Goal: Task Accomplishment & Management: Complete application form

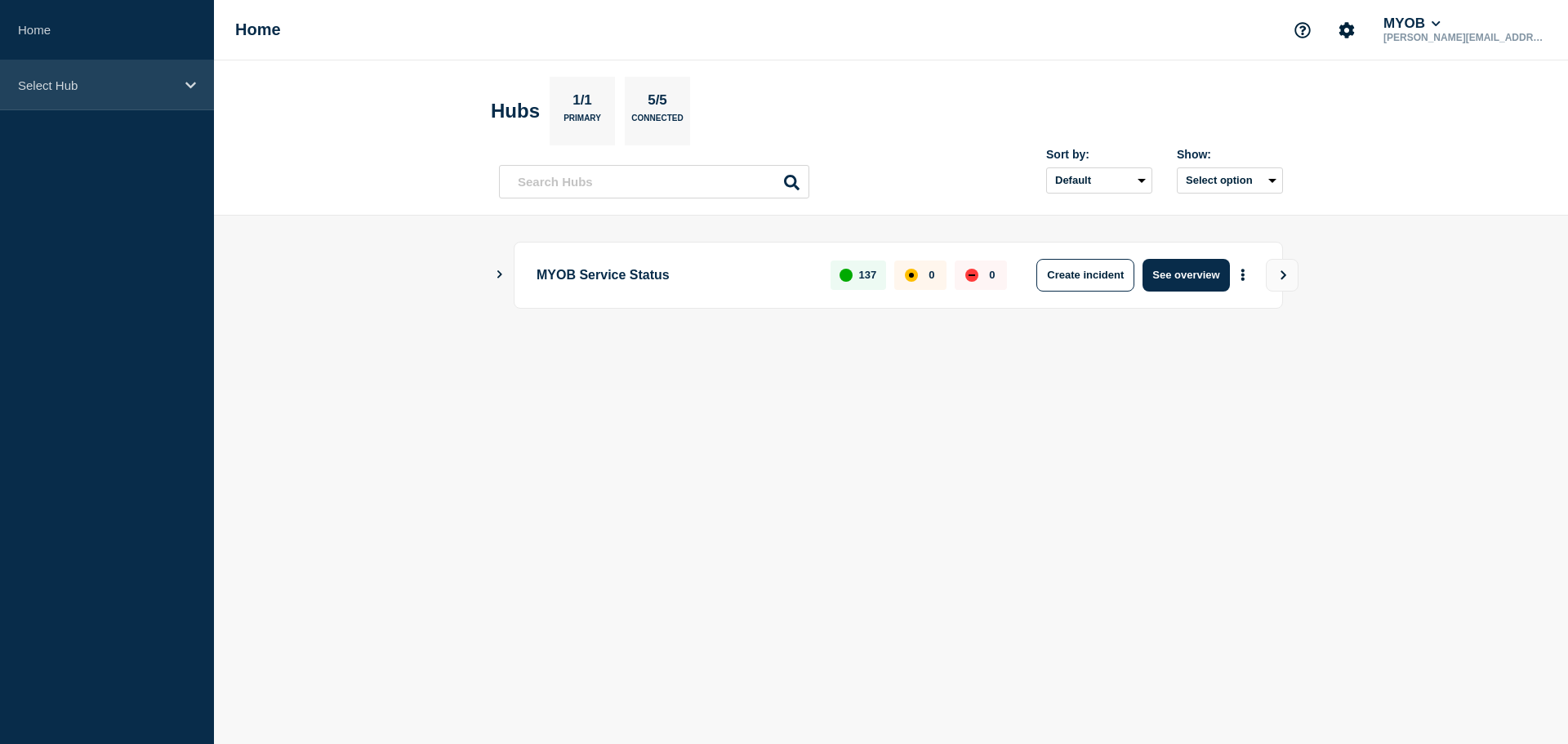
drag, startPoint x: 122, startPoint y: 72, endPoint x: 113, endPoint y: 74, distance: 9.2
click at [117, 72] on div "Select Hub" at bounding box center [107, 86] width 214 height 50
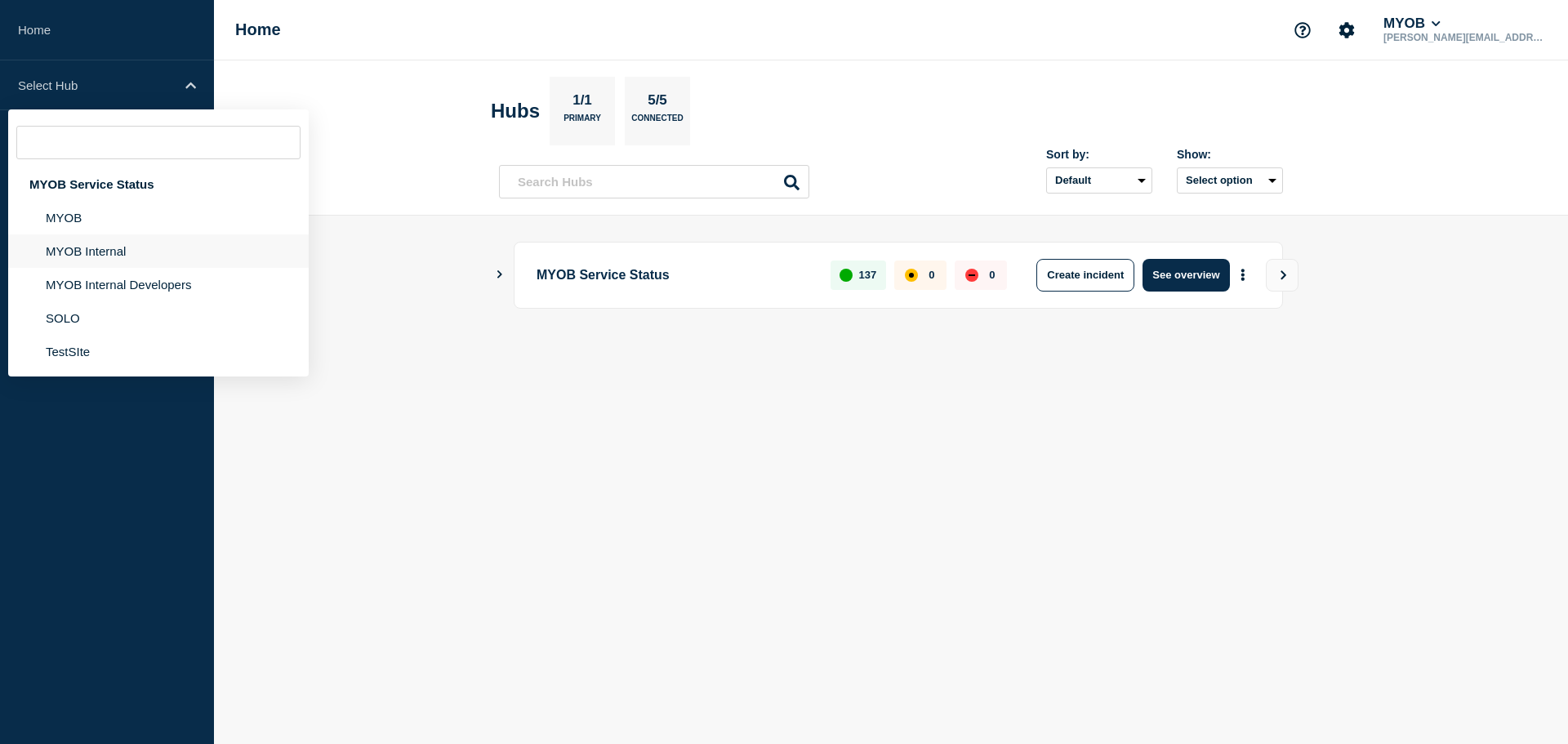
click at [131, 252] on li "MYOB Internal" at bounding box center [158, 250] width 301 height 33
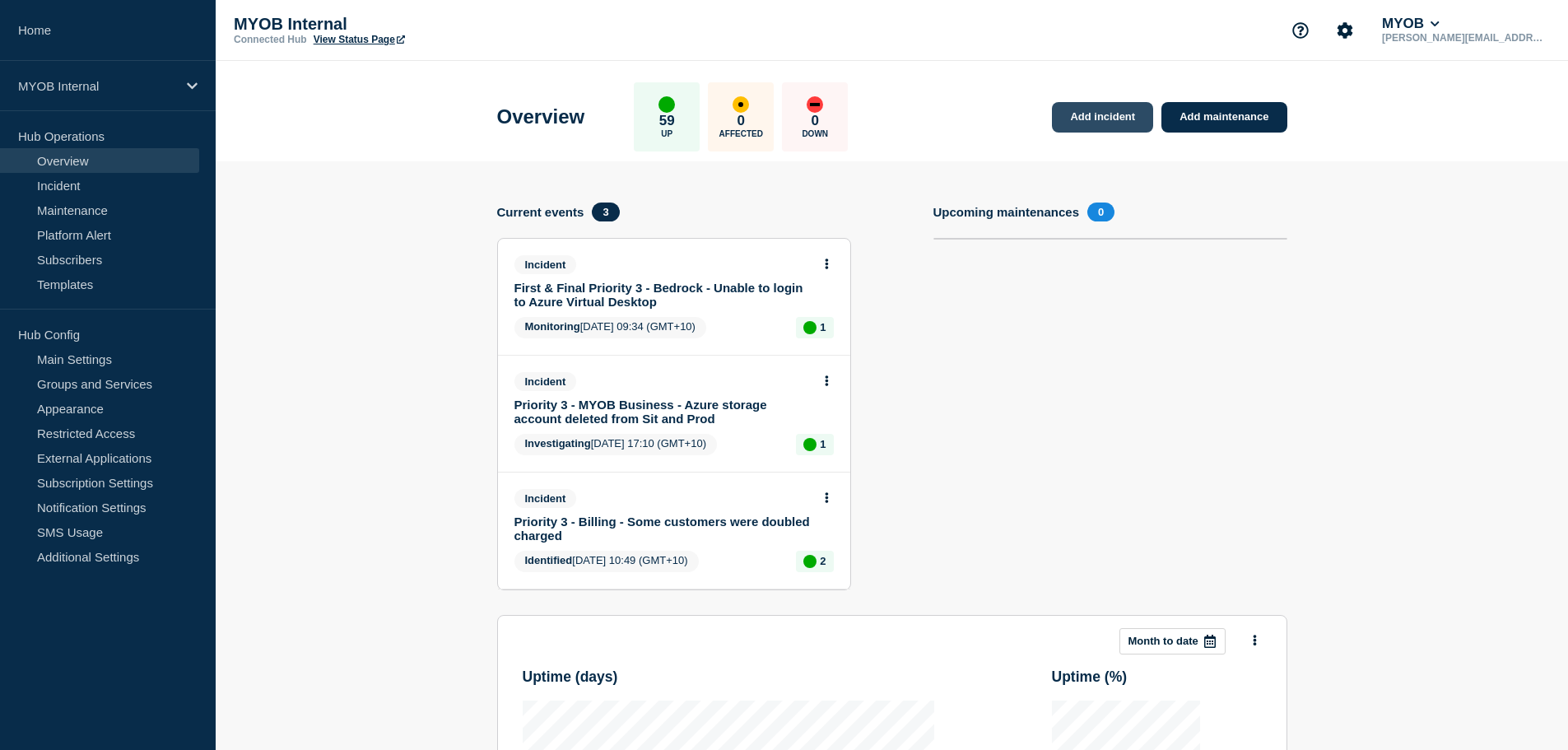
click at [1105, 119] on link "Add incident" at bounding box center [1102, 117] width 102 height 30
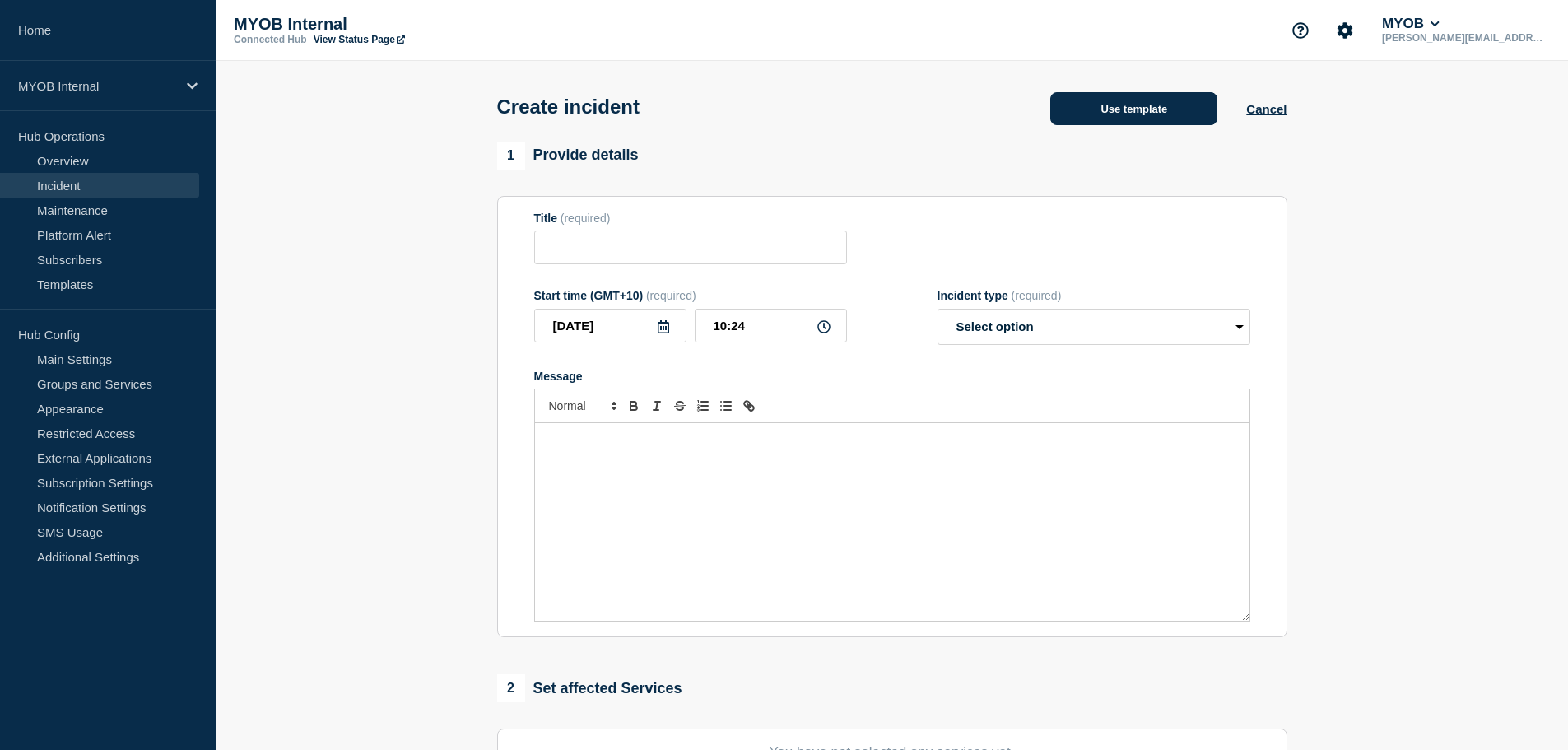
click at [1129, 109] on button "Use template" at bounding box center [1133, 108] width 167 height 33
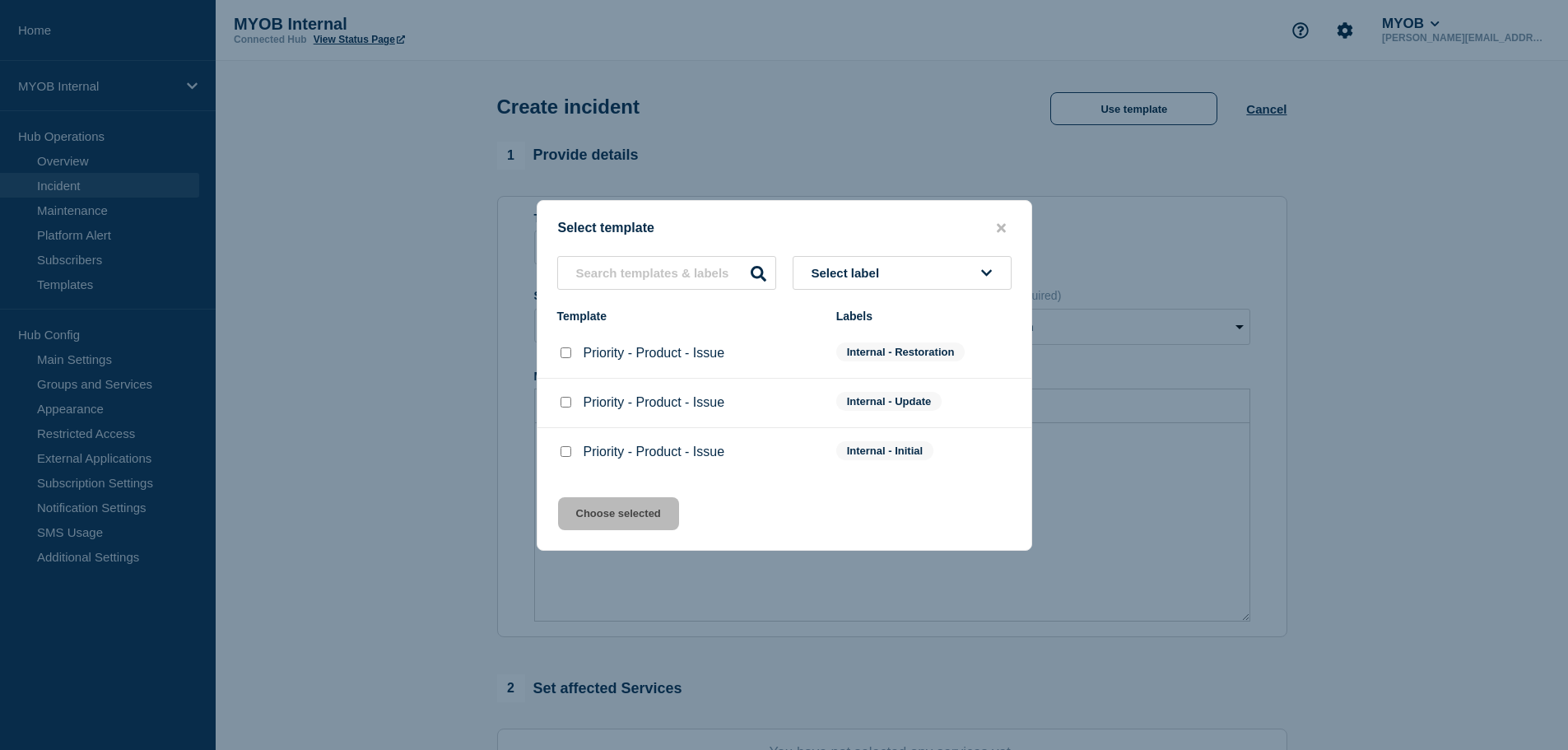
drag, startPoint x: 564, startPoint y: 450, endPoint x: 625, endPoint y: 509, distance: 84.9
click at [565, 451] on input "Priority - Product - Issue checkbox" at bounding box center [566, 451] width 11 height 11
checkbox input "true"
click at [630, 515] on button "Choose selected" at bounding box center [619, 513] width 121 height 33
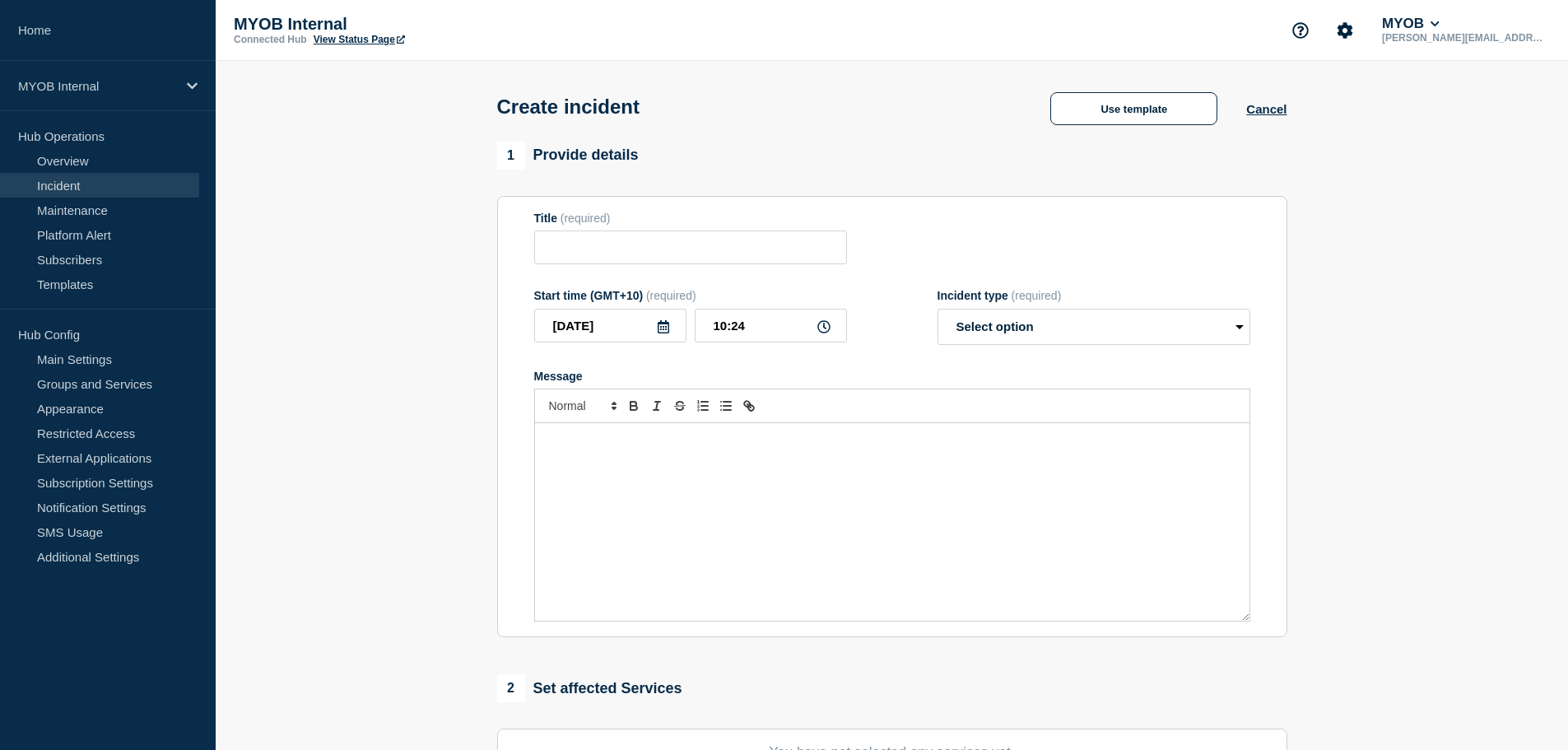
type input "Priority - Product - Issue"
select select "investigating"
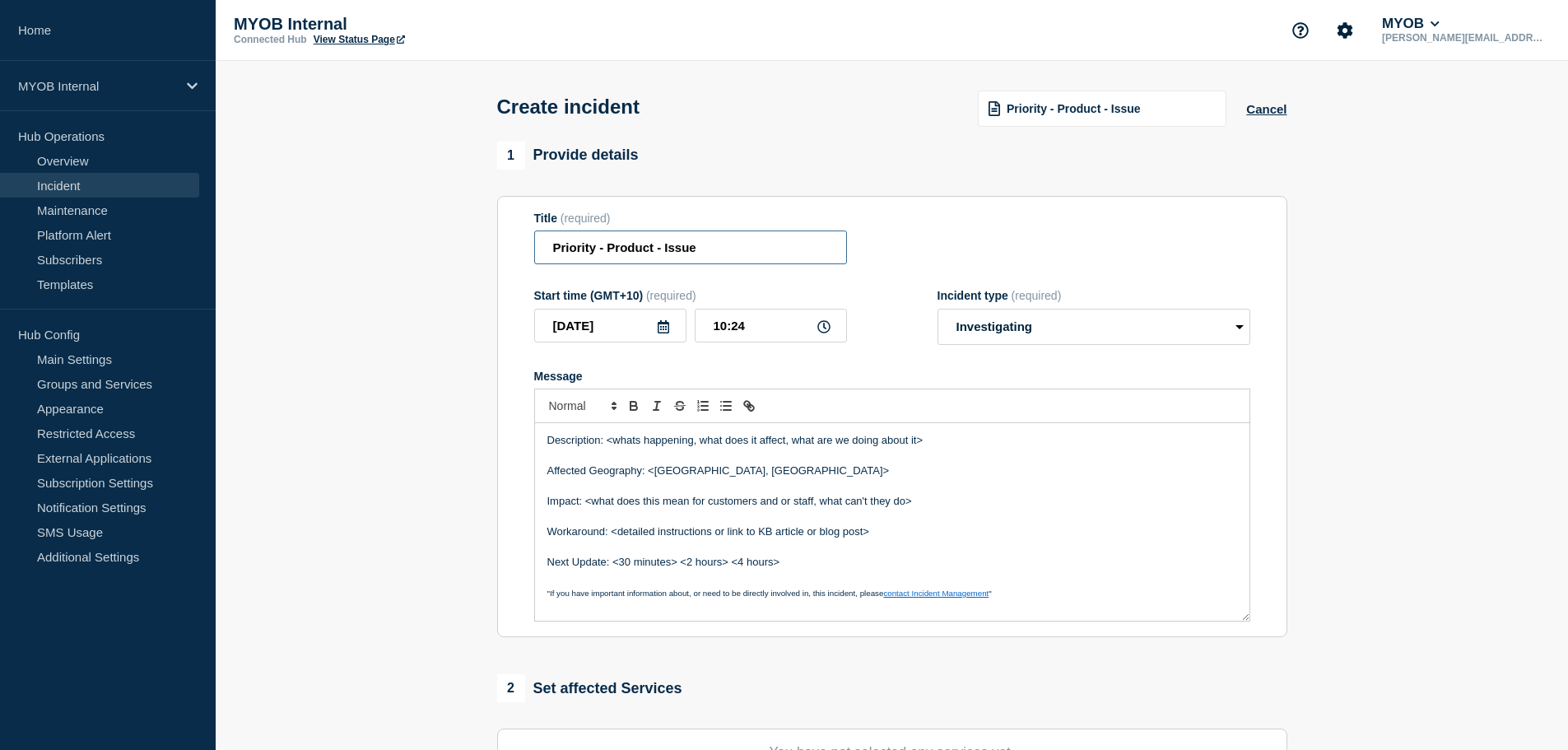
click at [600, 253] on input "Priority - Product - Issue" at bounding box center [691, 247] width 313 height 34
click at [639, 254] on input "Priority 3 - Product - Issue" at bounding box center [691, 247] width 313 height 34
click at [719, 240] on input "Priority 3 - Solo - Issue" at bounding box center [691, 247] width 313 height 34
drag, startPoint x: 720, startPoint y: 248, endPoint x: 656, endPoint y: 257, distance: 64.6
click at [656, 257] on input "Priority 3 - Solo - Issue" at bounding box center [691, 247] width 313 height 34
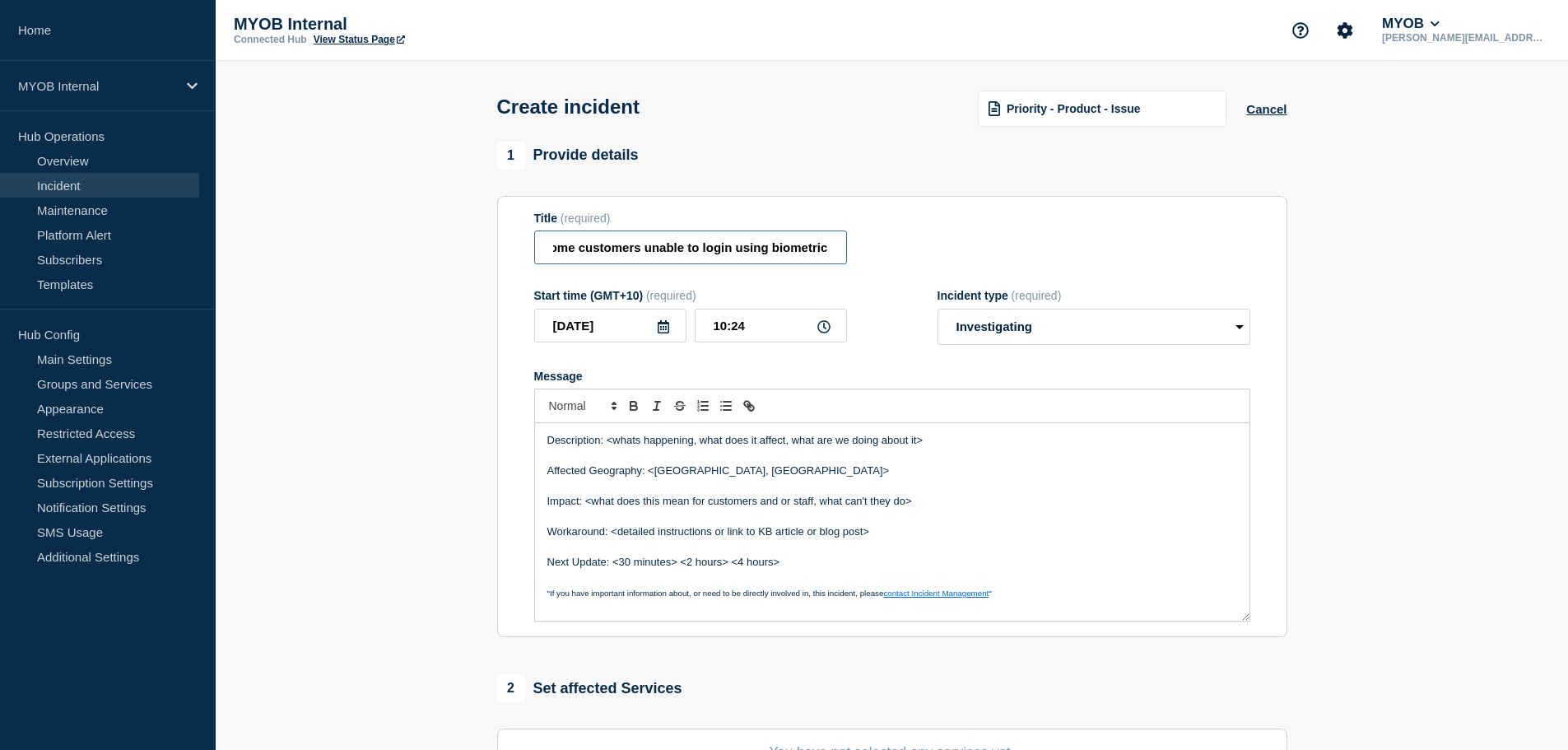
scroll to position [0, 120]
type input "Priority 3 - Solo - Some customers unable to login using biometrics"
click at [730, 484] on p "Message" at bounding box center [892, 487] width 690 height 15
drag, startPoint x: 989, startPoint y: 429, endPoint x: 605, endPoint y: 445, distance: 384.3
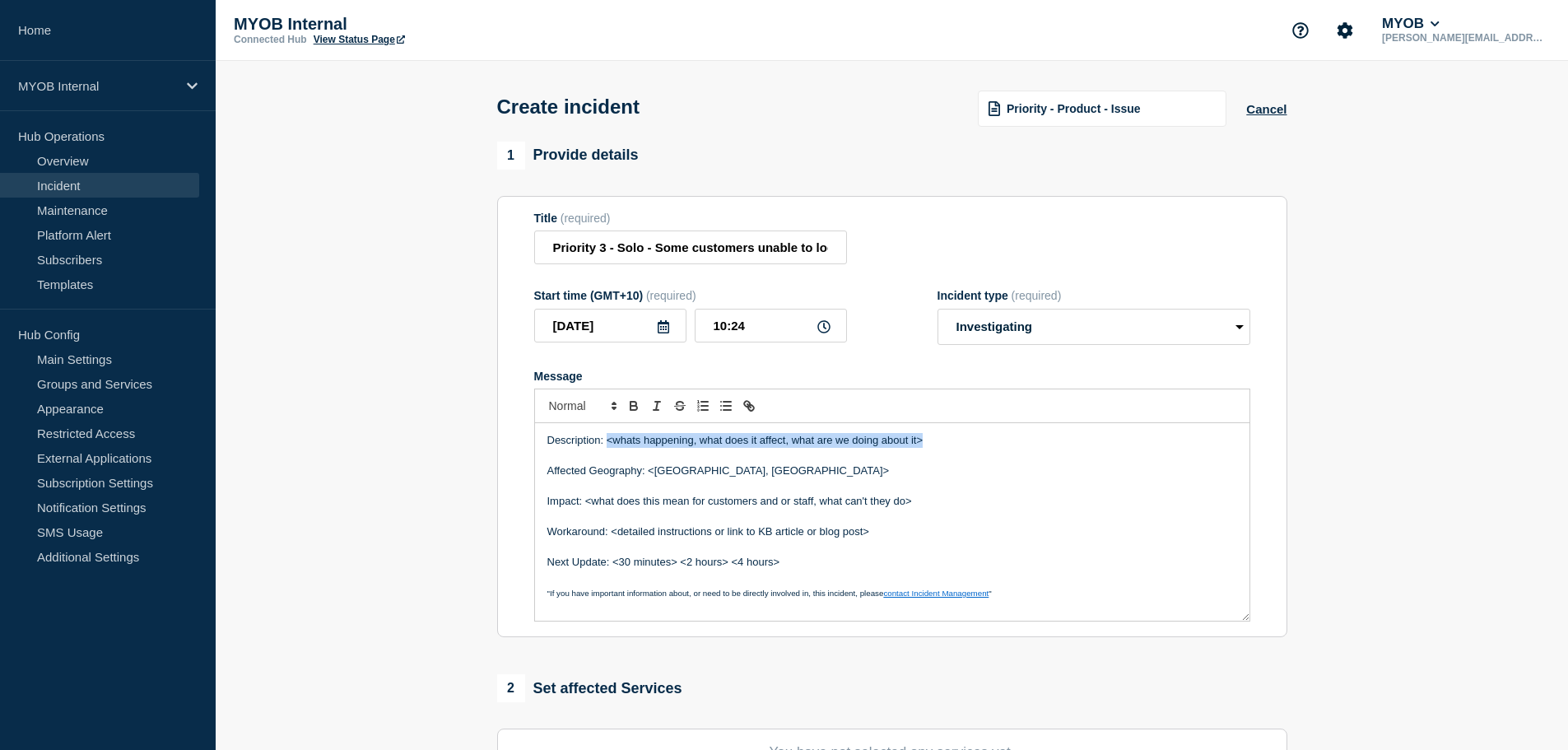
click at [605, 445] on div "Description: <whats happening, what does it affect, what are we doing about it>…" at bounding box center [892, 521] width 714 height 197
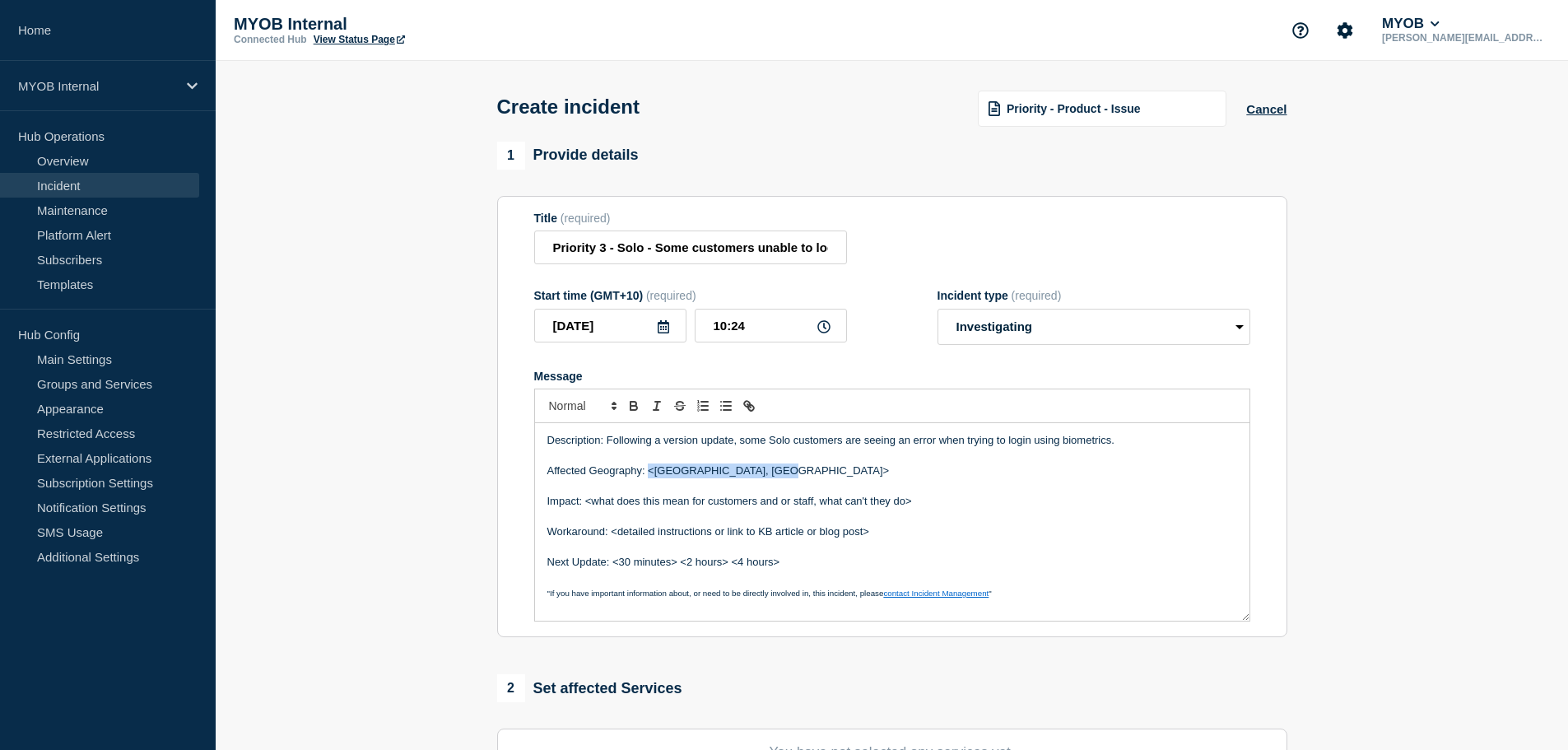
drag, startPoint x: 792, startPoint y: 471, endPoint x: 648, endPoint y: 478, distance: 144.2
click at [648, 478] on p "Affected Geography: <Australia, New Zealand>" at bounding box center [892, 471] width 690 height 15
click at [890, 489] on p "Message" at bounding box center [892, 487] width 690 height 15
click at [970, 503] on p "Impact: <what does this mean for customers and or staff, what can't they do>" at bounding box center [892, 501] width 690 height 15
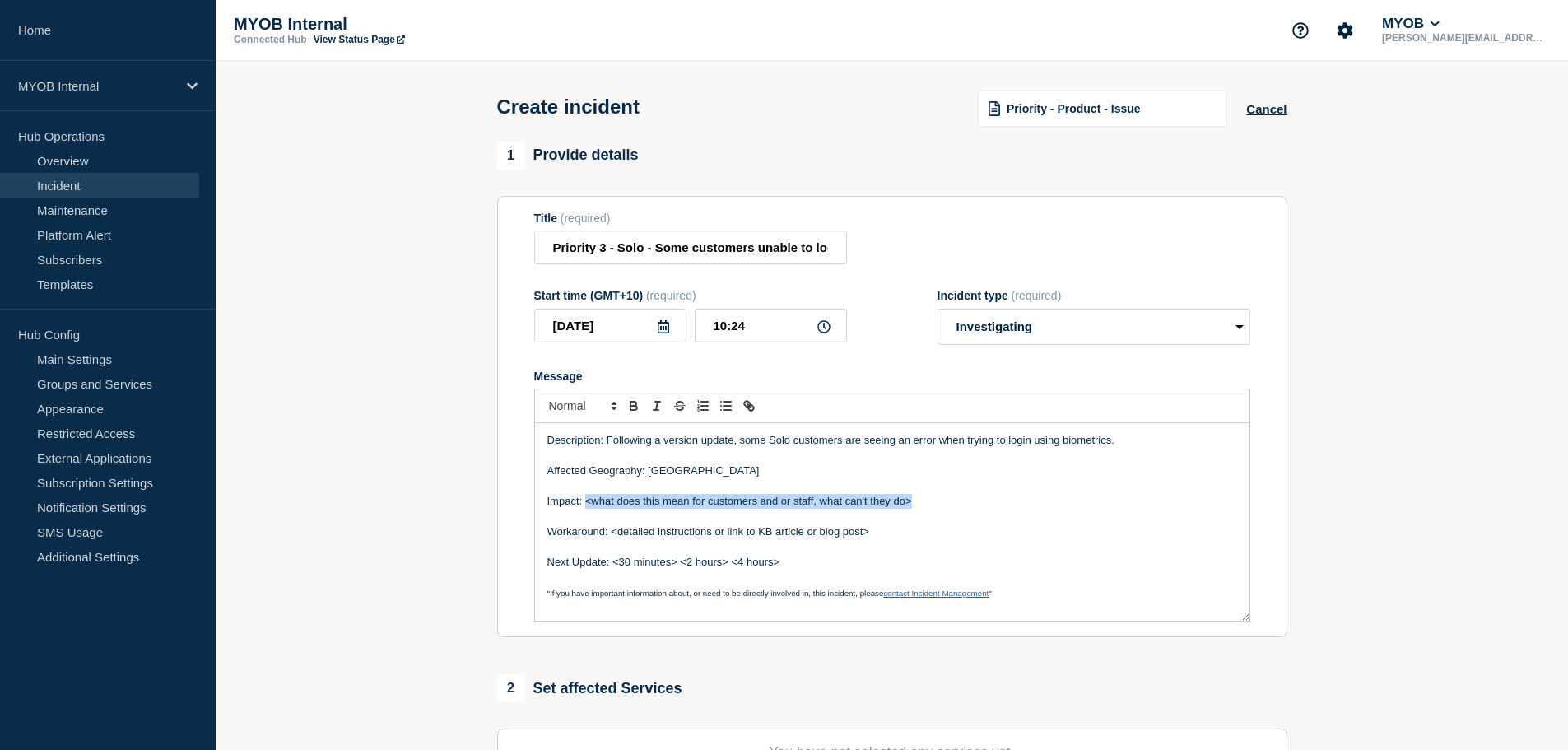
drag, startPoint x: 936, startPoint y: 505, endPoint x: 586, endPoint y: 510, distance: 350.0
click at [586, 508] on p "Impact: <what does this mean for customers and or staff, what can't they do>" at bounding box center [892, 501] width 690 height 15
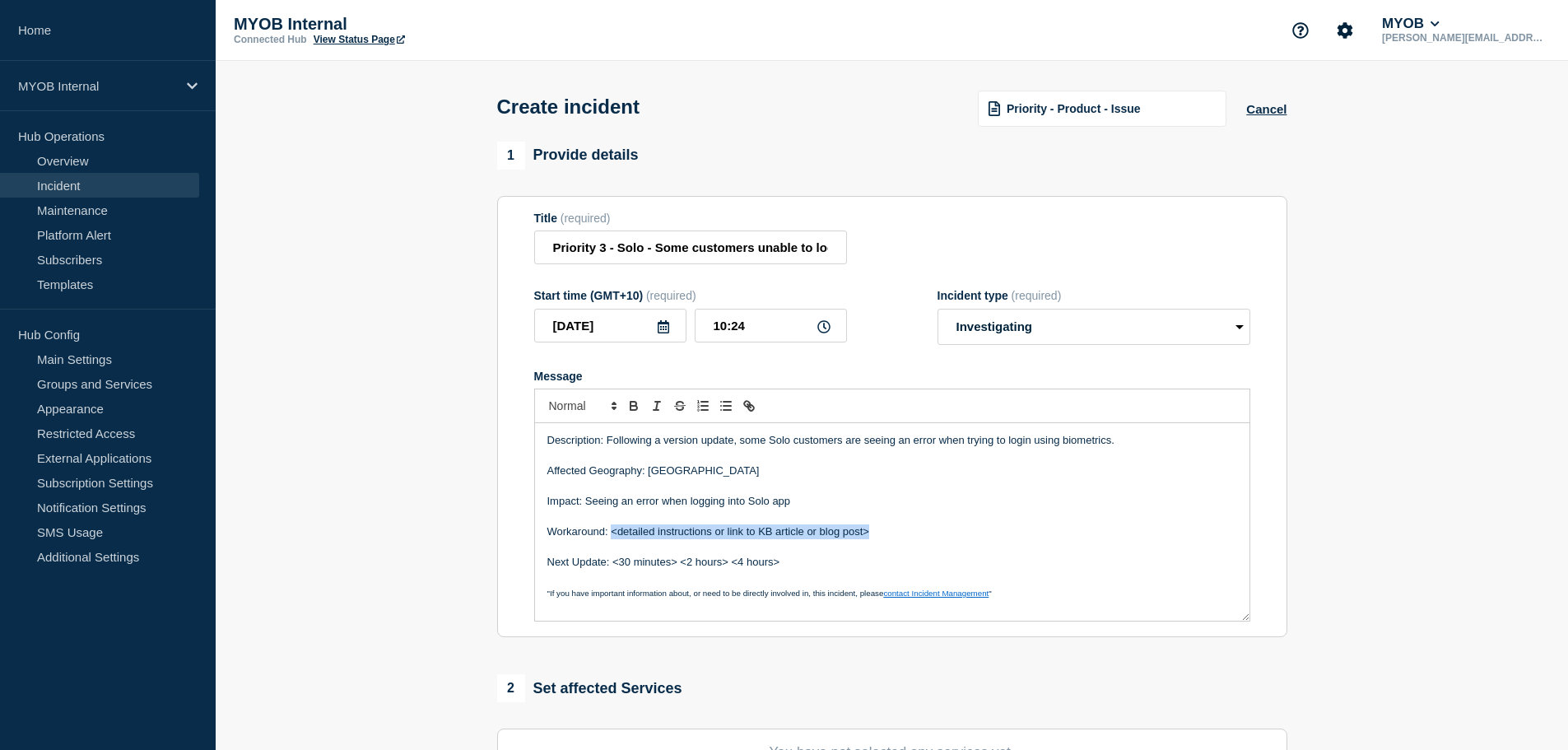
drag, startPoint x: 877, startPoint y: 542, endPoint x: 614, endPoint y: 535, distance: 263.1
click at [614, 535] on p "Workaround: <detailed instructions or link to KB article or blog post>" at bounding box center [892, 532] width 690 height 15
click at [661, 523] on p "Message" at bounding box center [892, 516] width 690 height 15
drag, startPoint x: 923, startPoint y: 512, endPoint x: 907, endPoint y: 524, distance: 20.0
click at [921, 514] on div "Description: Following a version update, some Solo customers are seeing an erro…" at bounding box center [892, 521] width 714 height 197
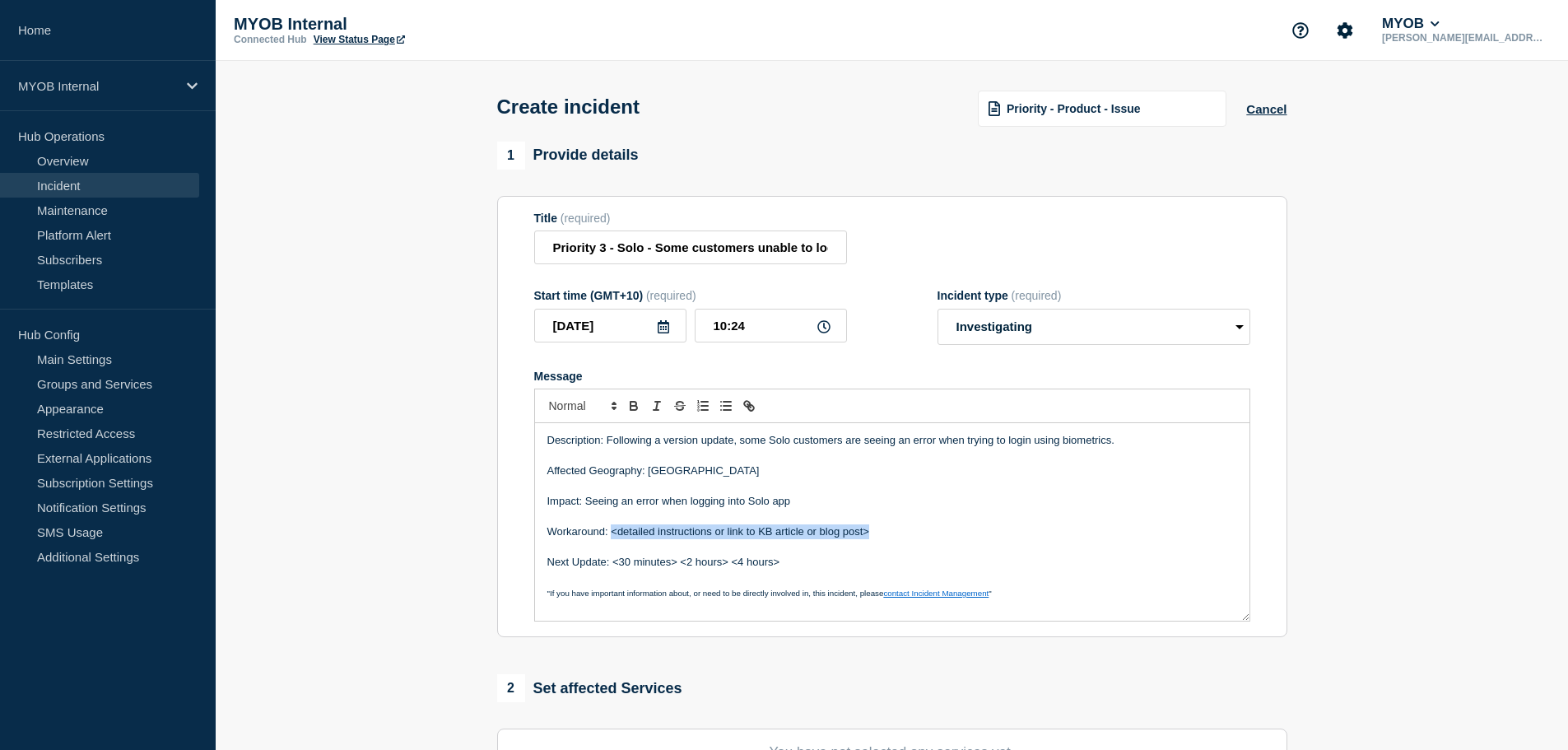
drag, startPoint x: 881, startPoint y: 538, endPoint x: 613, endPoint y: 532, distance: 268.1
click at [613, 532] on p "Workaround: <detailed instructions or link to KB article or blog post>" at bounding box center [892, 532] width 690 height 15
drag, startPoint x: 824, startPoint y: 534, endPoint x: 611, endPoint y: 535, distance: 213.0
click at [611, 535] on p "Workaround: Instructions to log out and back in here" at bounding box center [892, 532] width 690 height 15
click at [742, 407] on icon "Toggle link" at bounding box center [750, 406] width 15 height 15
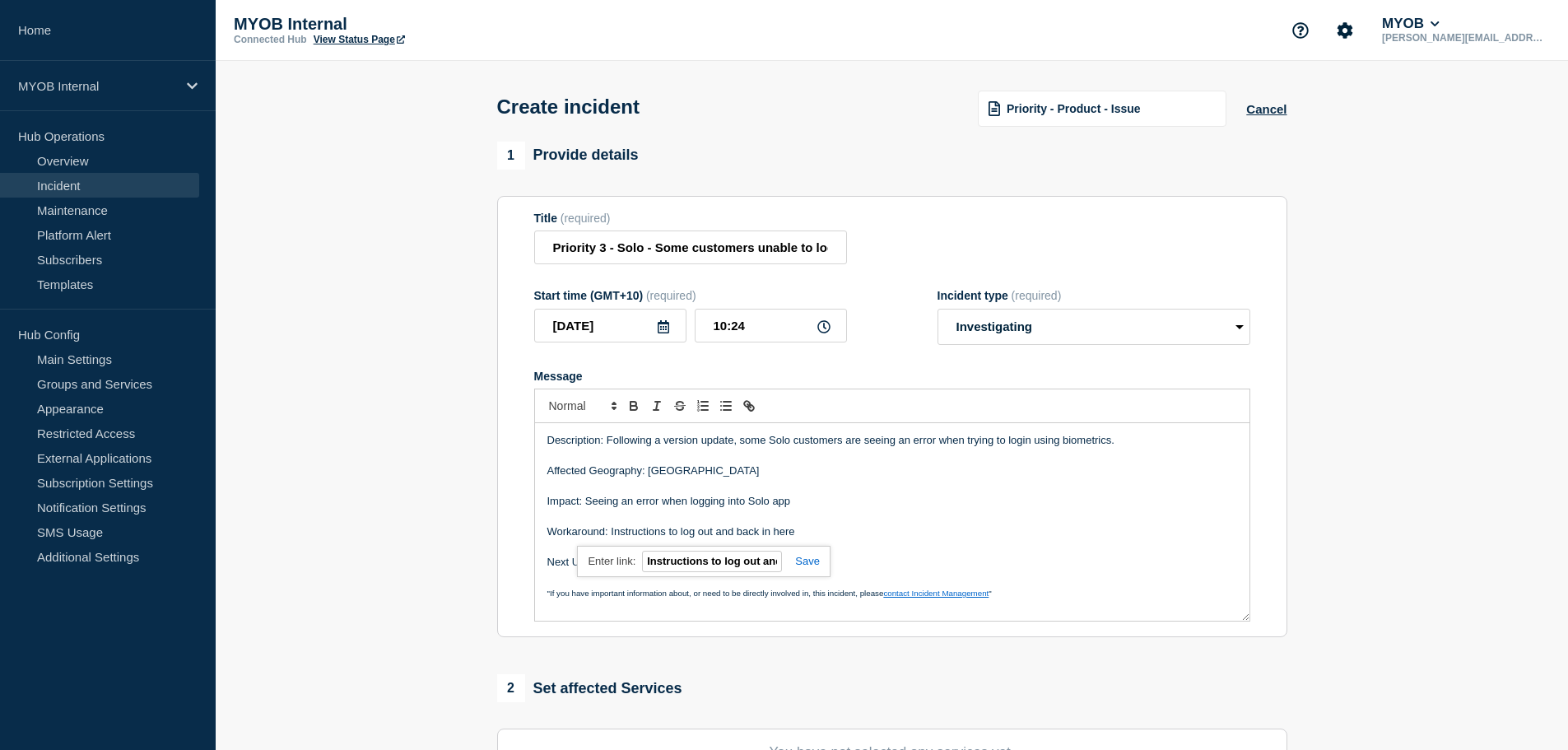
paste input "https://community.myob.com/blog/early-access-program-announcements/seeing-solo-…"
type input "https://community.myob.com/blog/early-access-program-announcements/seeing-solo-…"
click at [808, 564] on link at bounding box center [801, 560] width 38 height 13
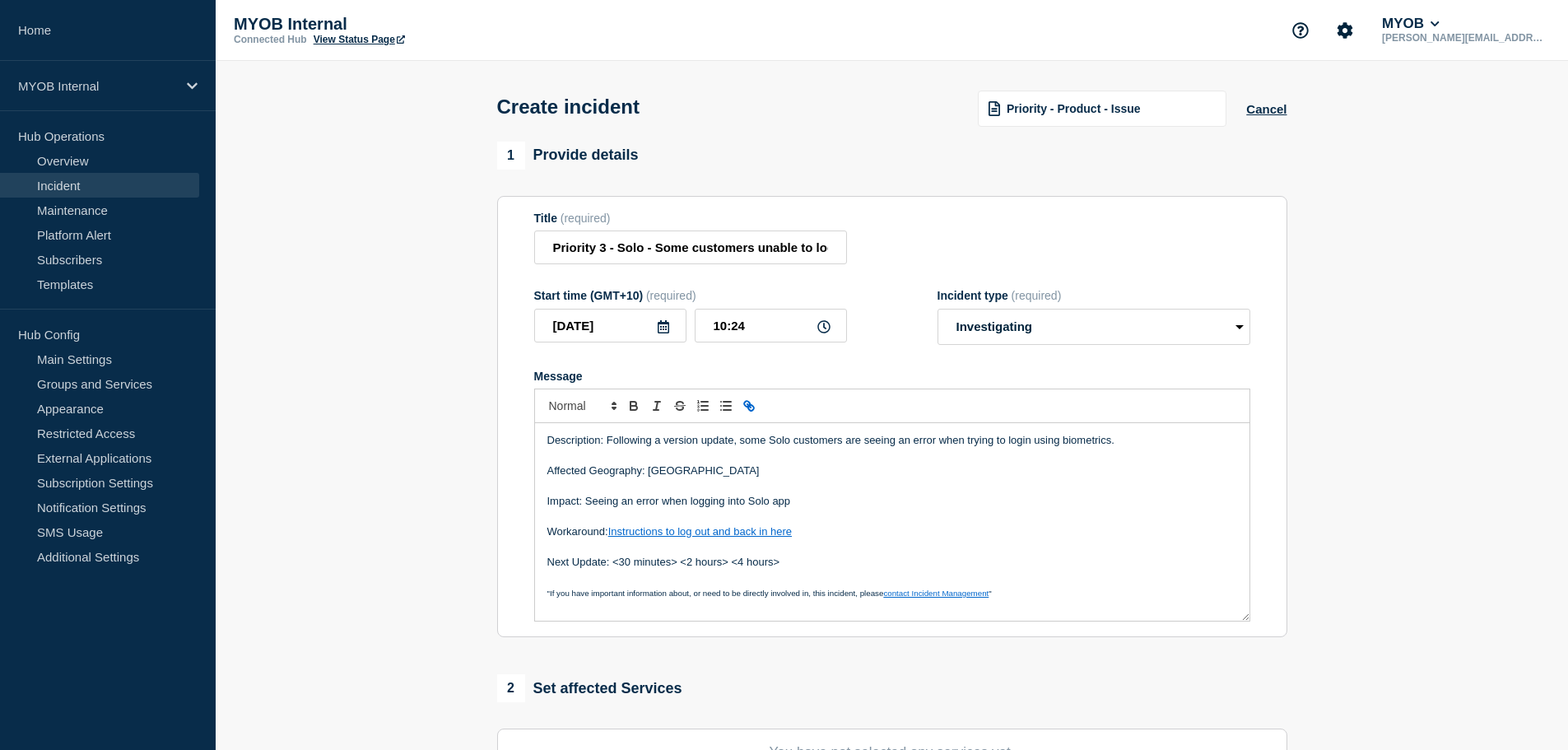
click at [755, 579] on p "Message" at bounding box center [892, 577] width 690 height 15
click at [822, 560] on p "Next Update: <30 minutes> <2 hours> <4 hours>" at bounding box center [892, 562] width 690 height 15
click at [812, 544] on p "Message" at bounding box center [892, 546] width 690 height 15
click at [818, 500] on p "Impact: Seeing an error when logging into Solo app" at bounding box center [892, 501] width 690 height 15
click at [806, 539] on p "Workaround: Instructions to log out and back in here" at bounding box center [892, 532] width 690 height 15
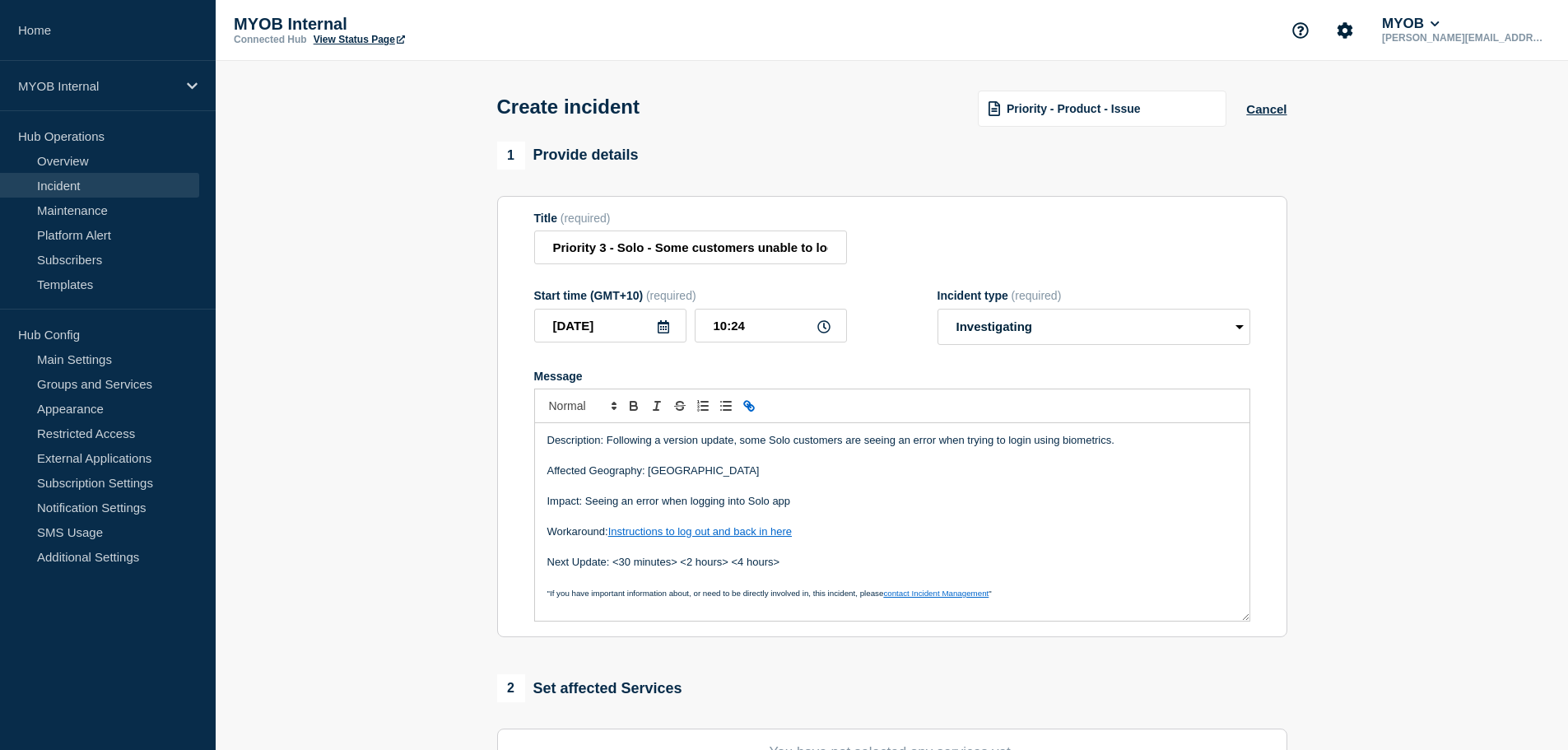
click at [787, 508] on p "Impact: Seeing an error when logging into Solo app" at bounding box center [892, 501] width 690 height 15
click at [813, 508] on p "Impact: Seeing an error when logging into Solo app" at bounding box center [892, 501] width 690 height 15
click at [807, 504] on p "Impact: Seeing an error when logging into Solo app" at bounding box center [892, 501] width 690 height 15
click at [821, 459] on p "Message" at bounding box center [892, 456] width 690 height 15
click at [869, 441] on p "Description: Following a version update, some Solo customers are seeing an erro…" at bounding box center [892, 440] width 690 height 15
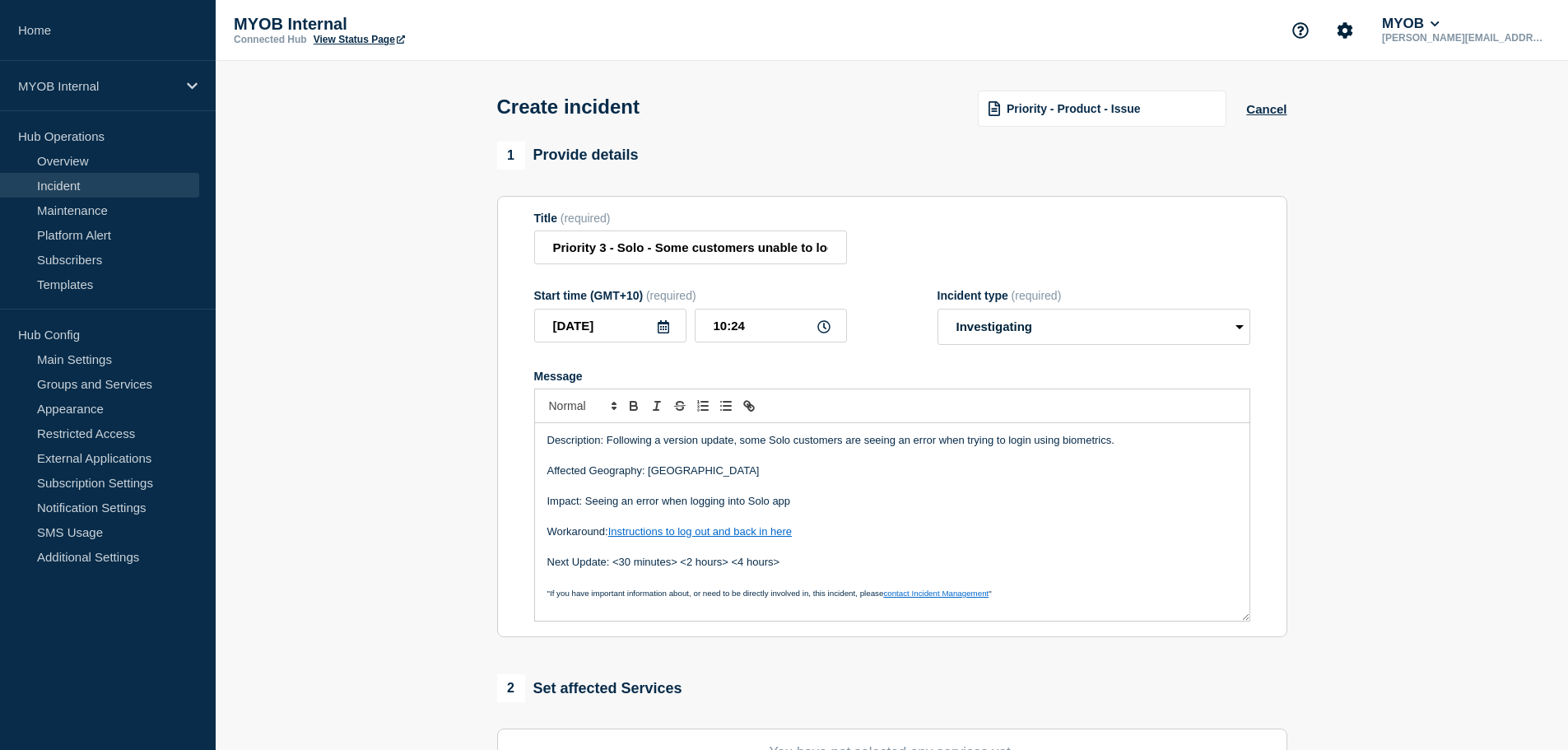
click at [1211, 445] on p "Description: Following a version update, some Solo customers are seeing an erro…" at bounding box center [892, 440] width 690 height 15
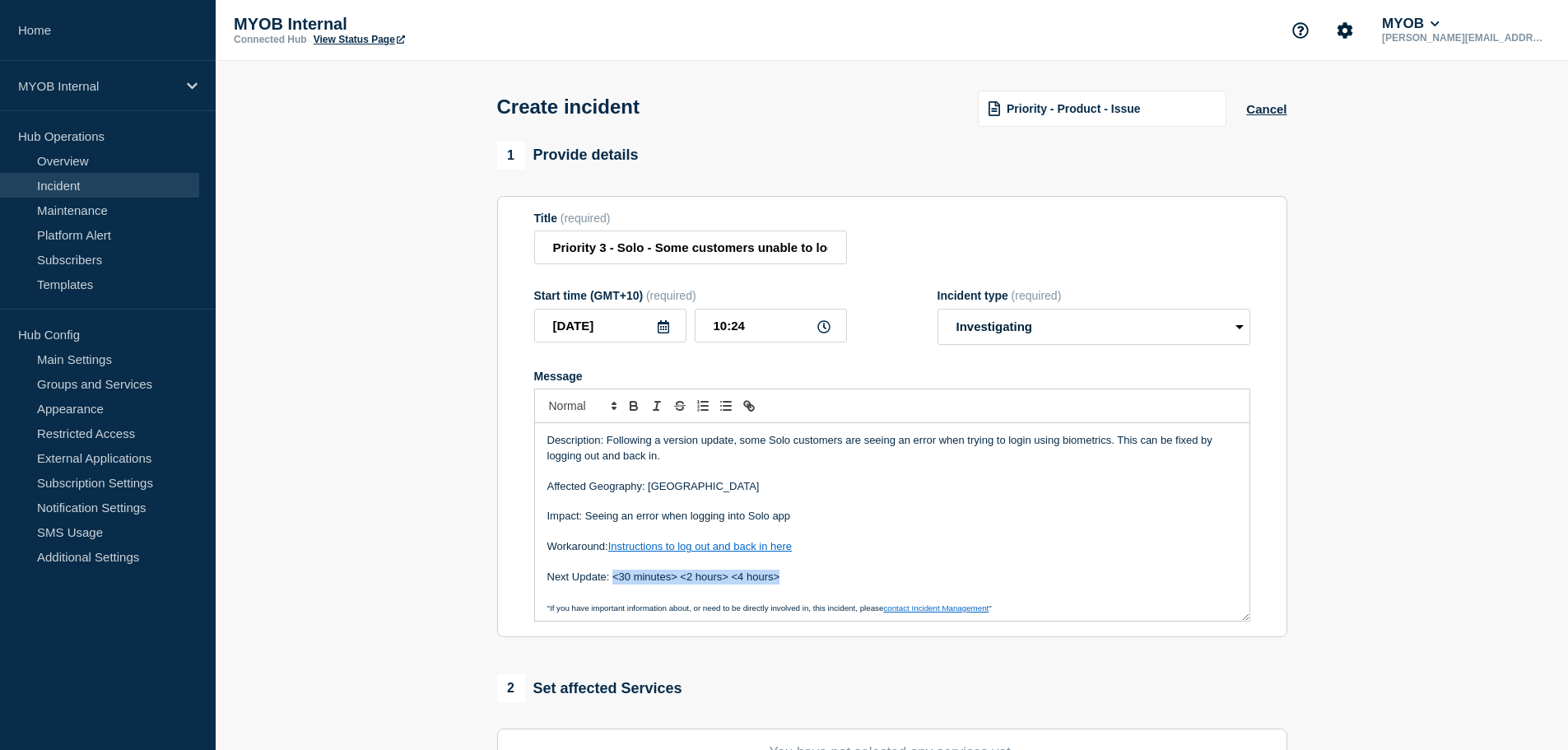
drag, startPoint x: 804, startPoint y: 578, endPoint x: 615, endPoint y: 578, distance: 189.0
click at [615, 578] on p "Next Update: <30 minutes> <2 hours> <4 hours>" at bounding box center [892, 577] width 690 height 15
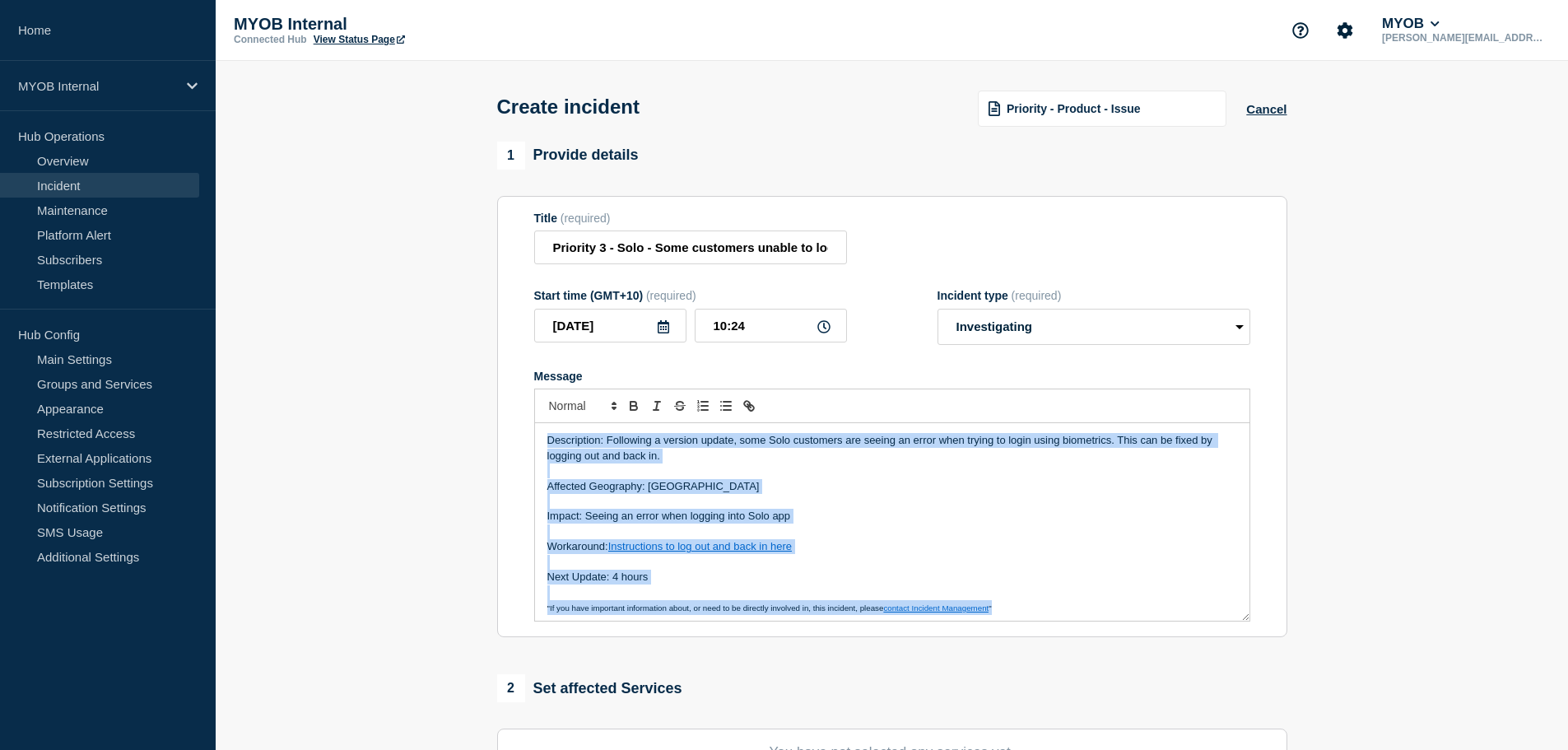
copy div "Description: Following a version update, some Solo customers are seeing an erro…"
click at [910, 523] on p "Impact: Seeing an error when logging into Solo app" at bounding box center [892, 516] width 690 height 15
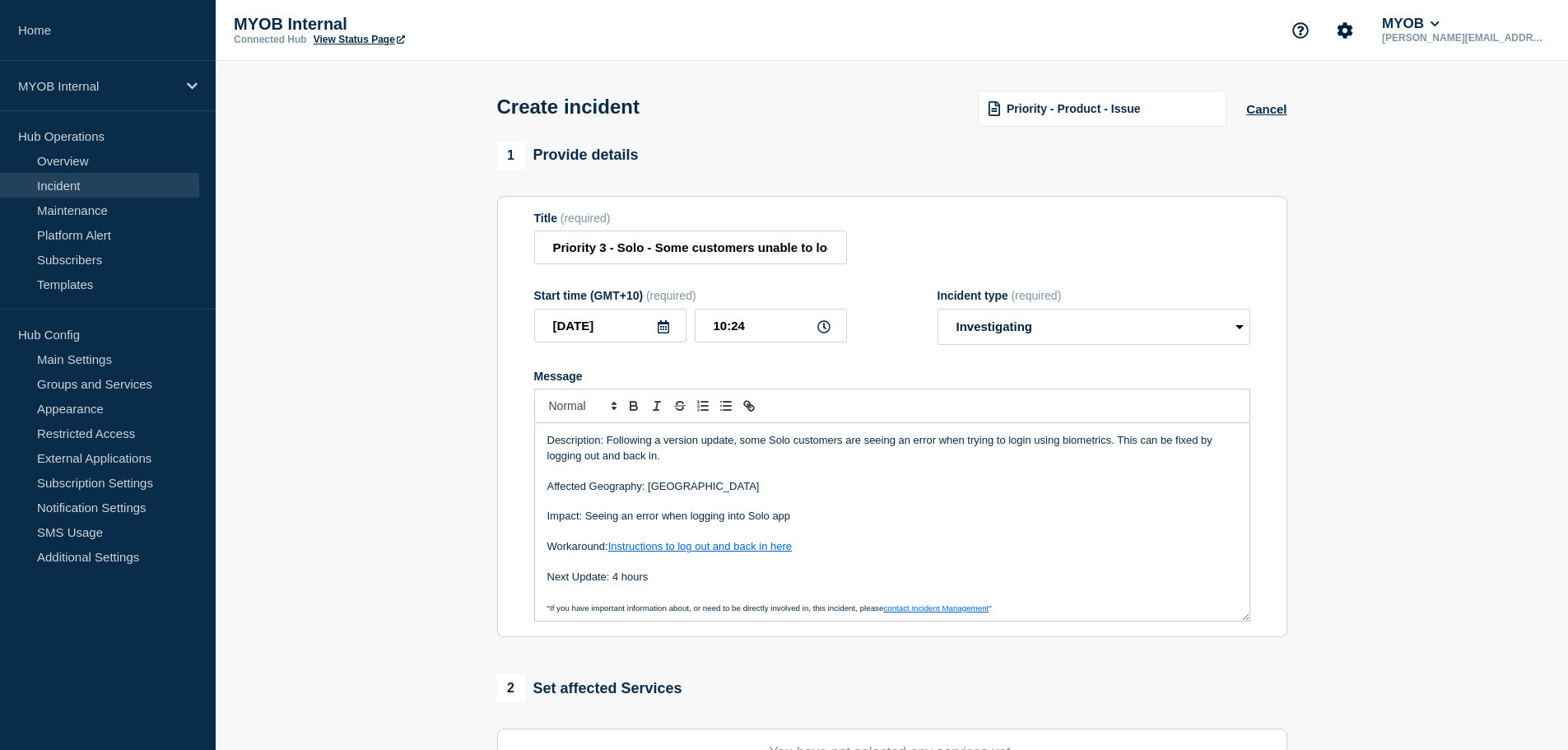
click at [805, 486] on p "Affected Geography: Australia" at bounding box center [892, 487] width 690 height 15
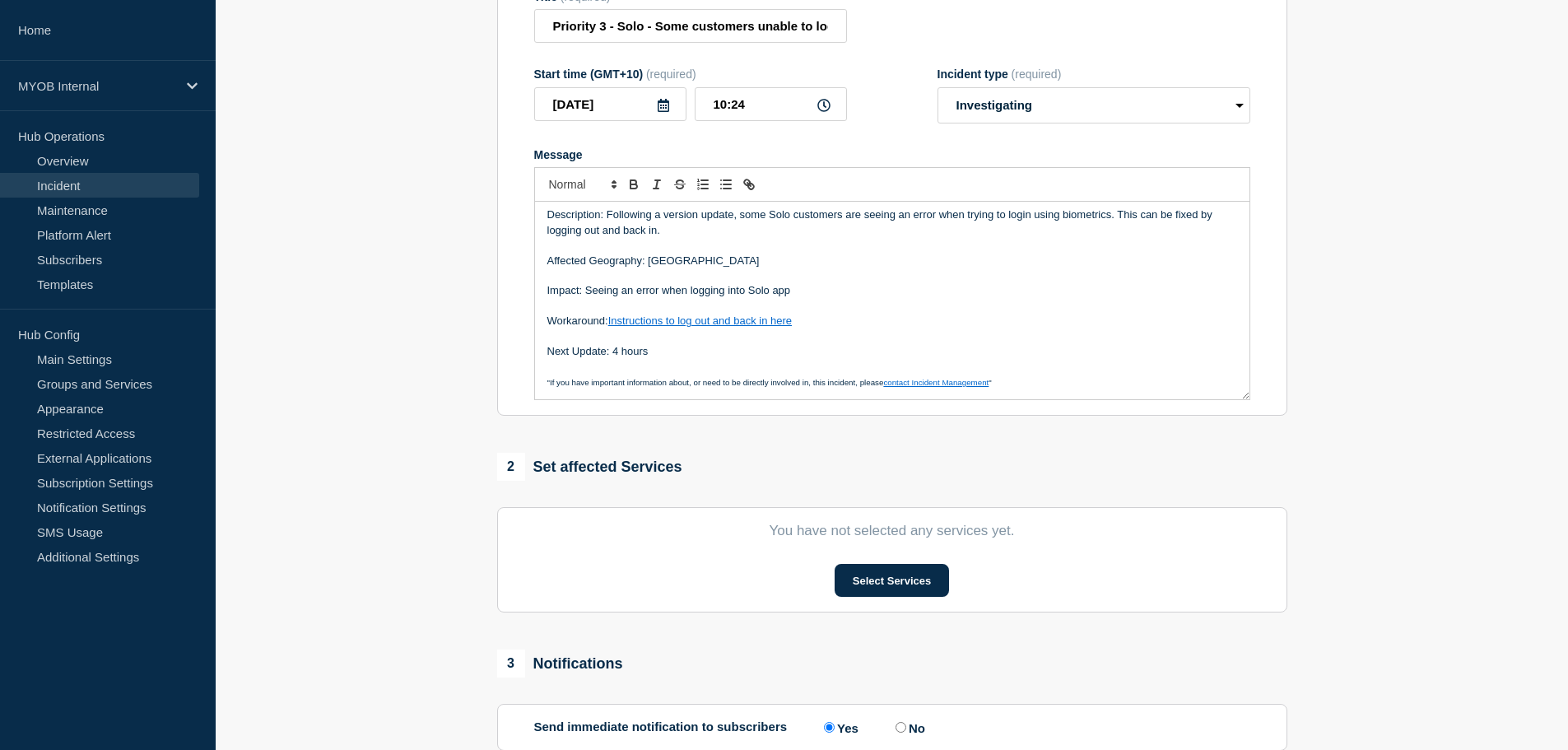
scroll to position [247, 0]
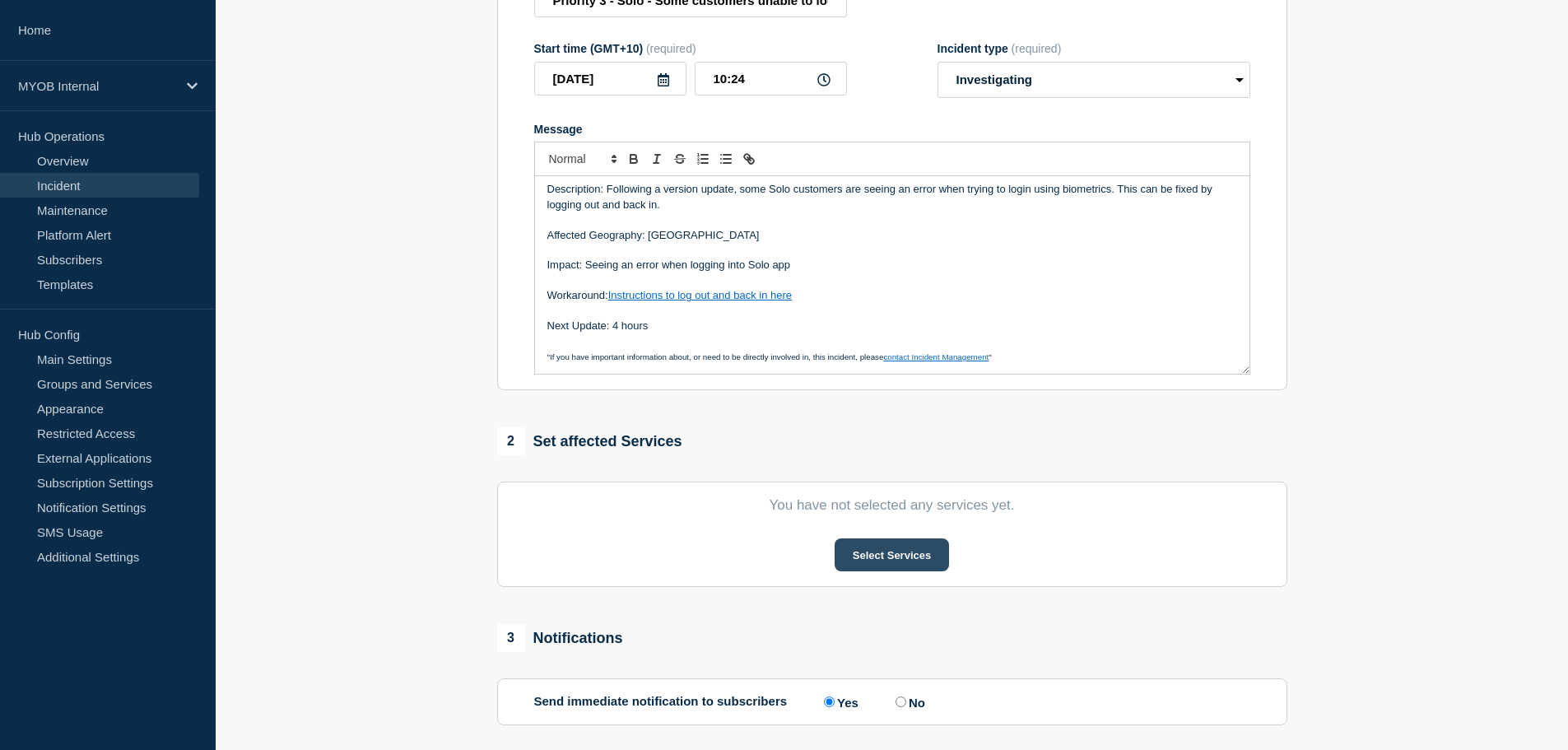
click at [902, 551] on button "Select Services" at bounding box center [892, 554] width 114 height 33
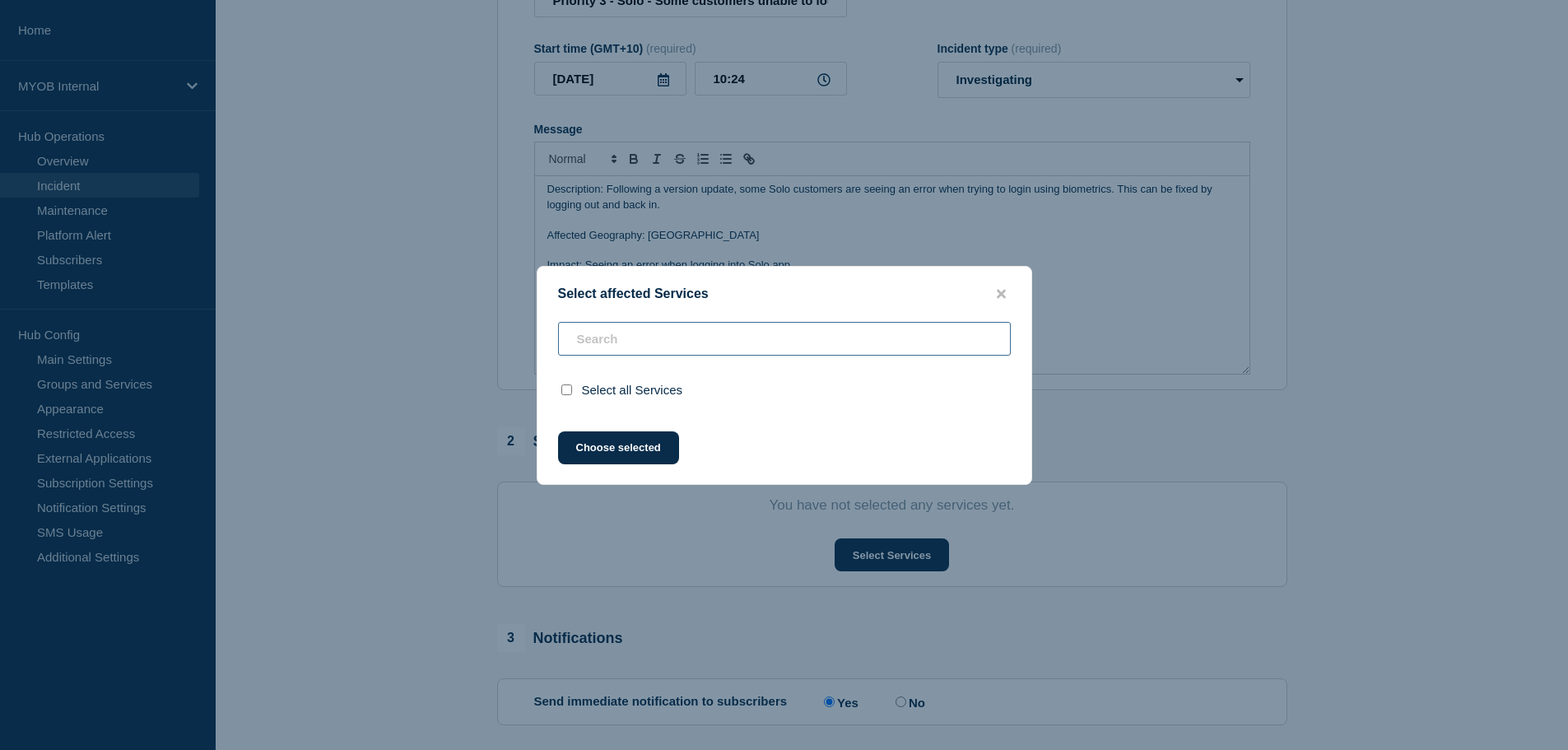
click at [652, 343] on input "text" at bounding box center [784, 338] width 452 height 34
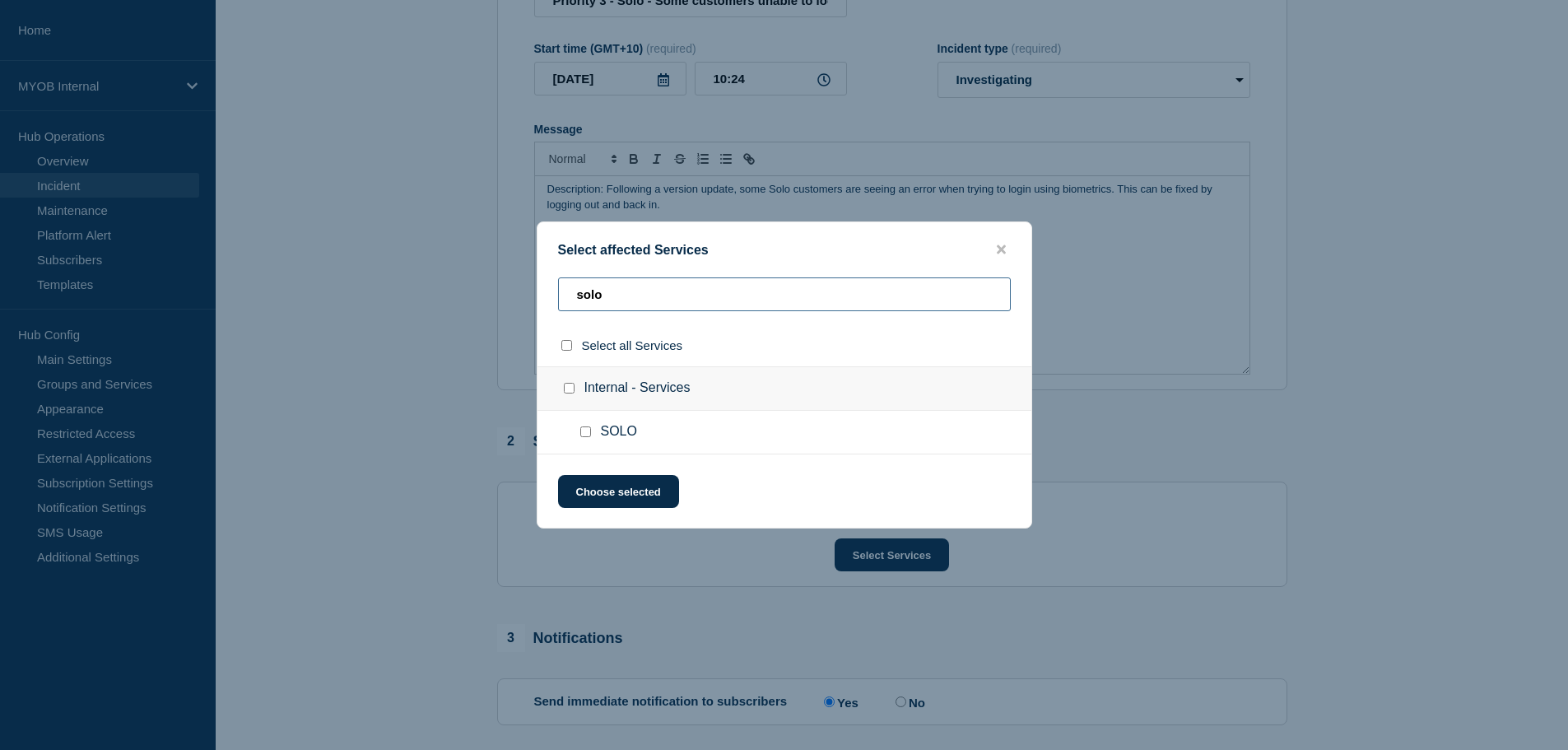
type input "solo"
click at [583, 430] on input "SOLO checkbox" at bounding box center [585, 431] width 11 height 11
checkbox input "true"
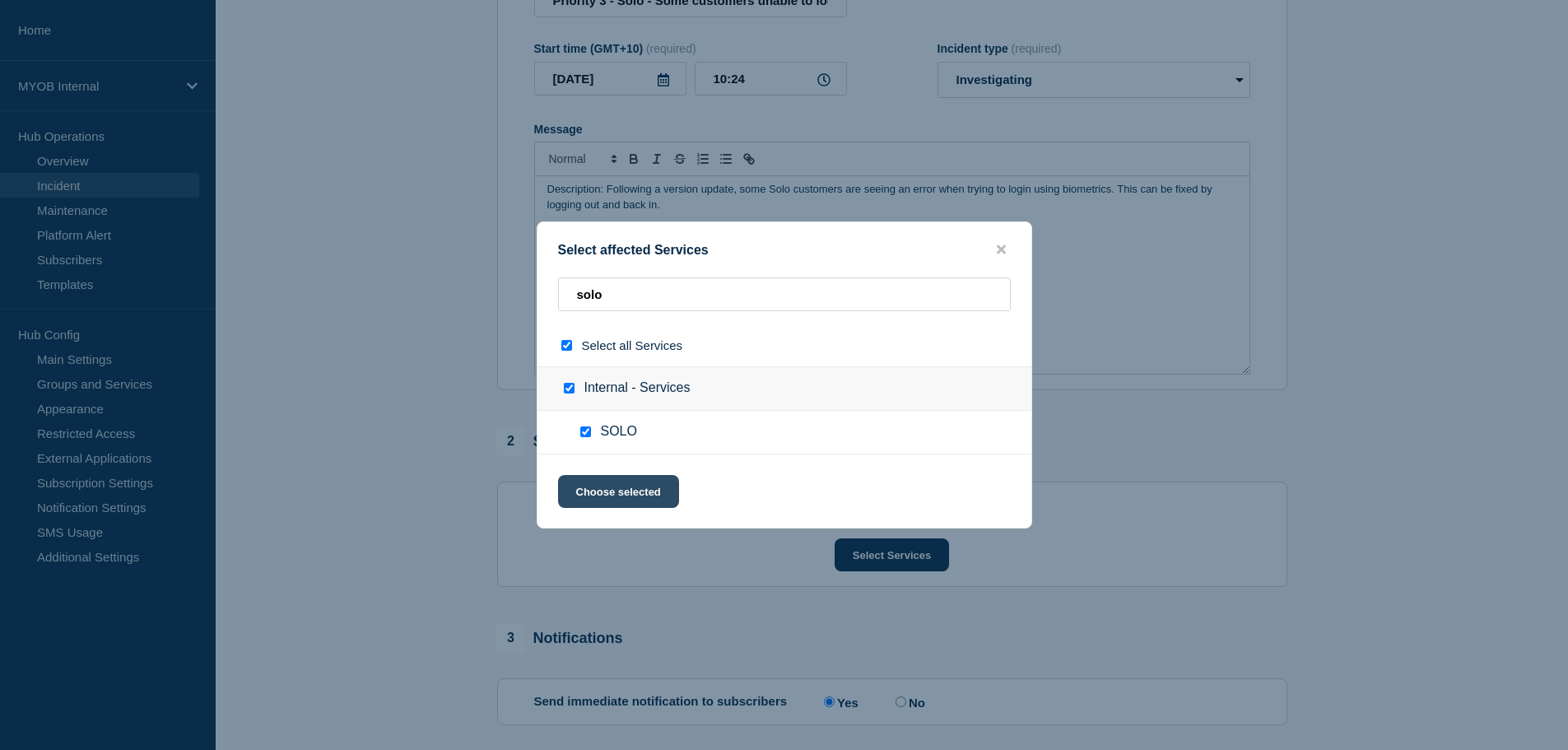
click at [614, 487] on button "Choose selected" at bounding box center [619, 491] width 121 height 33
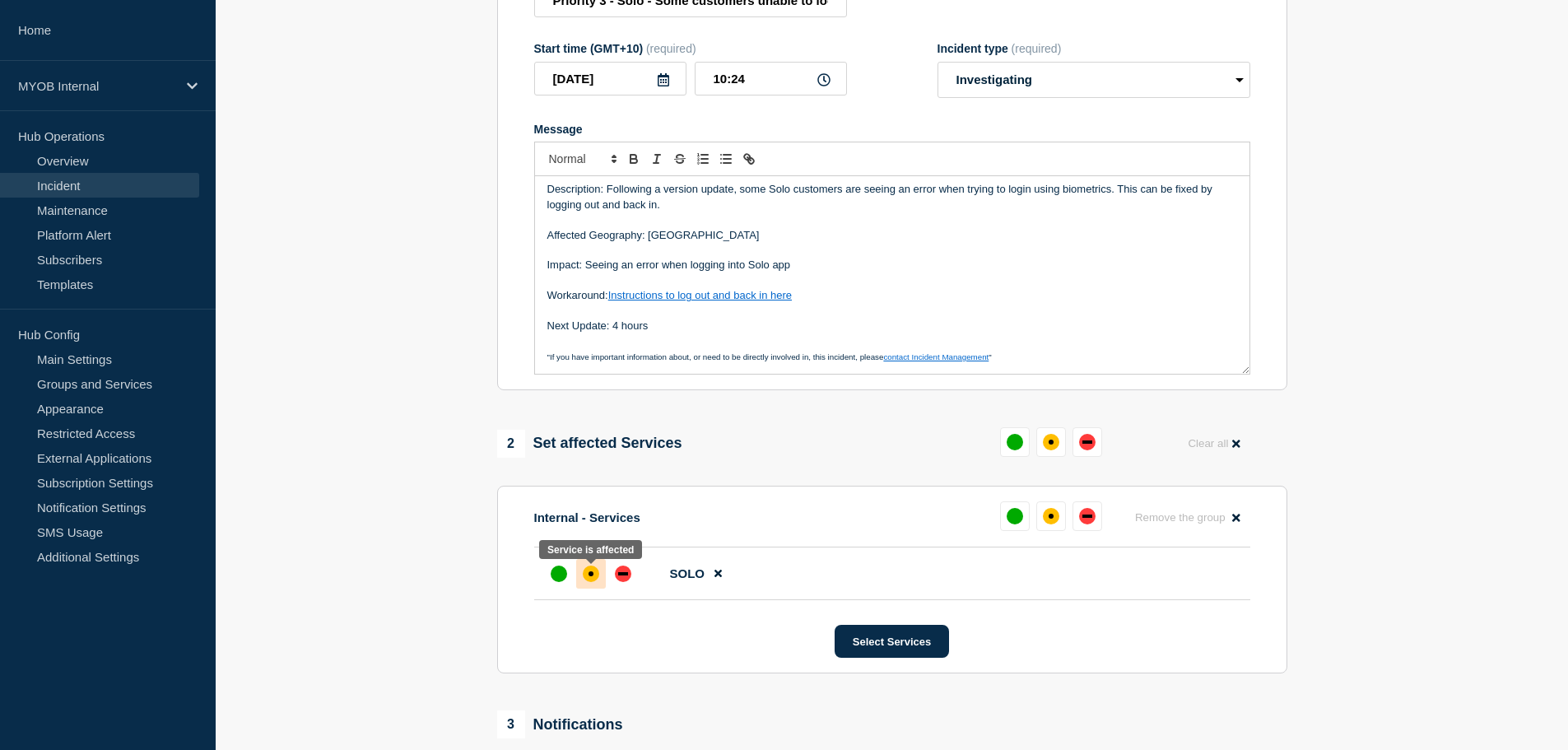
click at [590, 581] on div "affected" at bounding box center [591, 574] width 17 height 17
click at [719, 227] on p "Message" at bounding box center [892, 220] width 690 height 15
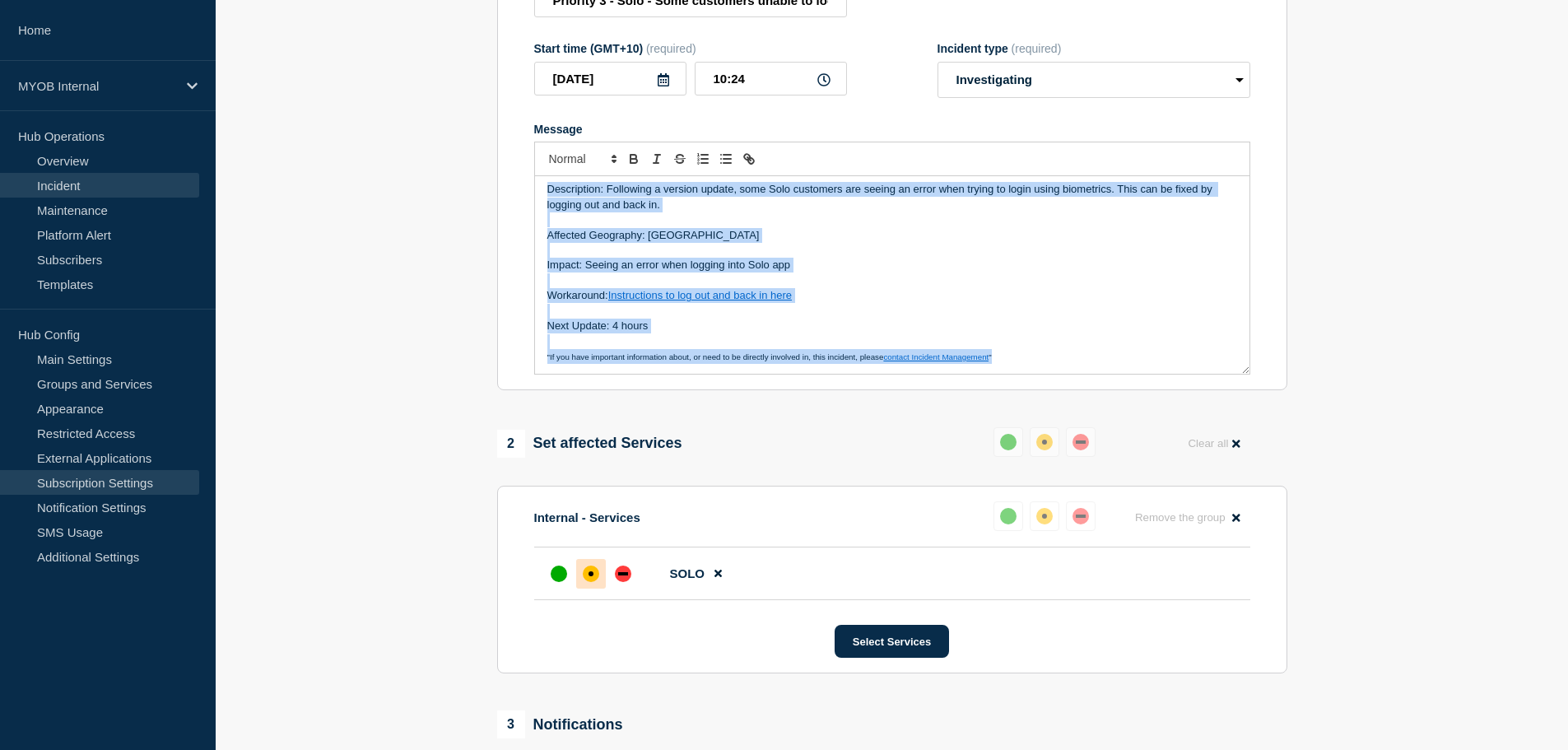
copy div "Description: Following a version update, some Solo customers are seeing an erro…"
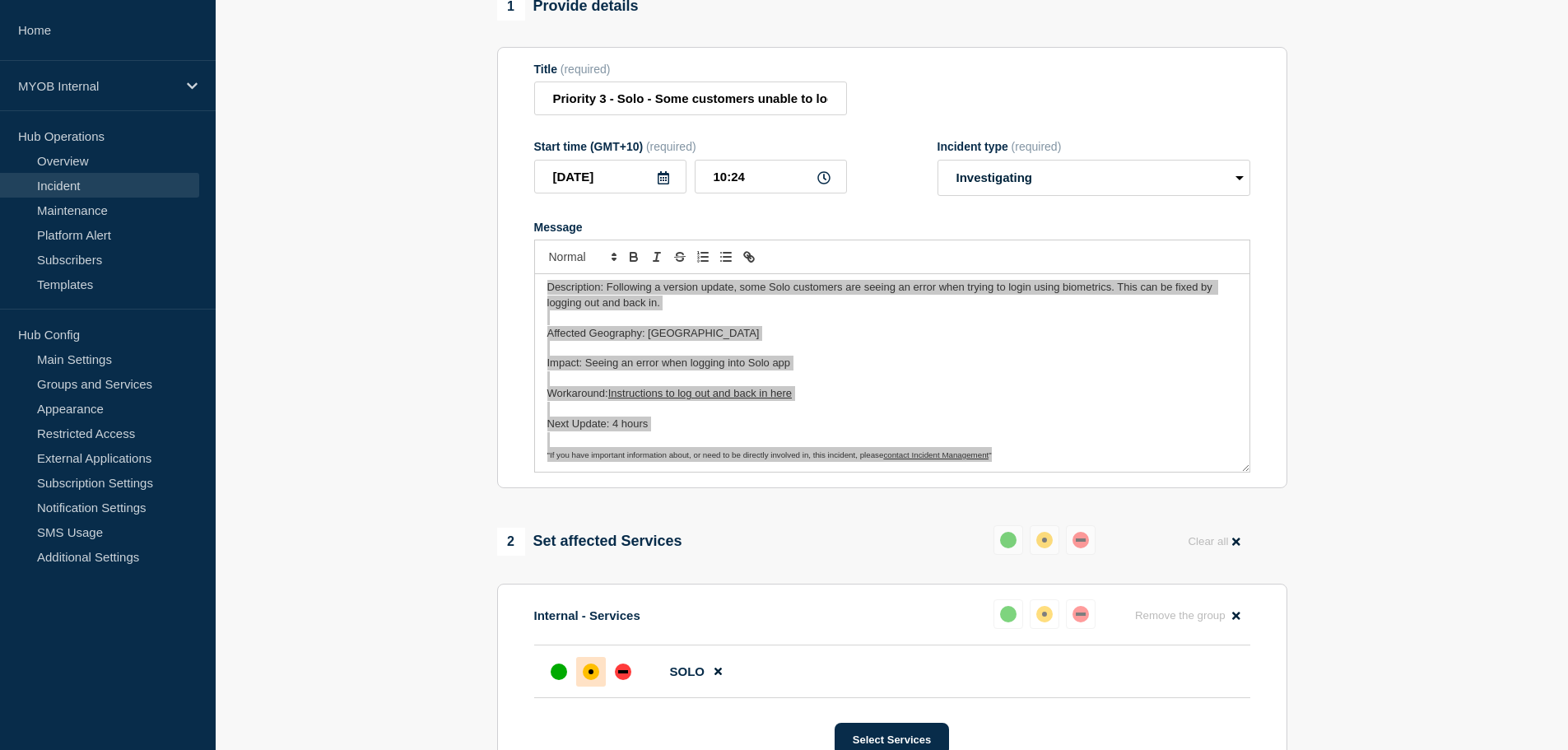
scroll to position [0, 0]
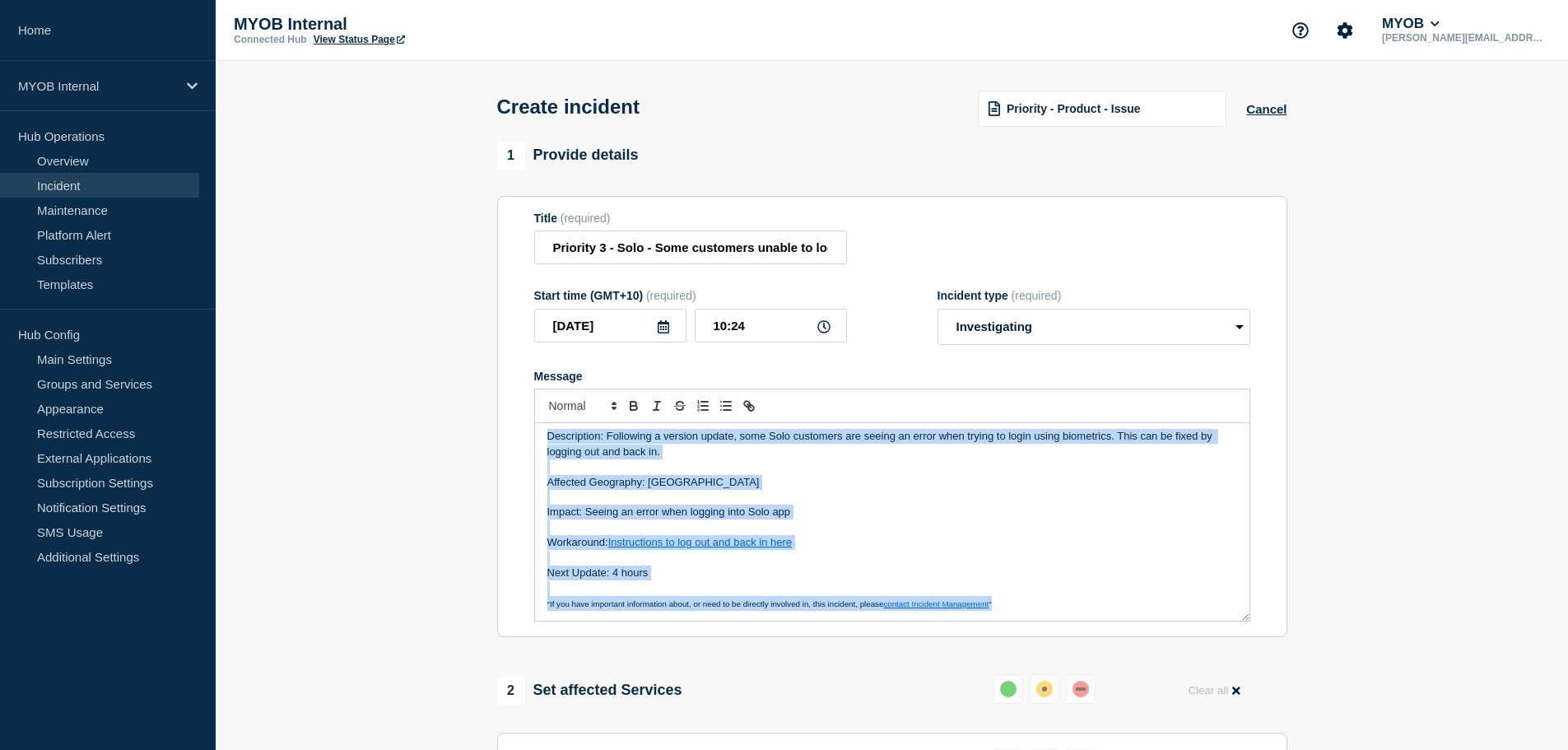
click at [697, 535] on p "Message" at bounding box center [892, 528] width 690 height 15
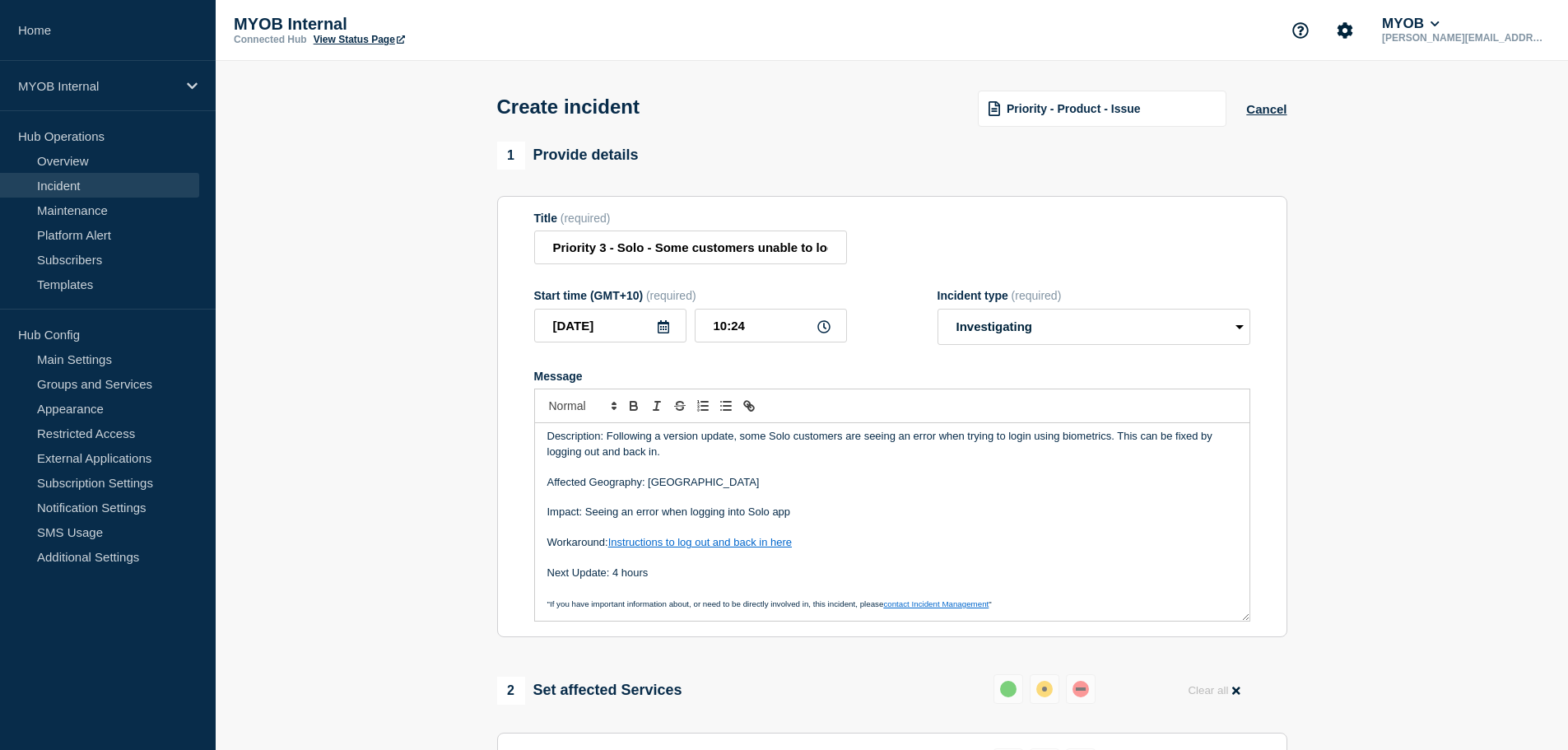
click at [1006, 488] on p "Affected Geography: Australia" at bounding box center [892, 482] width 690 height 15
click at [907, 445] on p "Description: Following a version update, some Solo customers are seeing an erro…" at bounding box center [892, 444] width 690 height 30
click at [902, 459] on p "Description: Following a version update, some Solo customers are seeing an erro…" at bounding box center [892, 444] width 690 height 30
click at [867, 482] on p "Affected Geography: Australia" at bounding box center [892, 482] width 690 height 15
click at [766, 246] on input "Priority 3 - Solo - Some customers unable to login using biometrics" at bounding box center [691, 247] width 313 height 34
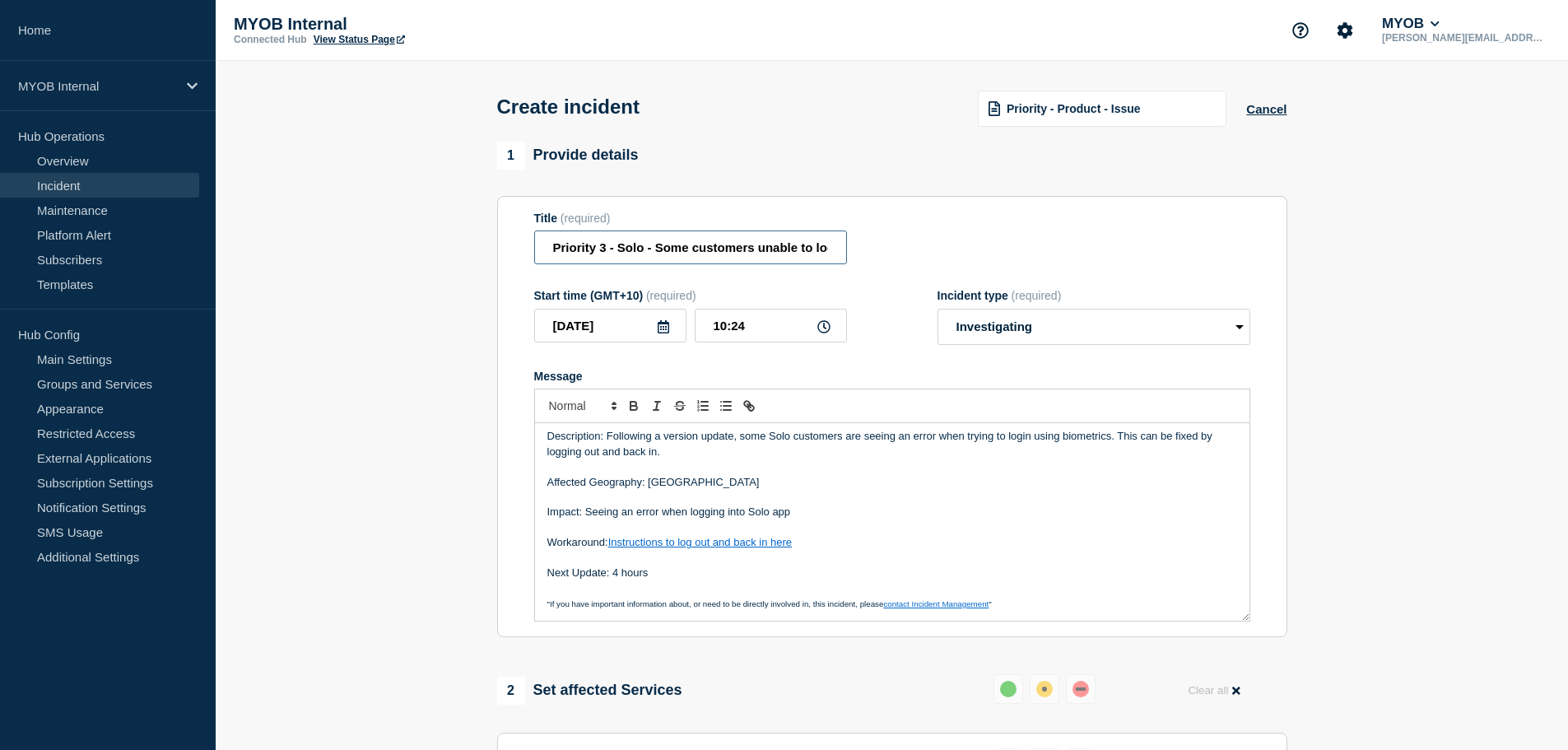
scroll to position [0, 120]
drag, startPoint x: 783, startPoint y: 252, endPoint x: 932, endPoint y: 248, distance: 149.1
click at [932, 248] on div "Title (required) Priority 3 - Solo - Some customers unable to login using biome…" at bounding box center [892, 238] width 716 height 54
click at [933, 247] on div "Title (required) Priority 3 - Solo - Some customers unable to login using biome…" at bounding box center [892, 238] width 716 height 54
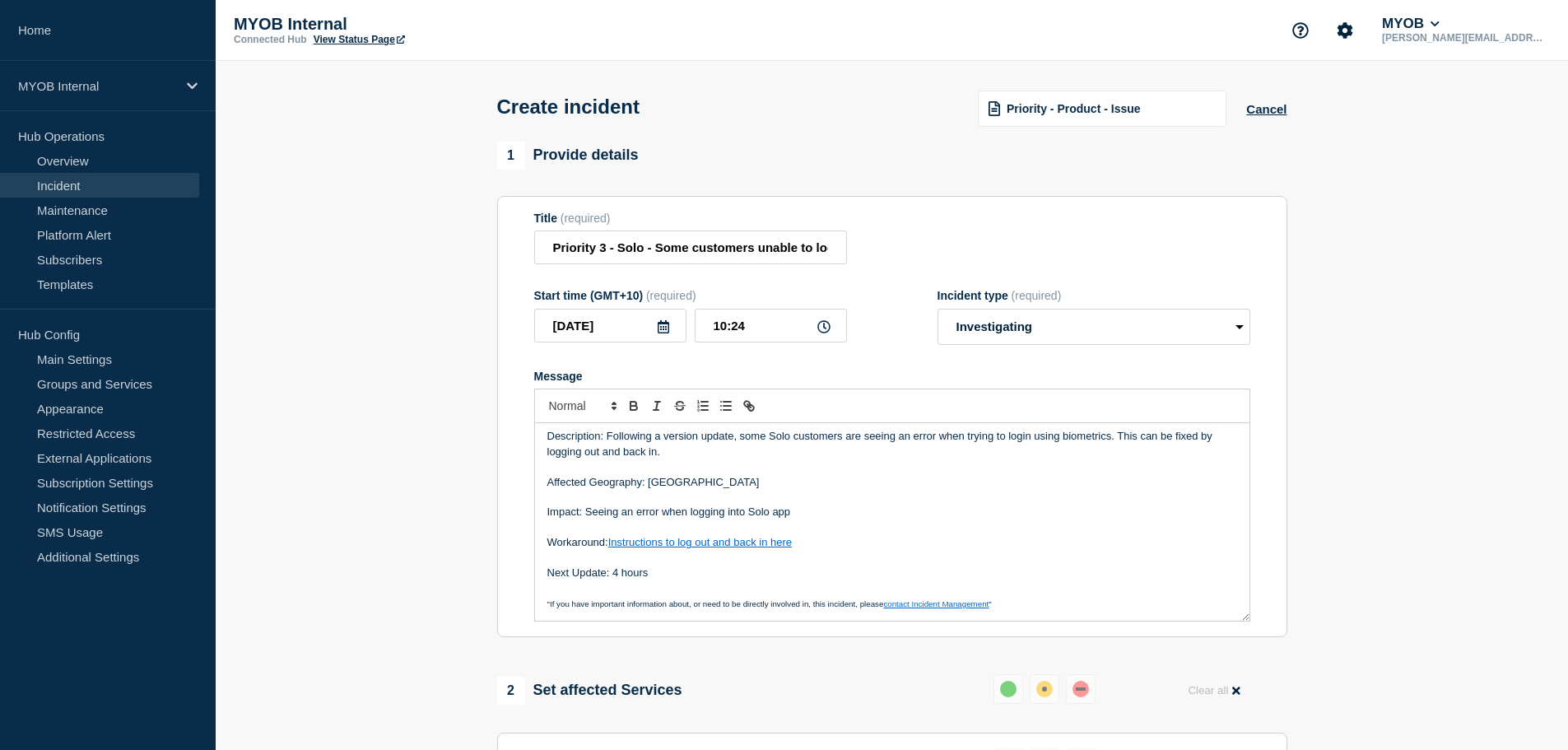
click at [1108, 439] on p "Description: Following a version update, some Solo customers are seeing an erro…" at bounding box center [892, 444] width 690 height 30
click at [746, 508] on p "Impact: Seeing an error when logging into Solo app" at bounding box center [892, 512] width 690 height 15
click at [818, 514] on p "Impact: Seeing an error when logging into Solo app" at bounding box center [892, 512] width 690 height 15
drag, startPoint x: 818, startPoint y: 514, endPoint x: 579, endPoint y: 512, distance: 239.0
click at [582, 513] on p "Impact: Seeing an error when logging into Solo app" at bounding box center [892, 512] width 690 height 15
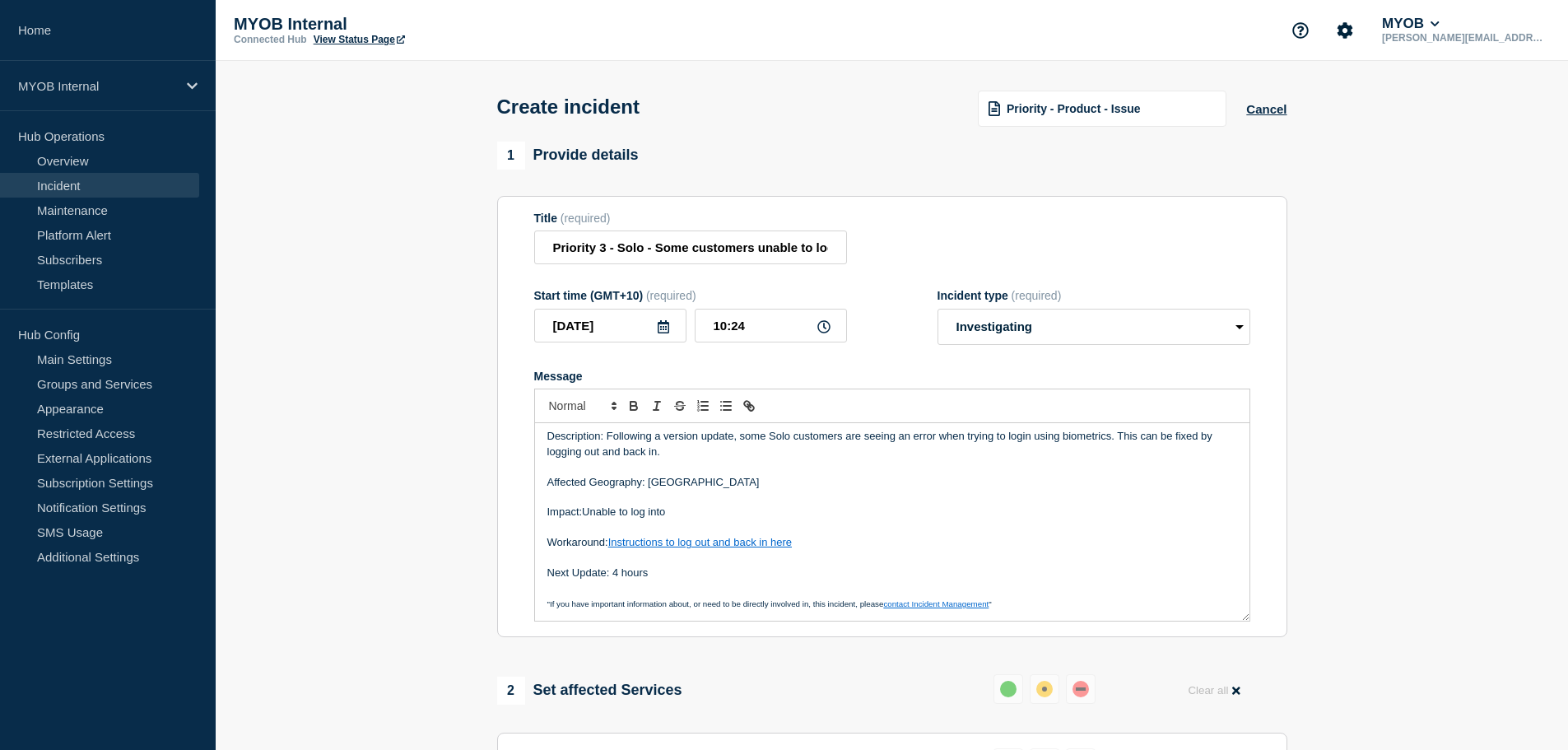
click at [583, 511] on p "Impact:Unable to log into" at bounding box center [892, 512] width 690 height 15
click at [706, 508] on p "Impact: Unable to log into" at bounding box center [892, 512] width 690 height 15
click at [637, 515] on p "Impact: Seeing an error when logging into Solo app" at bounding box center [892, 512] width 690 height 15
drag, startPoint x: 812, startPoint y: 511, endPoint x: 585, endPoint y: 514, distance: 227.0
click at [585, 514] on p "Impact: Seeing an error when logging into Solo app" at bounding box center [892, 512] width 690 height 15
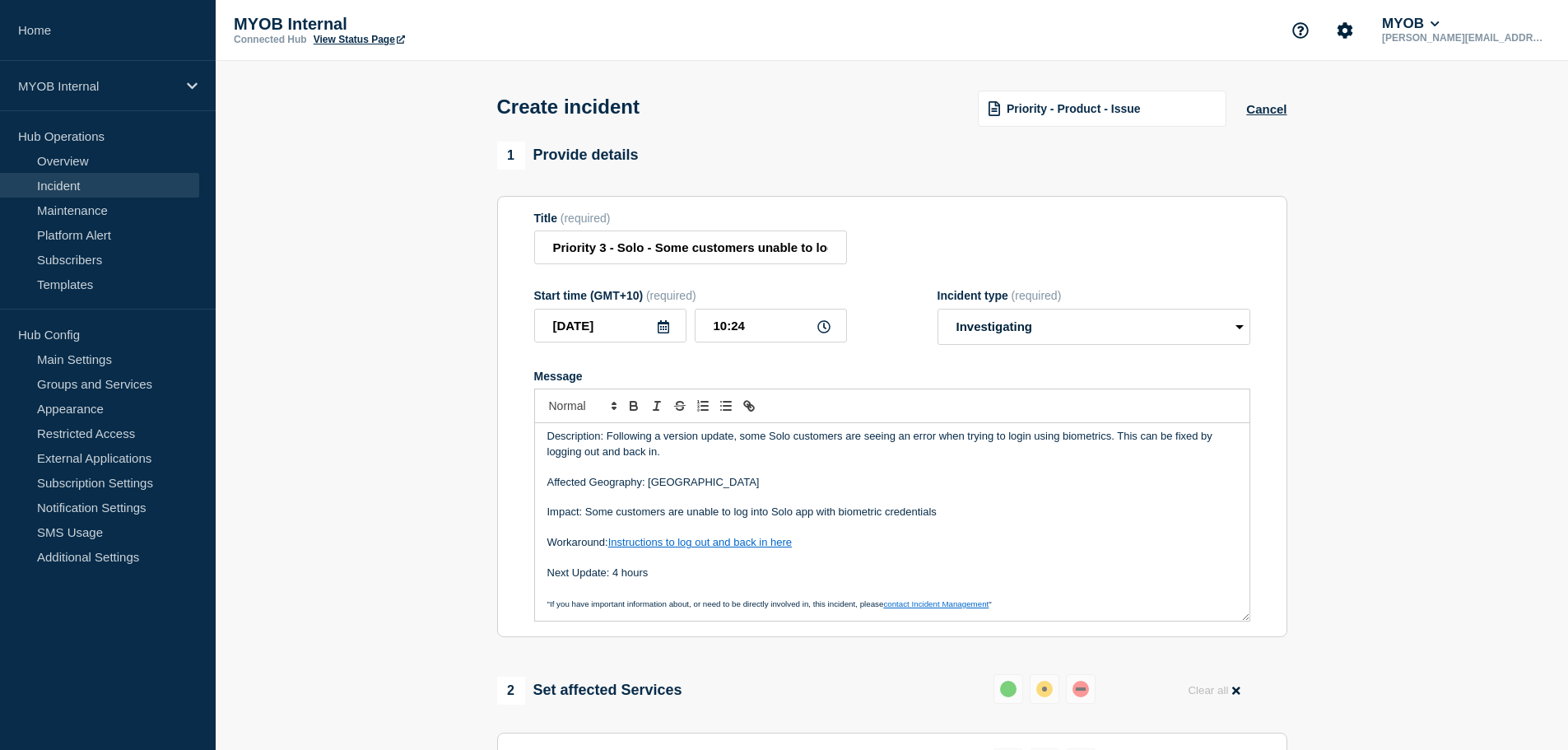
click at [379, 310] on section "1 Provide details Title (required) Priority 3 - Solo - Some customers unable to…" at bounding box center [891, 656] width 1352 height 1029
click at [667, 444] on p "Description: Following a version update, some Solo customers are seeing an erro…" at bounding box center [892, 444] width 690 height 30
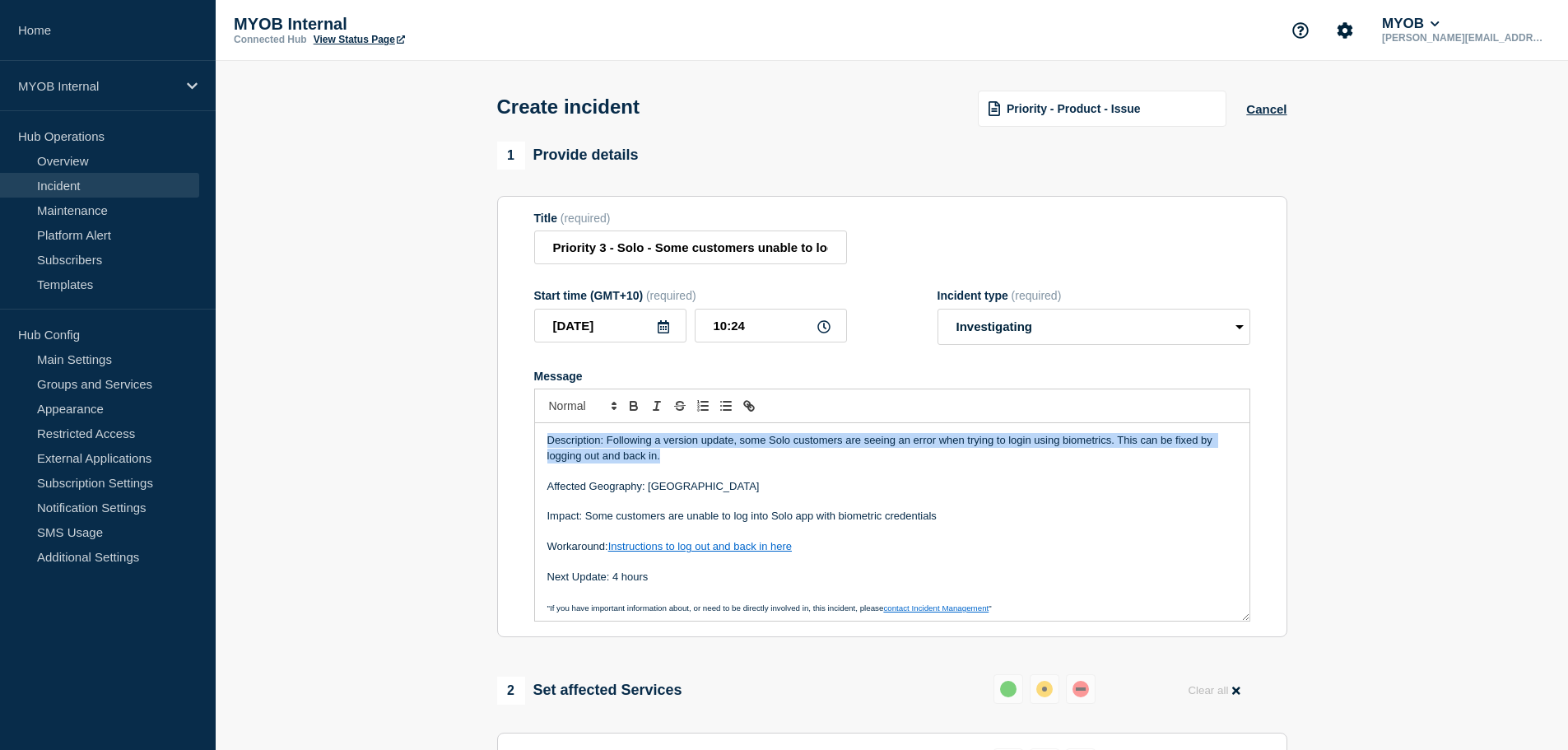
drag, startPoint x: 698, startPoint y: 451, endPoint x: 482, endPoint y: 432, distance: 216.8
click at [482, 432] on section "1 Provide details Title (required) Priority 3 - Solo - Some customers unable to…" at bounding box center [891, 656] width 1352 height 1029
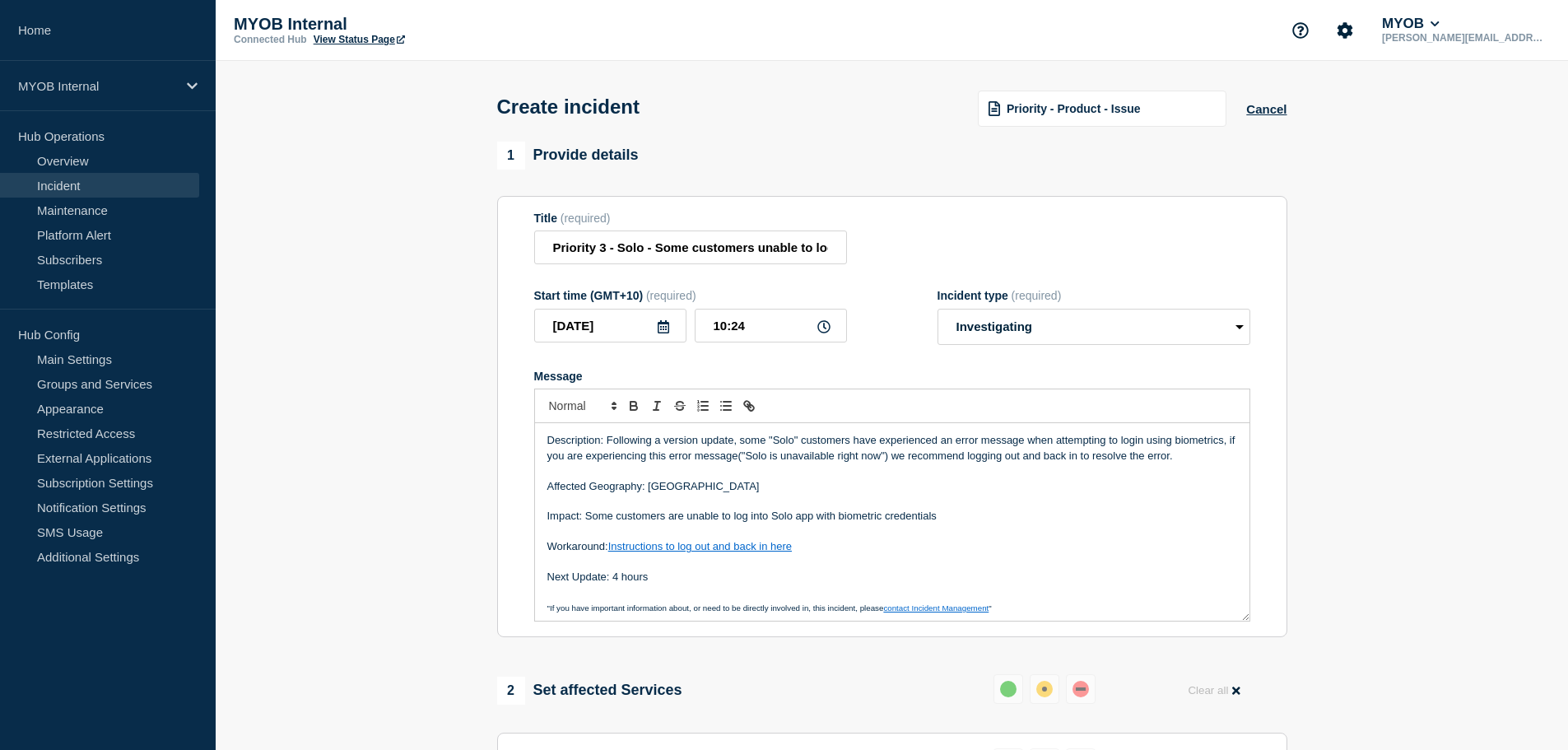
click at [726, 459] on p "Description: Following a version update, some "Solo" customers have experienced…" at bounding box center [892, 448] width 690 height 30
click at [705, 443] on p "Description: Following a version update, some "Solo" customers have experienced…" at bounding box center [892, 448] width 690 height 30
click at [766, 446] on p "Description: Following a version update, some "Solo" customers have experienced…" at bounding box center [892, 448] width 690 height 30
click at [797, 439] on p "Description: Following a version update, some "Solo" customers have experienced…" at bounding box center [892, 448] width 690 height 30
click at [775, 439] on p "Description: Following a version update, some "Solo customers have experienced …" at bounding box center [892, 448] width 690 height 30
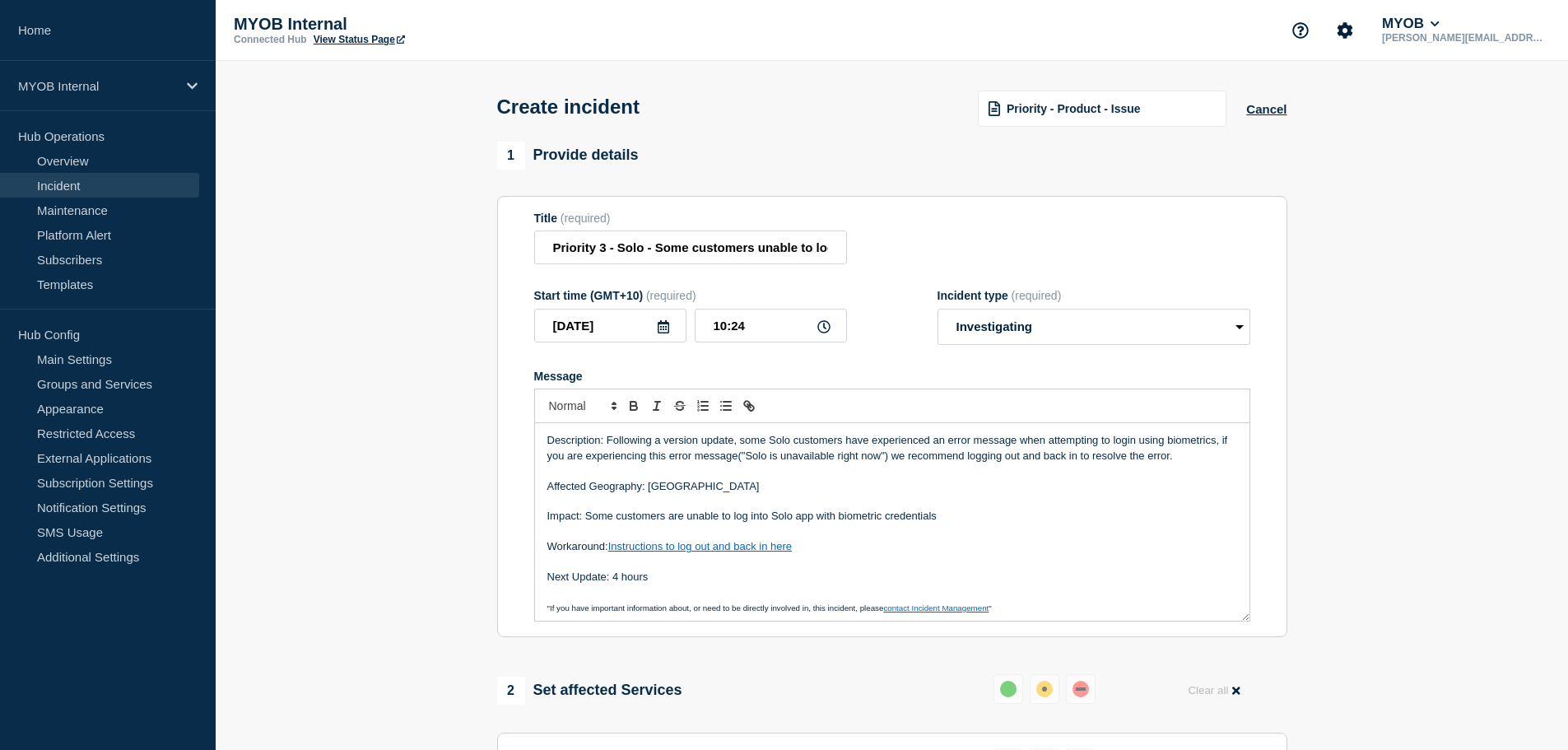
click at [876, 440] on p "Description: Following a version update, some Solo customers have experienced a…" at bounding box center [892, 448] width 690 height 30
click at [984, 446] on p "Description: Following a version update, some Solo customers have experienced a…" at bounding box center [892, 448] width 690 height 30
click at [1054, 445] on p "Description: Following a version update, some Solo customers have experienced a…" at bounding box center [892, 448] width 690 height 30
drag, startPoint x: 1113, startPoint y: 445, endPoint x: 1202, endPoint y: 442, distance: 89.1
click at [1114, 445] on p "Description: Following a version update, some Solo customers have experienced a…" at bounding box center [892, 448] width 690 height 30
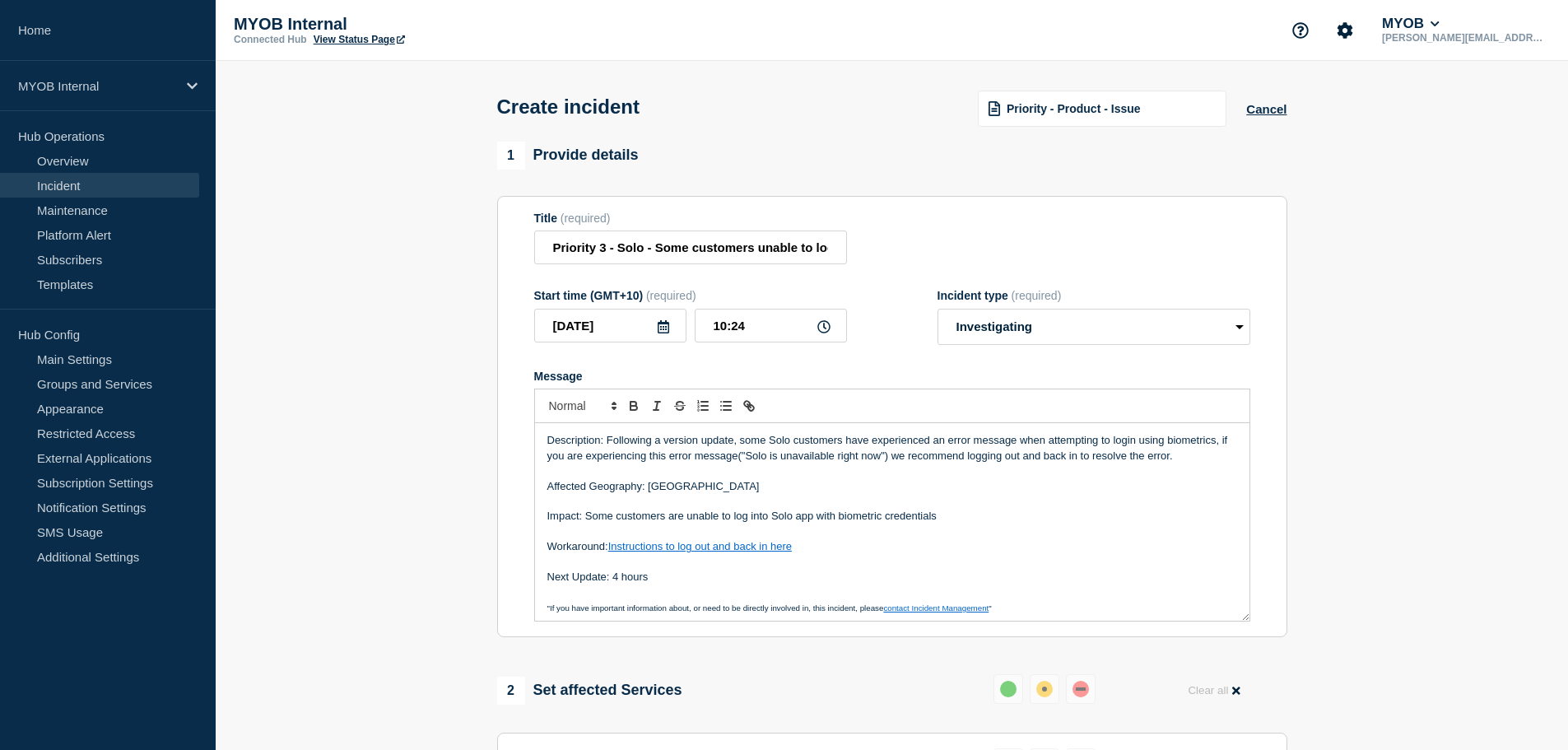
click at [1231, 440] on div "Description: Following a version update, some Solo customers have experienced a…" at bounding box center [892, 521] width 714 height 197
click at [550, 456] on p "Description: Following a version update, some Solo customers have experienced a…" at bounding box center [892, 448] width 690 height 30
click at [658, 457] on p "Description: Following a version update, some Solo customers have experienced a…" at bounding box center [892, 448] width 690 height 30
drag, startPoint x: 658, startPoint y: 457, endPoint x: 695, endPoint y: 455, distance: 37.1
click at [658, 456] on p "Description: Following a version update, some Solo customers have experienced a…" at bounding box center [892, 448] width 690 height 30
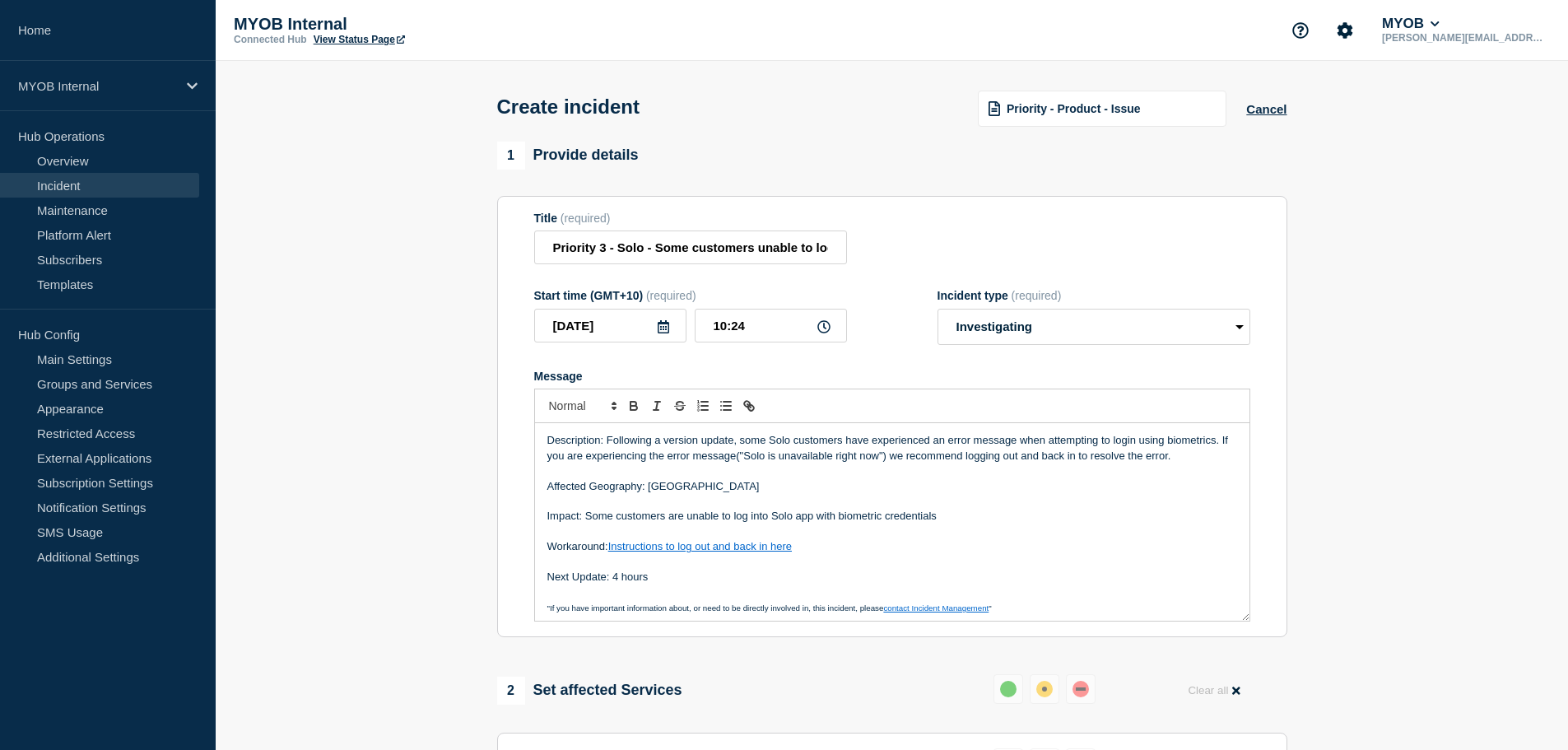
click at [896, 459] on p "Description: Following a version update, some Solo customers have experienced a…" at bounding box center [892, 448] width 690 height 30
click at [747, 459] on p "Description: Following a version update, some Solo customers have experienced a…" at bounding box center [892, 448] width 690 height 30
click at [750, 462] on p "Description: Following a version update, some Solo customers have experienced a…" at bounding box center [892, 448] width 690 height 30
click at [849, 457] on p "Description: Following a version update, some Solo customers have experienced a…" at bounding box center [892, 448] width 690 height 30
click at [893, 458] on p "Description: Following a version update, some Solo customers have experienced a…" at bounding box center [892, 448] width 690 height 30
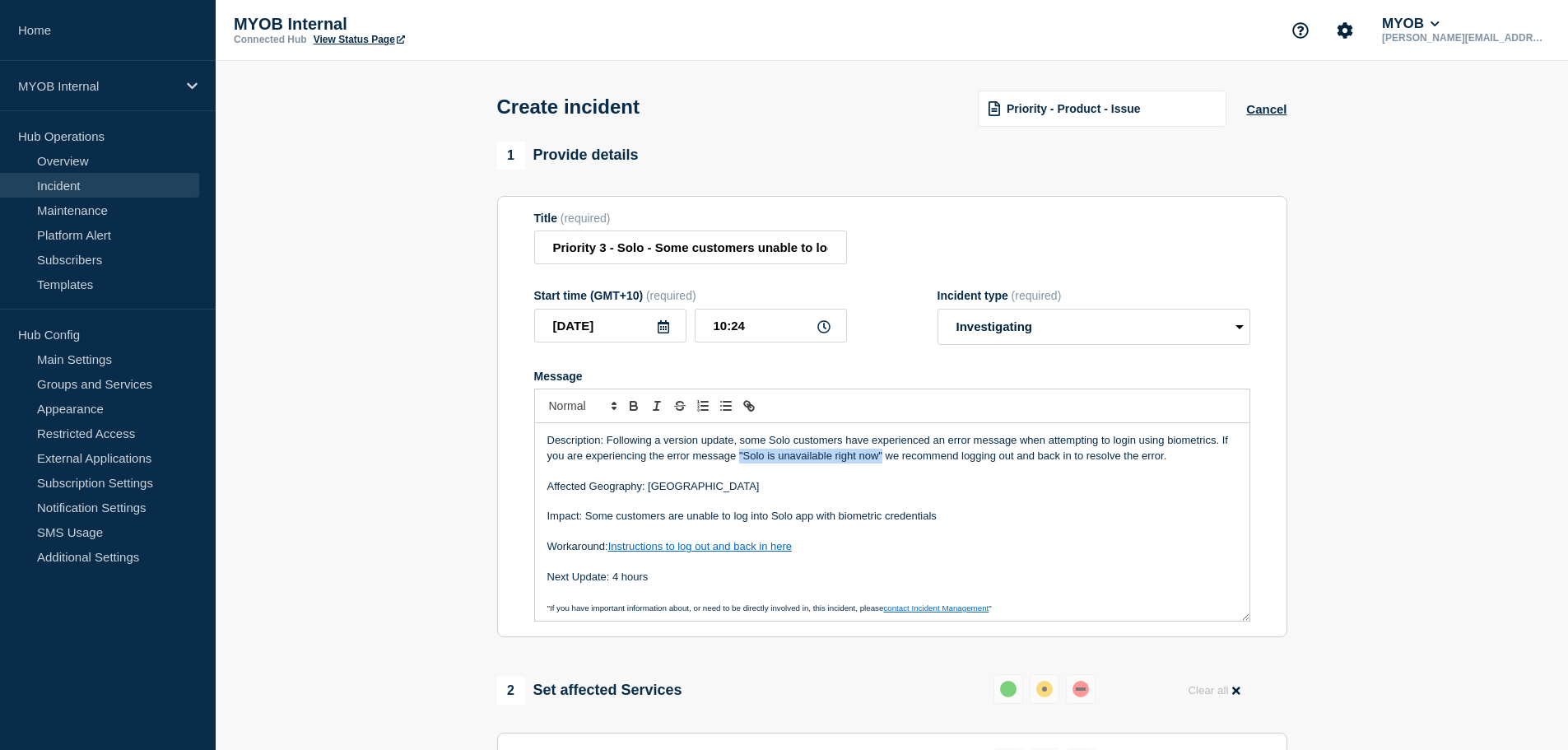
drag, startPoint x: 891, startPoint y: 457, endPoint x: 750, endPoint y: 455, distance: 141.0
click at [750, 455] on p "Description: Following a version update, some Solo customers have experienced a…" at bounding box center [892, 448] width 690 height 30
click at [818, 490] on p "Affected Geography: Australia" at bounding box center [892, 487] width 690 height 15
drag, startPoint x: 939, startPoint y: 486, endPoint x: 954, endPoint y: 492, distance: 16.2
click at [940, 486] on p "Affected Geography: Australia" at bounding box center [892, 487] width 690 height 15
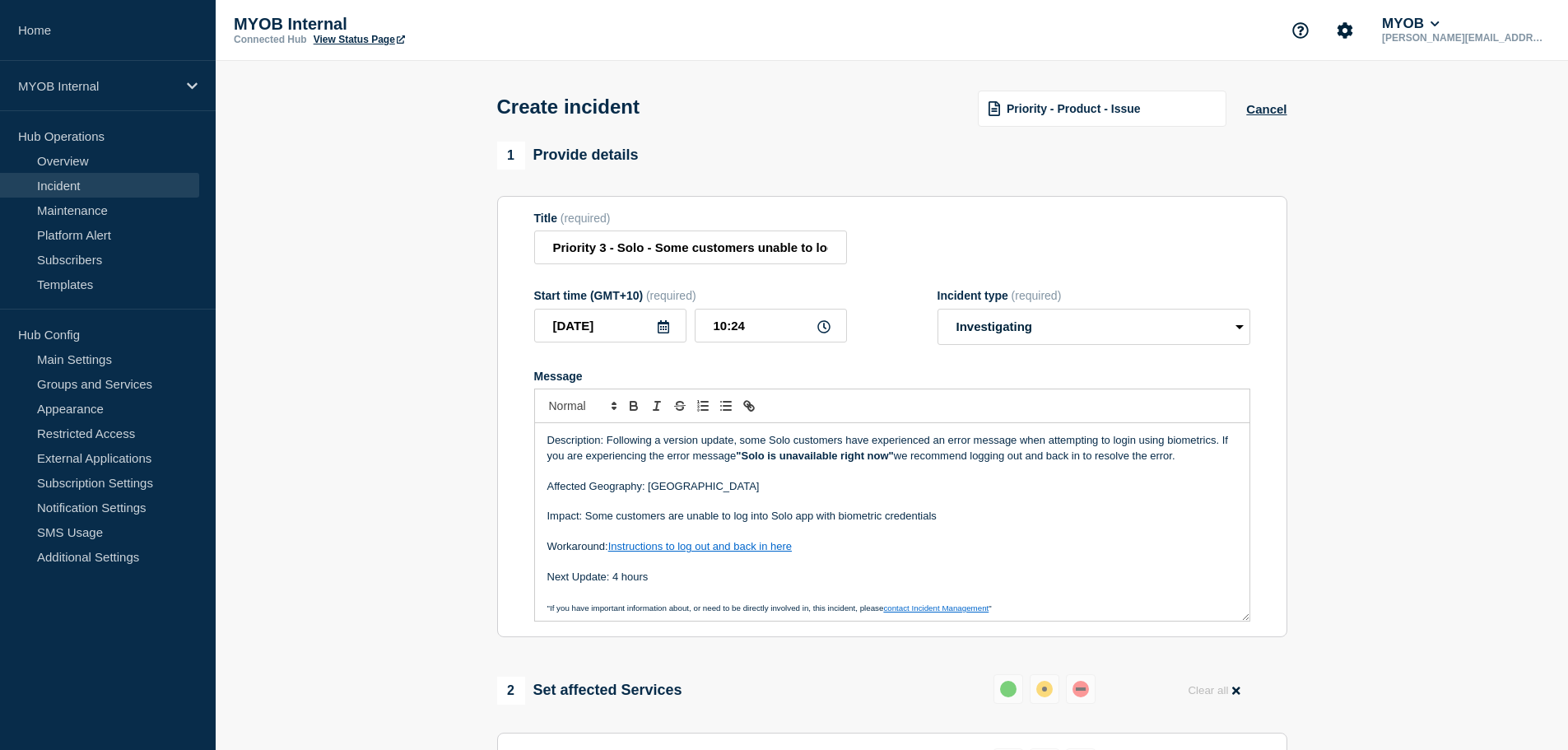
click at [964, 463] on p "Description: Following a version update, some Solo customers have experienced a…" at bounding box center [892, 448] width 690 height 30
click at [1057, 453] on p "Description: Following a version update, some Solo customers have experienced a…" at bounding box center [892, 448] width 690 height 30
drag, startPoint x: 1071, startPoint y: 442, endPoint x: 1105, endPoint y: 458, distance: 37.6
click at [1071, 441] on p "Description: Following a version update, some Solo customers have experienced a…" at bounding box center [892, 448] width 690 height 30
click at [1116, 463] on p "Description: Following a version update, some Solo customers have experienced a…" at bounding box center [892, 448] width 690 height 30
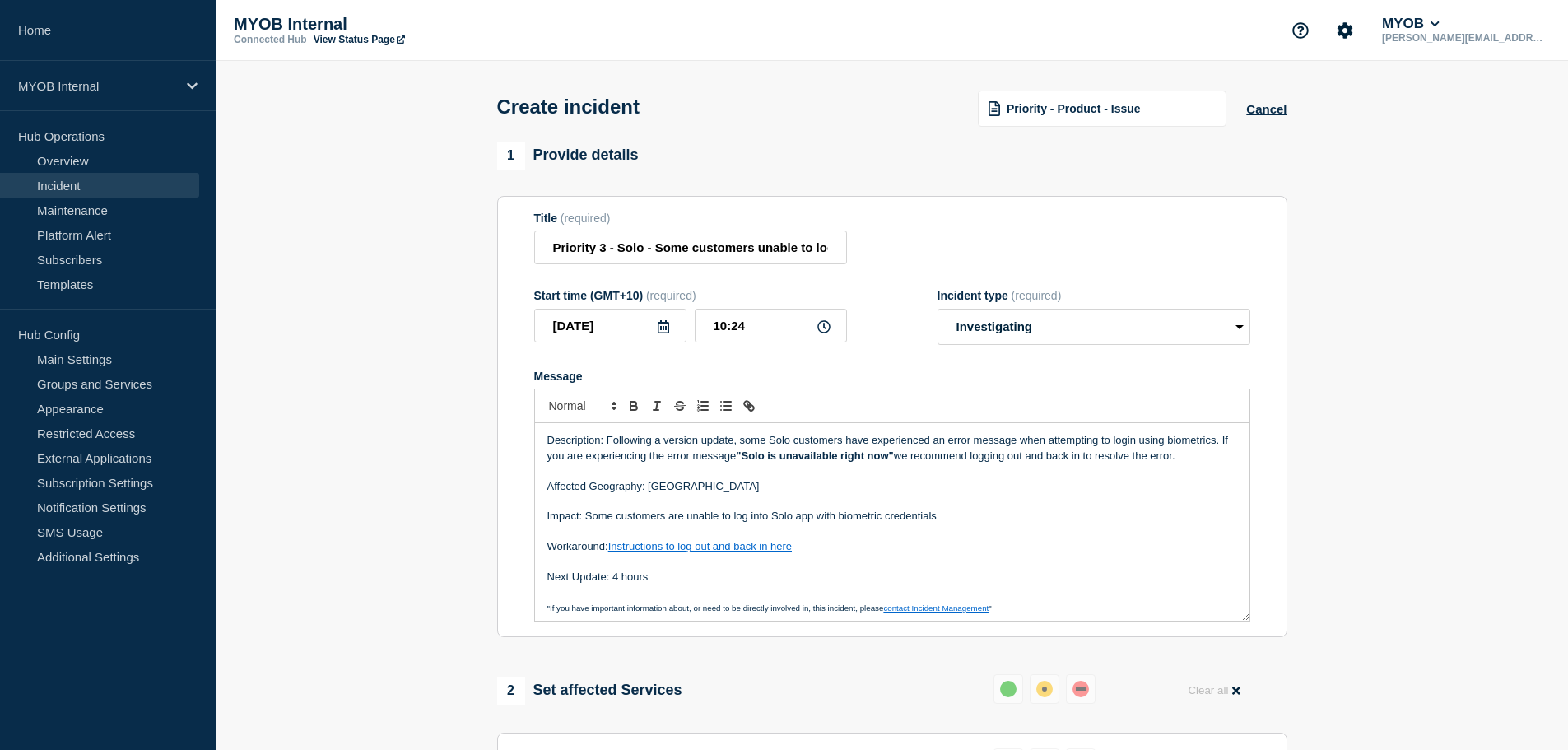
drag, startPoint x: 962, startPoint y: 470, endPoint x: 915, endPoint y: 482, distance: 48.5
click at [962, 471] on p "Message" at bounding box center [892, 471] width 690 height 15
click at [808, 488] on p "Affected Geography: Australia" at bounding box center [892, 487] width 690 height 15
click at [803, 492] on p "Affected Geography: Australia" at bounding box center [892, 487] width 690 height 15
click at [868, 493] on p "Affected Geography: Australia" at bounding box center [892, 487] width 690 height 15
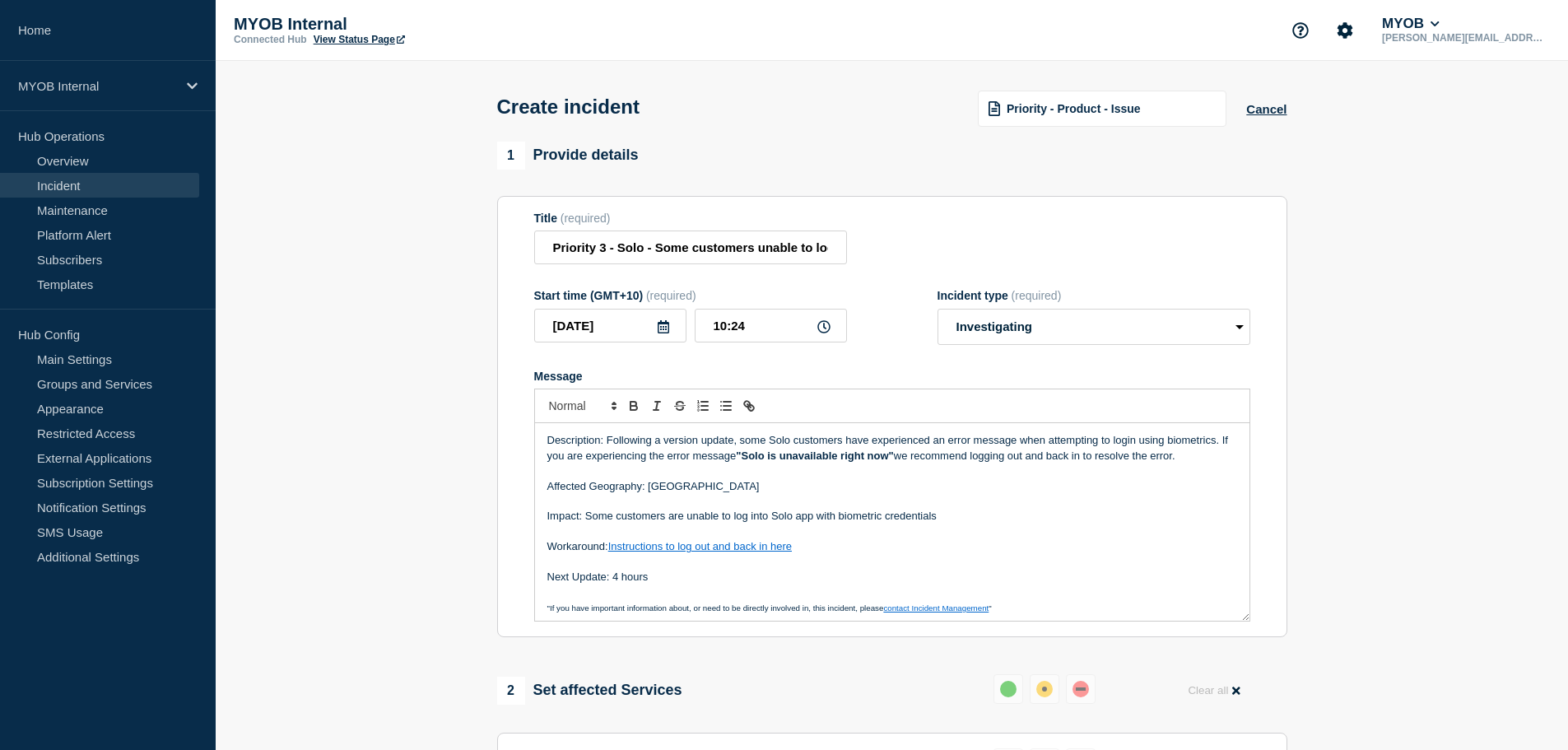
click at [923, 523] on p "Impact: Some customers are unable to log into Solo app with biometric credentia…" at bounding box center [892, 516] width 690 height 15
click at [656, 476] on p "Message" at bounding box center [892, 471] width 690 height 15
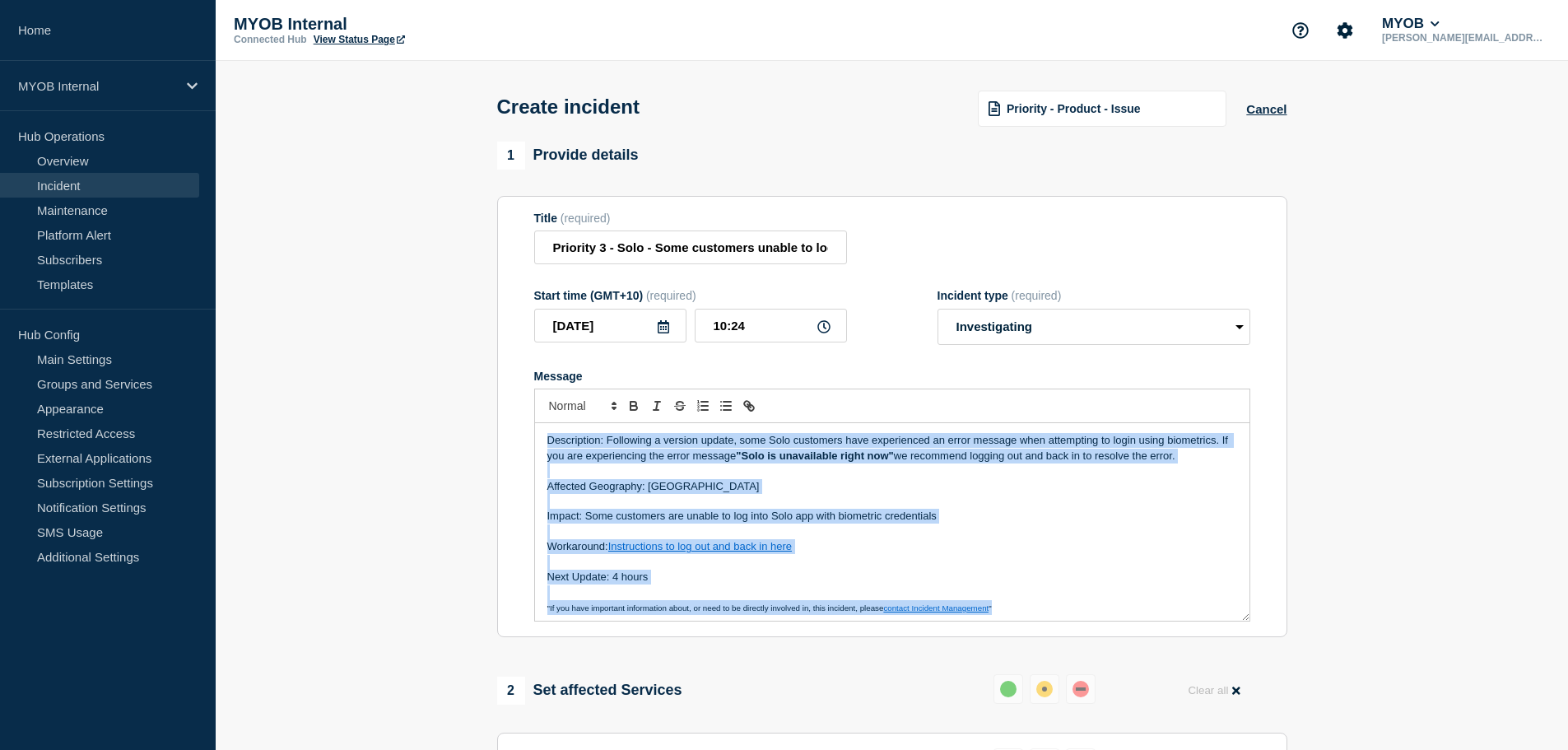
copy div "Description: Following a version update, some Solo customers have experienced a…"
click at [697, 489] on p "Affected Geography: Australia" at bounding box center [892, 487] width 690 height 15
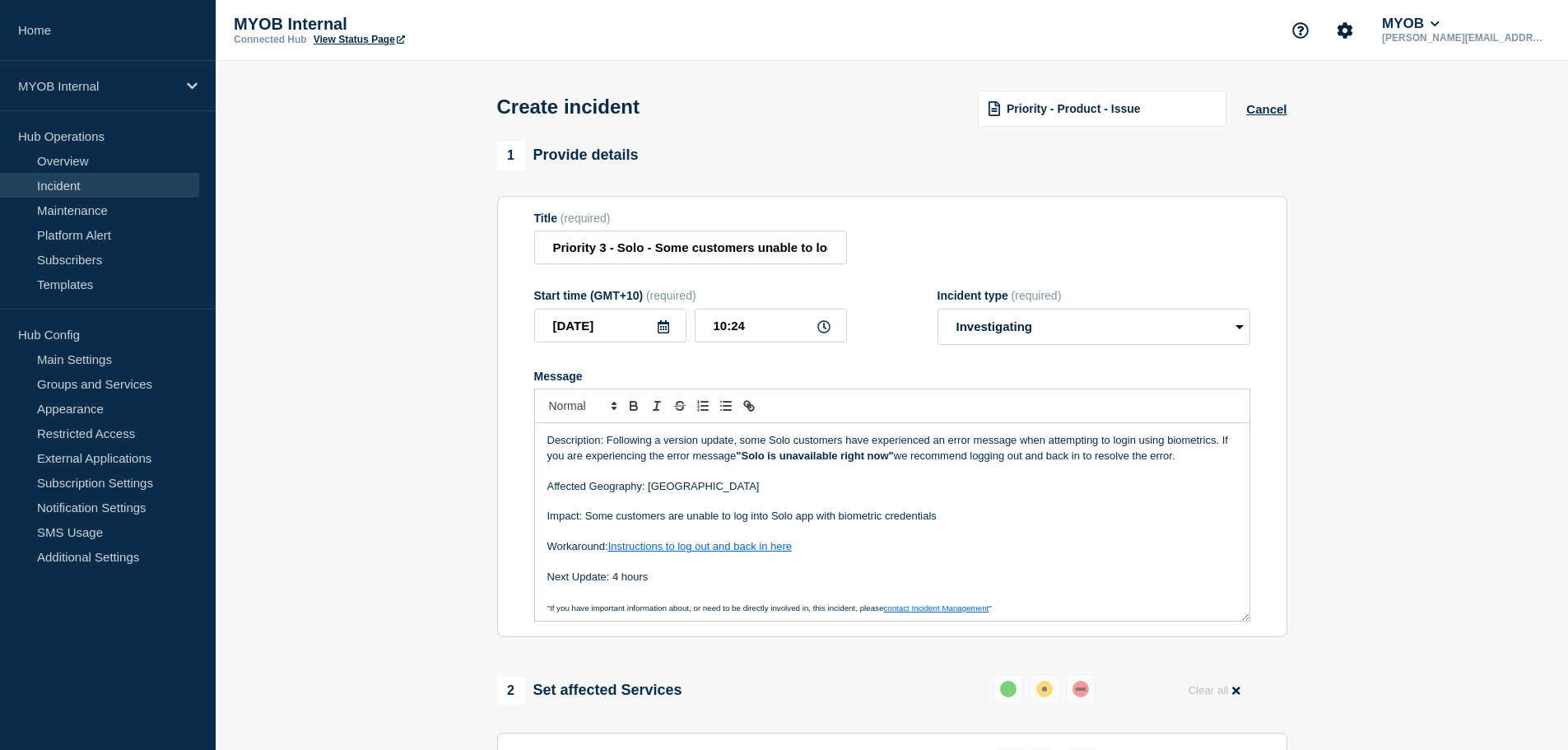
drag, startPoint x: 353, startPoint y: 485, endPoint x: 363, endPoint y: 484, distance: 10.0
click at [356, 485] on section "1 Provide details Title (required) Priority 3 - Solo - Some customers unable to…" at bounding box center [891, 656] width 1352 height 1029
click at [758, 497] on p "Message" at bounding box center [892, 501] width 690 height 15
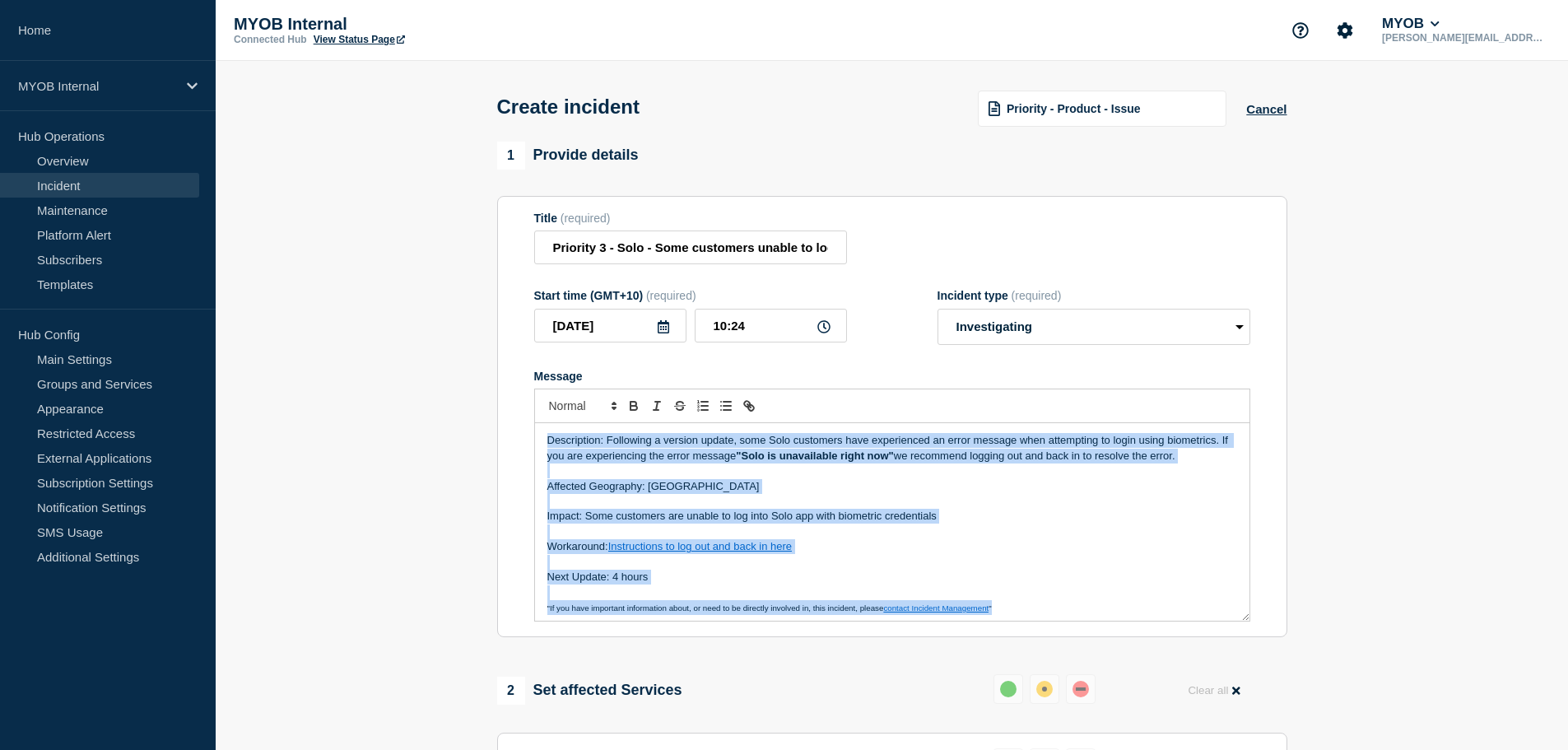
copy div "Description: Following a version update, some Solo customers have experienced a…"
click at [755, 493] on p "Affected Geography: Australia" at bounding box center [892, 487] width 690 height 15
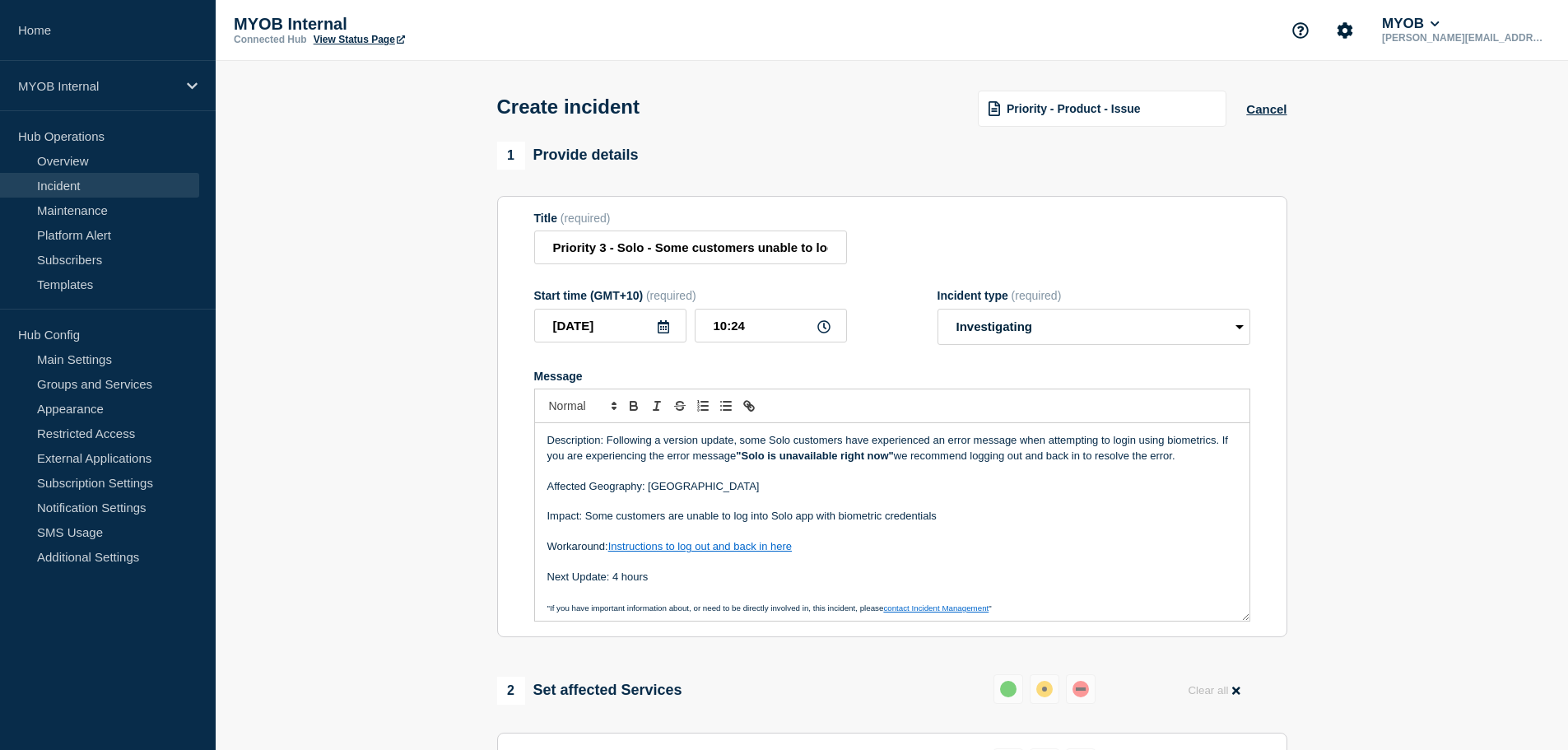
drag, startPoint x: 881, startPoint y: 523, endPoint x: 891, endPoint y: 518, distance: 11.2
click at [888, 520] on p "Impact: Some customers are unable to log into Solo app with biometric credentia…" at bounding box center [892, 516] width 690 height 15
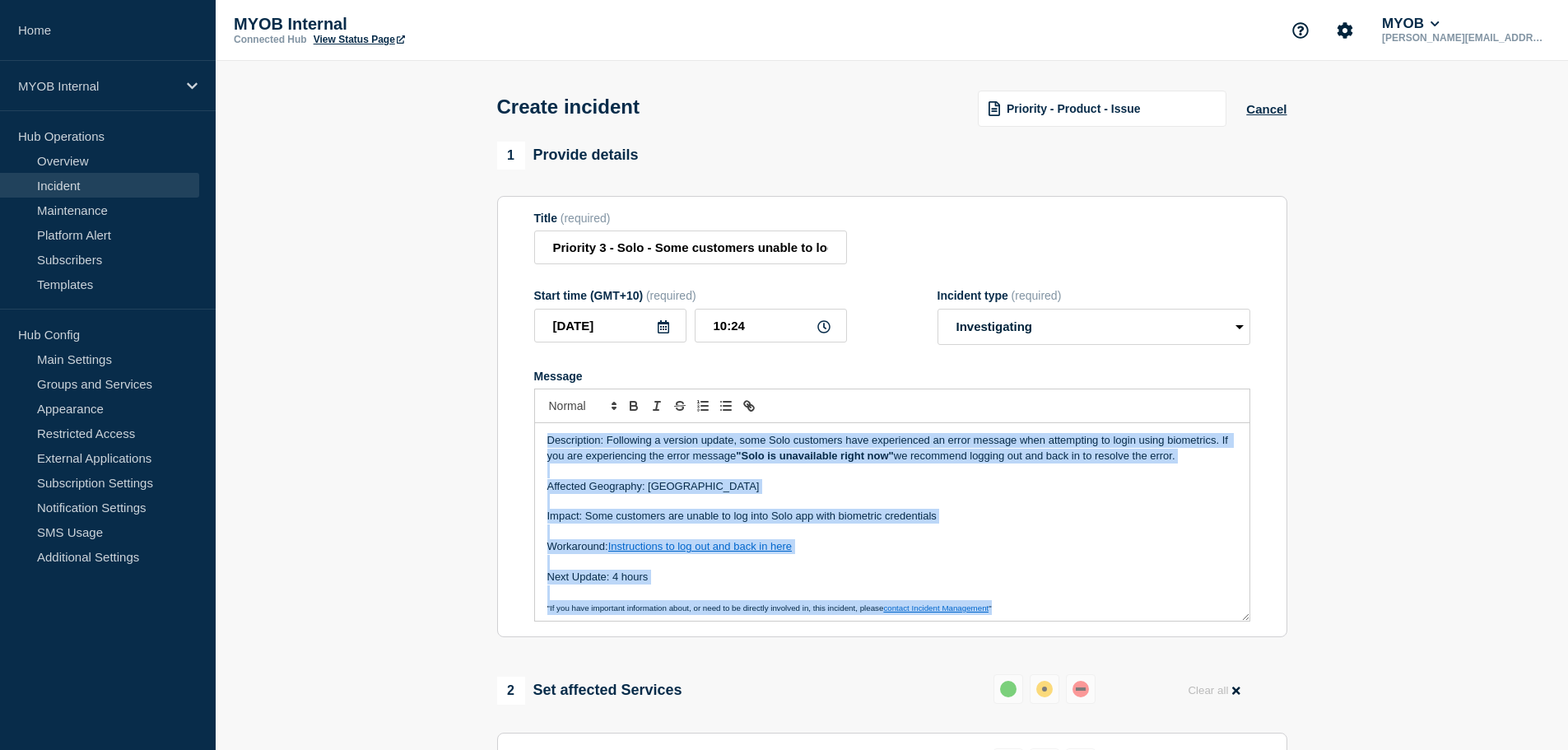
copy div "Description: Following a version update, some Solo customers have experienced a…"
click at [910, 505] on p "Message" at bounding box center [892, 501] width 690 height 15
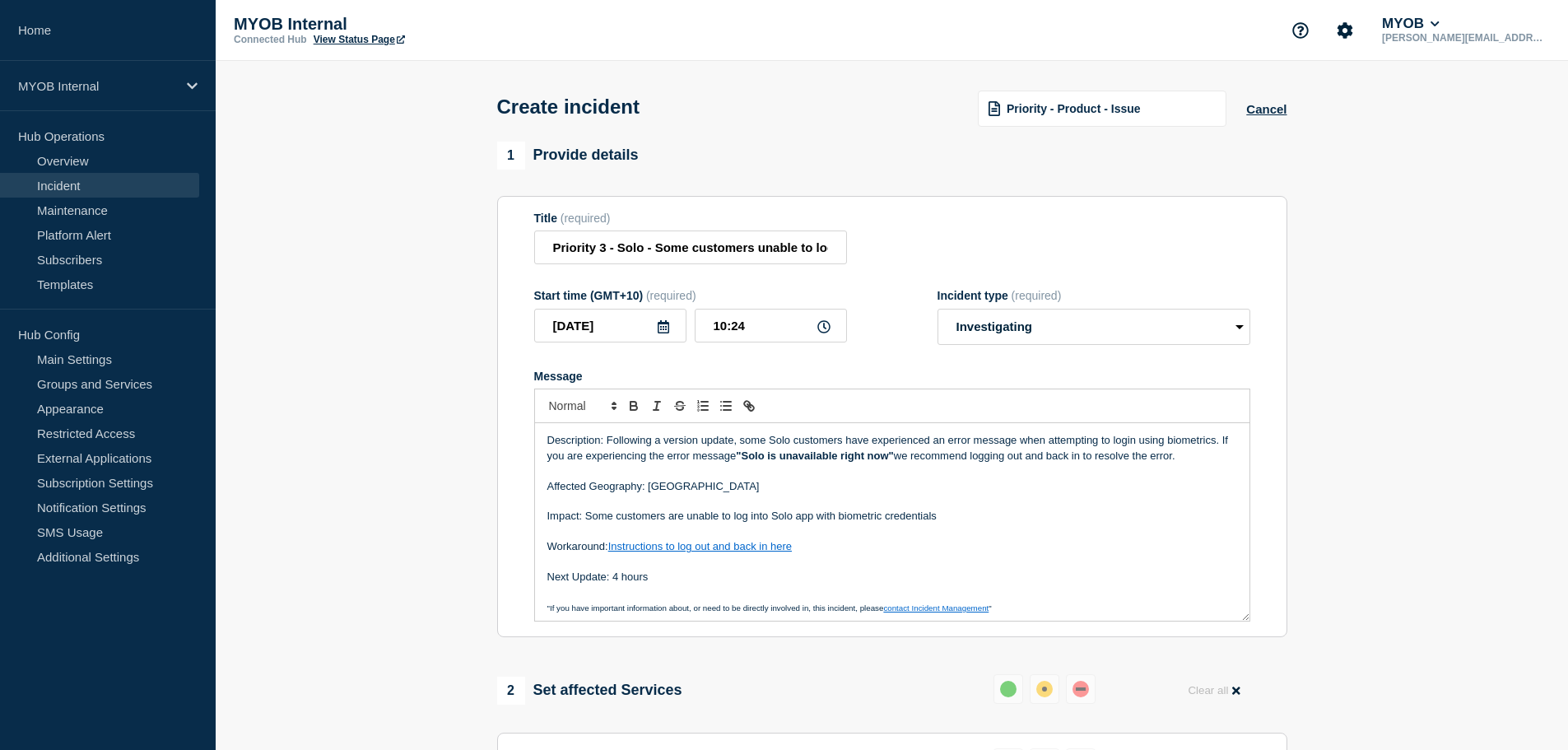
click at [871, 501] on p "Message" at bounding box center [892, 501] width 690 height 15
drag, startPoint x: 740, startPoint y: 251, endPoint x: 898, endPoint y: 247, distance: 158.1
click at [897, 247] on div "Title (required) Priority 3 - Solo - Some customers unable to login using biome…" at bounding box center [892, 238] width 716 height 54
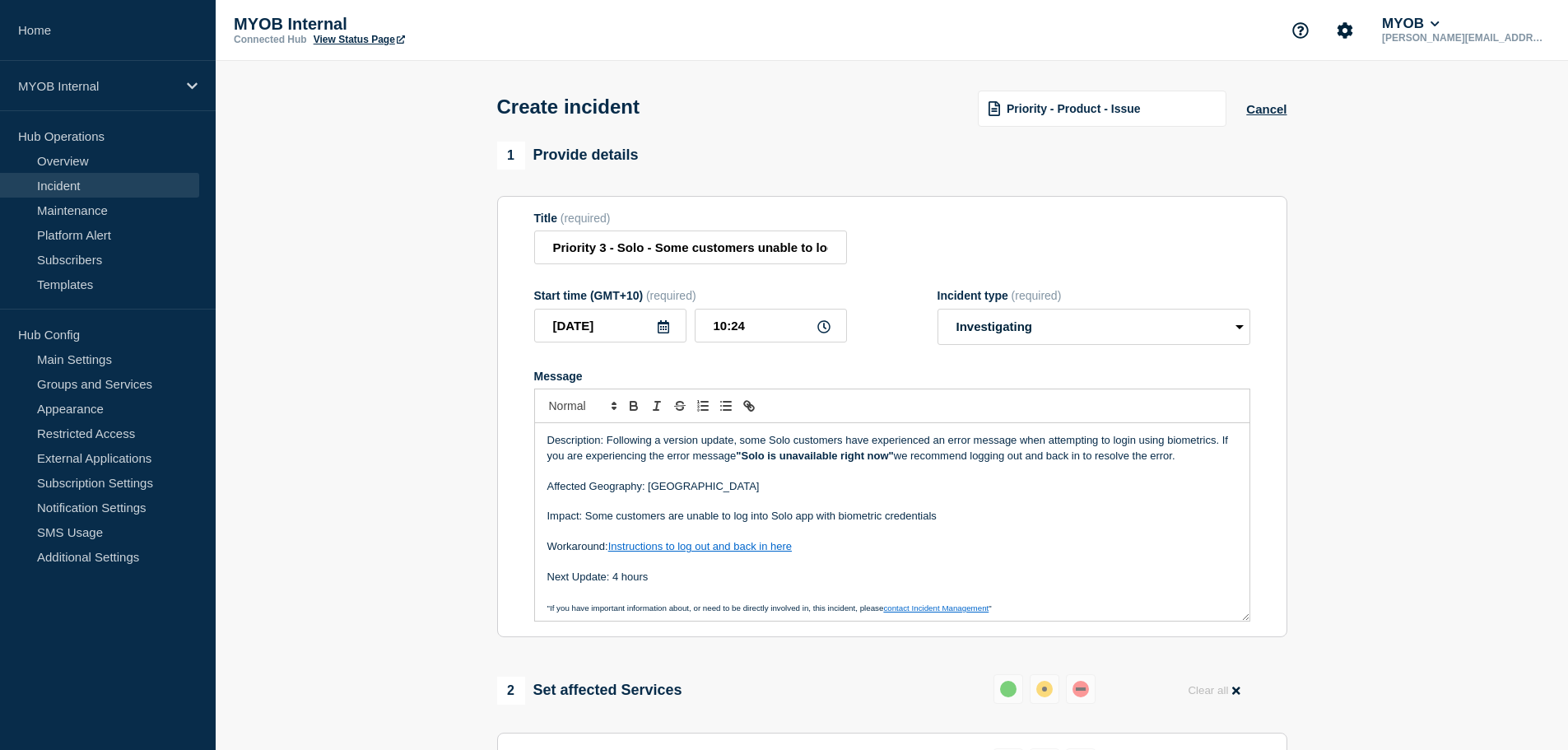
click at [902, 245] on div "Title (required) Priority 3 - Solo - Some customers unable to login using biome…" at bounding box center [892, 238] width 716 height 54
click at [810, 252] on input "Priority 3 - Solo - Some customers unable to login using biometrics" at bounding box center [691, 247] width 313 height 34
drag, startPoint x: 810, startPoint y: 252, endPoint x: 822, endPoint y: 247, distance: 13.0
click at [870, 250] on div "Title (required) Priority 3 - Solo - Some customers unable to login using biome…" at bounding box center [892, 238] width 716 height 54
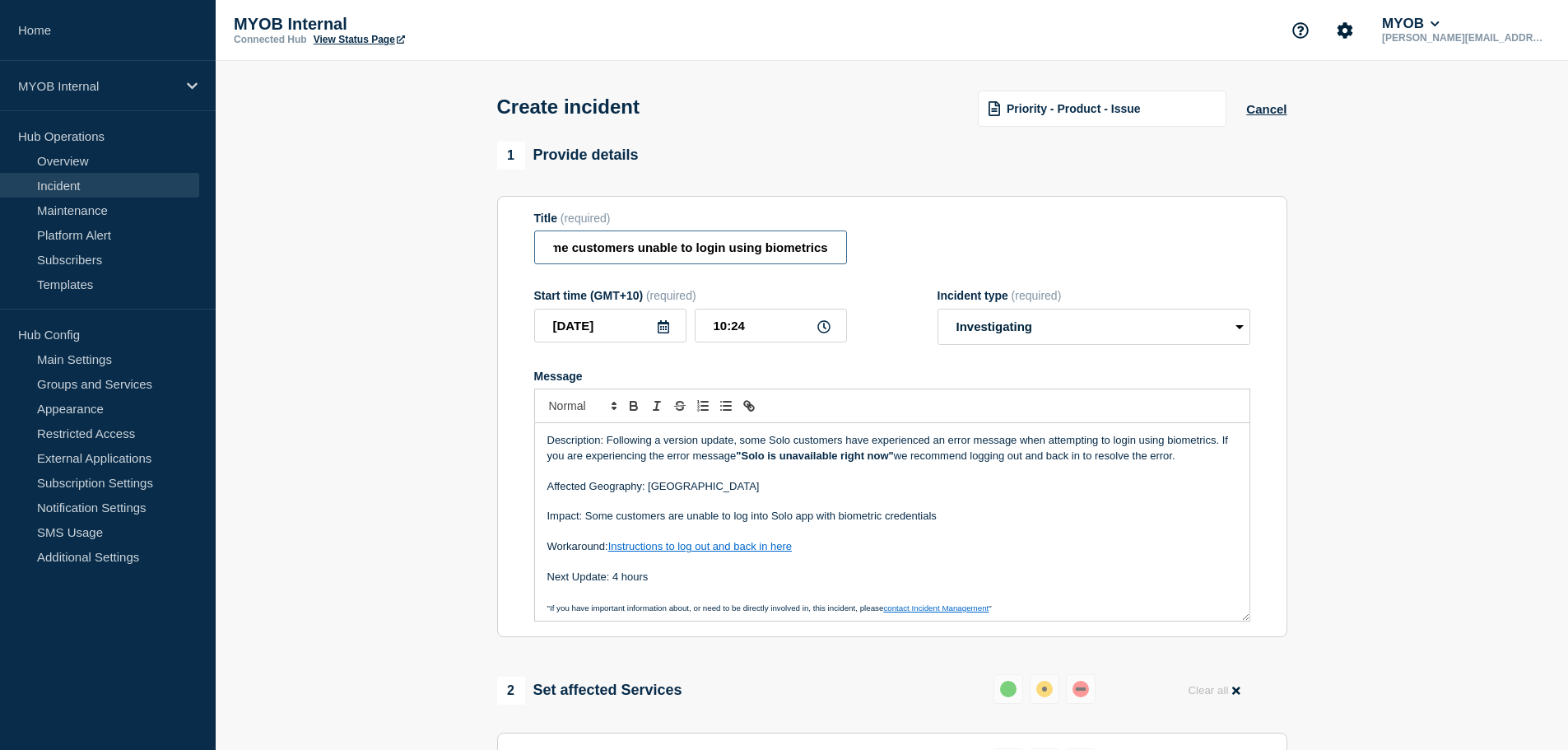
click at [821, 247] on input "Priority 3 - Solo - Some customers unable to login using biometrics" at bounding box center [691, 247] width 313 height 34
click at [829, 248] on input "Priority 3 - Solo - Some customers unable to login using biometrics" at bounding box center [691, 247] width 313 height 34
type input "Priority 3 - Solo - Some customers unable to login using biometric credentials"
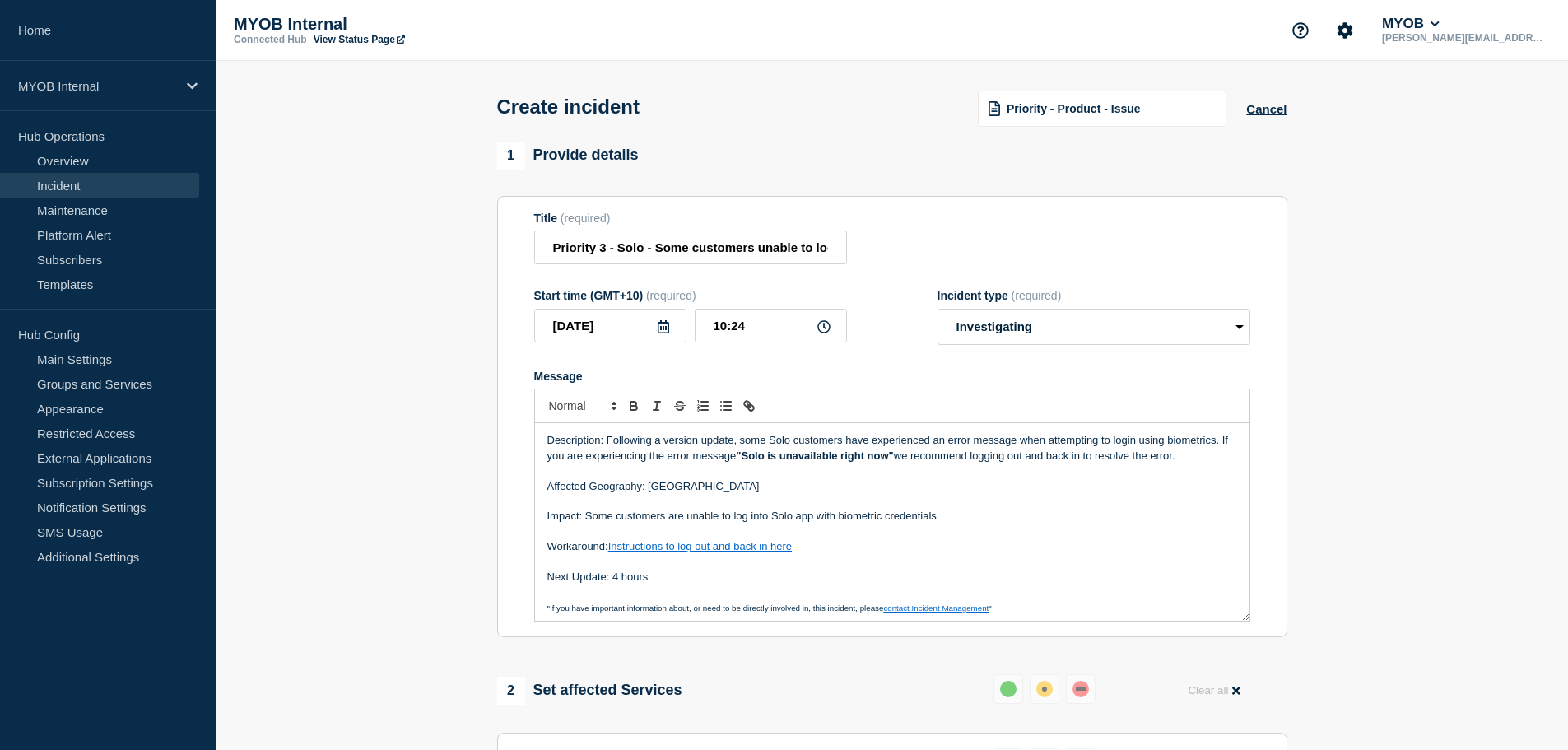
drag, startPoint x: 879, startPoint y: 470, endPoint x: 856, endPoint y: 466, distance: 23.3
click at [879, 470] on p "Message" at bounding box center [892, 471] width 690 height 15
click at [597, 462] on p "Description: Following a version update, some Solo customers have experienced a…" at bounding box center [892, 448] width 690 height 30
drag, startPoint x: 1207, startPoint y: 453, endPoint x: 494, endPoint y: 458, distance: 713.0
click at [494, 458] on div "1 Provide details Title (required) Priority 3 - Solo - Some customers unable to…" at bounding box center [892, 656] width 809 height 1029
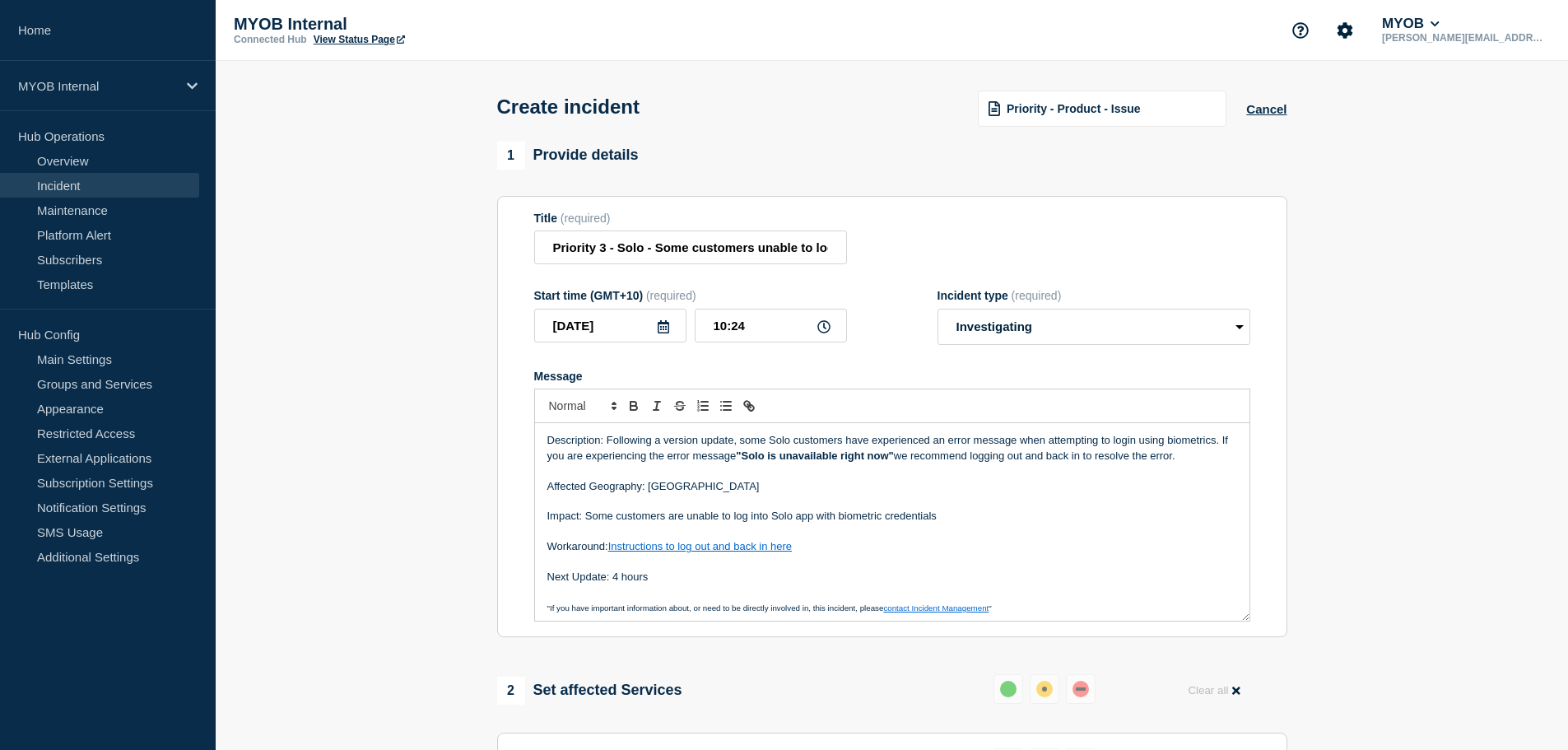
click at [704, 473] on p "Message" at bounding box center [892, 471] width 690 height 15
click at [561, 458] on p "Description: Following a version update, some Solo customers have experienced a…" at bounding box center [892, 448] width 690 height 30
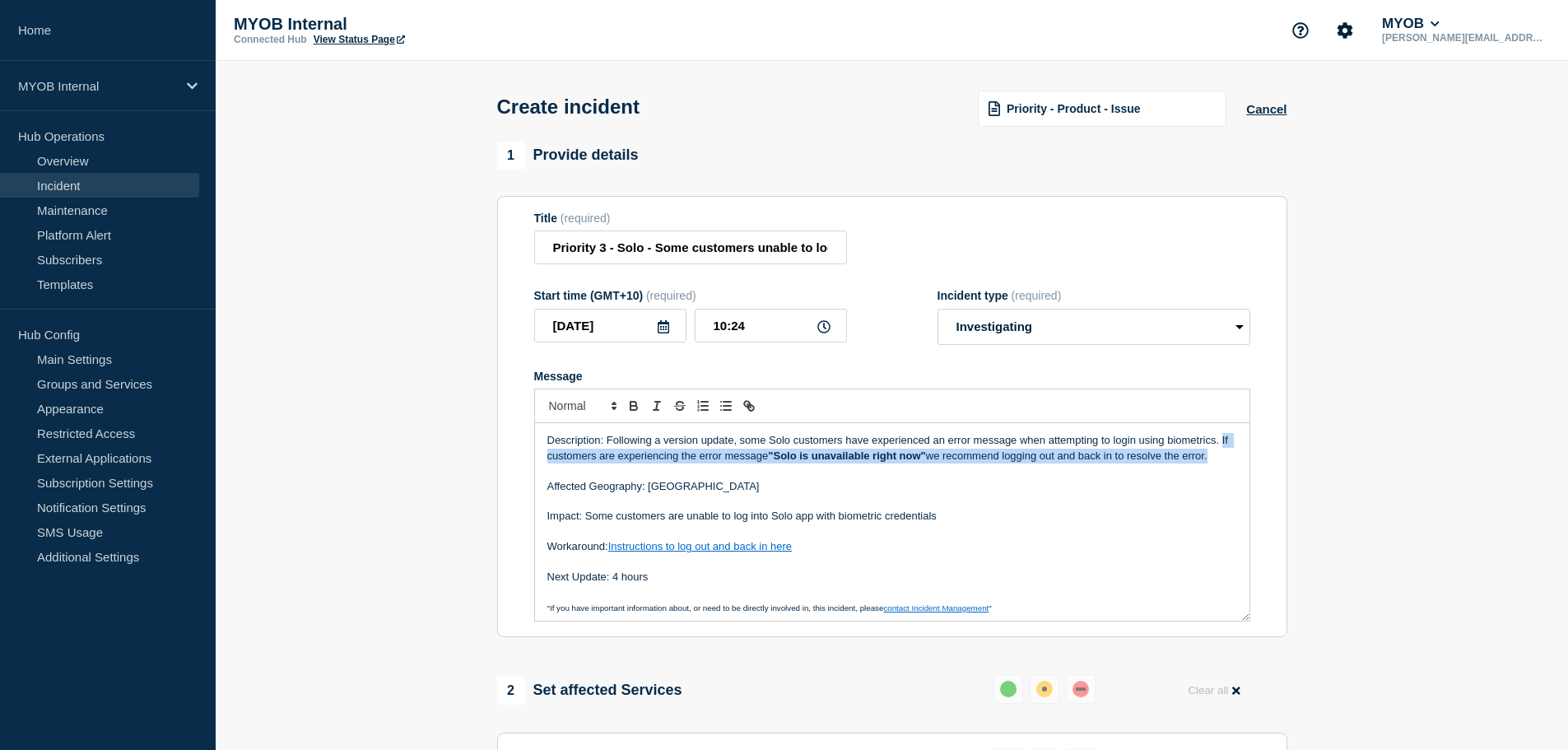
drag, startPoint x: 1220, startPoint y: 459, endPoint x: 489, endPoint y: 467, distance: 731.0
click at [489, 467] on div "1 Provide details Title (required) Priority 3 - Solo - Some customers unable to…" at bounding box center [892, 656] width 809 height 1029
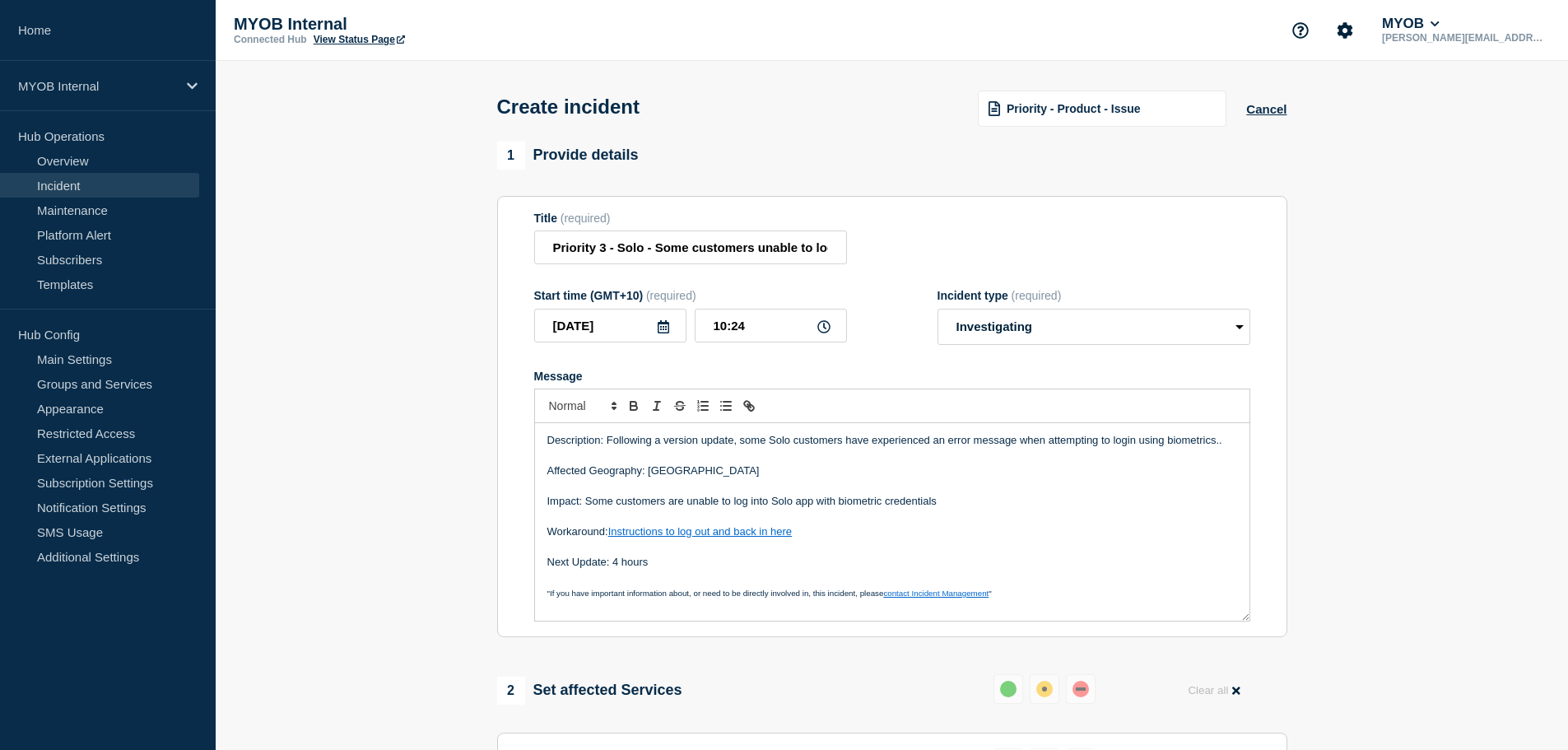
click at [954, 503] on p "Impact: Some customers are unable to log into Solo app with biometric credentia…" at bounding box center [892, 501] width 690 height 15
click at [610, 533] on p "Workaround: Instructions to log out and back in here" at bounding box center [892, 532] width 690 height 15
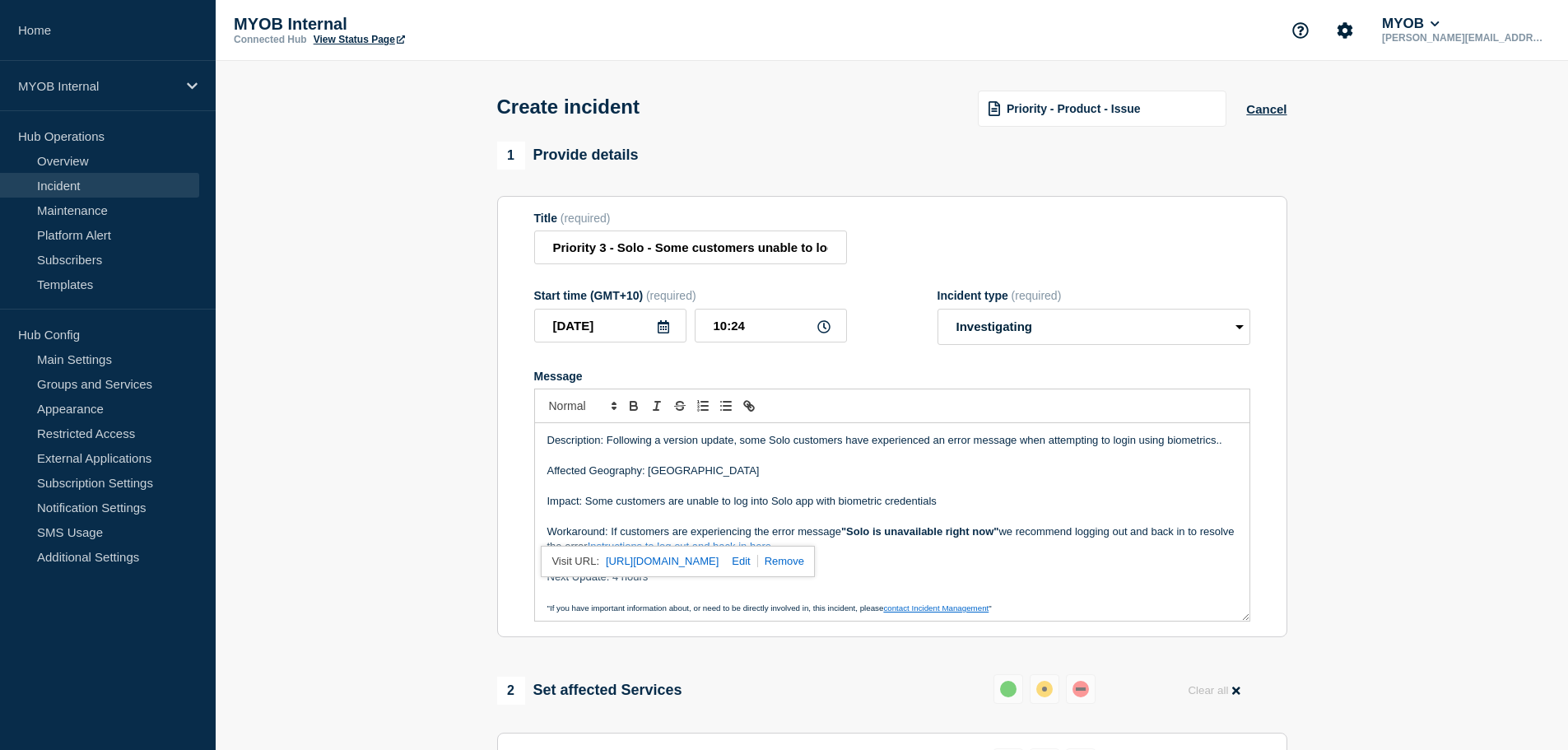
click at [1085, 560] on p "Message" at bounding box center [892, 562] width 690 height 15
click at [1084, 546] on p "Workaround: If customers are experiencing the error message "Solo is unavailabl…" at bounding box center [892, 539] width 690 height 30
drag, startPoint x: 1083, startPoint y: 551, endPoint x: 1034, endPoint y: 537, distance: 51.0
click at [1068, 537] on p "Workaround: If customers are experiencing the error message "Solo is unavailabl…" at bounding box center [892, 539] width 690 height 30
click at [549, 555] on p "Workaround: If customers are experiencing the error message "Solo is unavailabl…" at bounding box center [892, 539] width 690 height 30
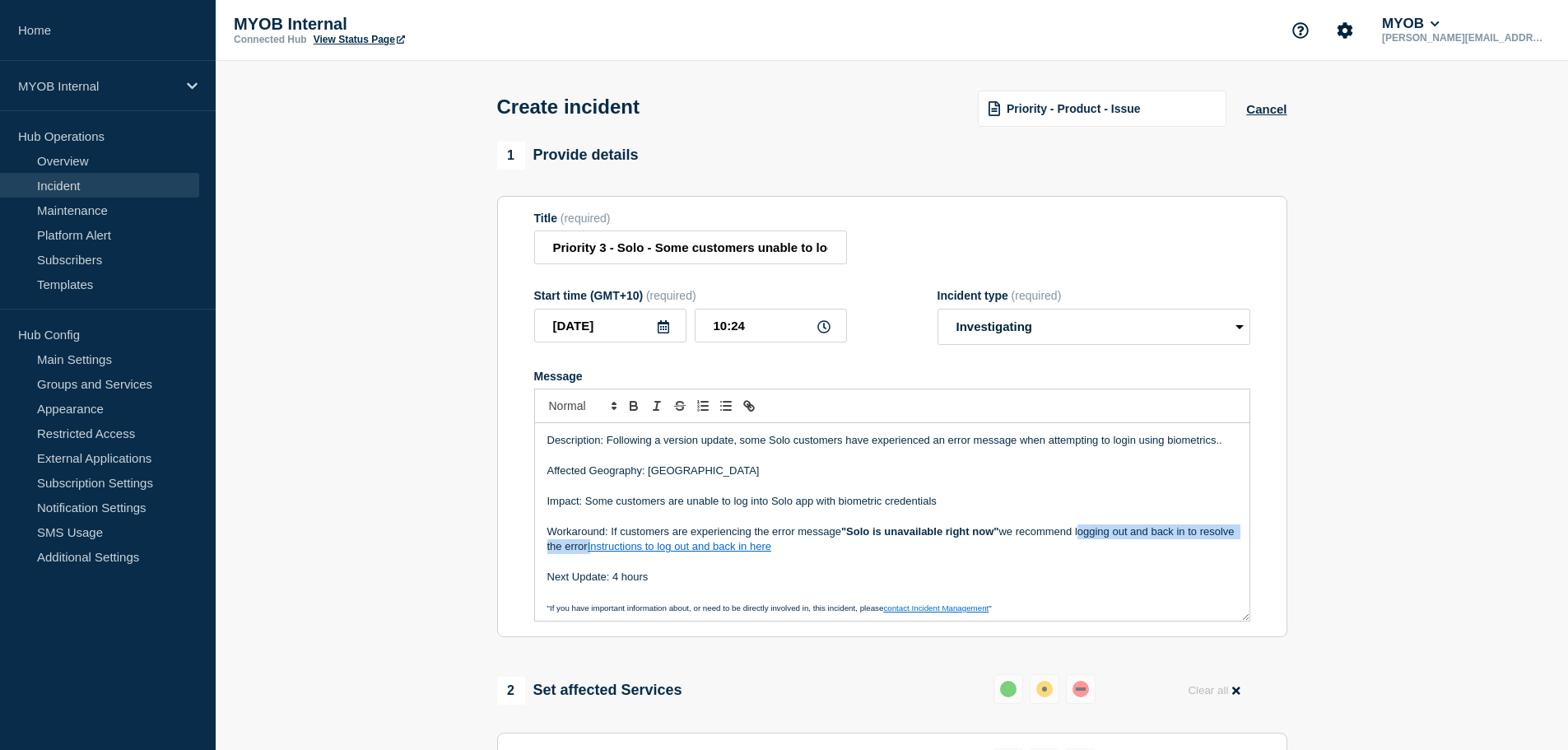
drag, startPoint x: 627, startPoint y: 549, endPoint x: 1081, endPoint y: 536, distance: 454.2
click at [1081, 536] on p "Workaround: If customers are experiencing the error message "Solo is unavailabl…" at bounding box center [892, 539] width 690 height 30
click at [761, 537] on p "Workaround: If customers are experiencing the error message "Solo is unavailabl…" at bounding box center [892, 539] width 690 height 30
click at [734, 544] on p "Workaround: If customers are experiencing the error message "Solo is unavailabl…" at bounding box center [892, 539] width 690 height 30
click at [1194, 531] on link "nstructions to log out and back in" at bounding box center [888, 539] width 682 height 27
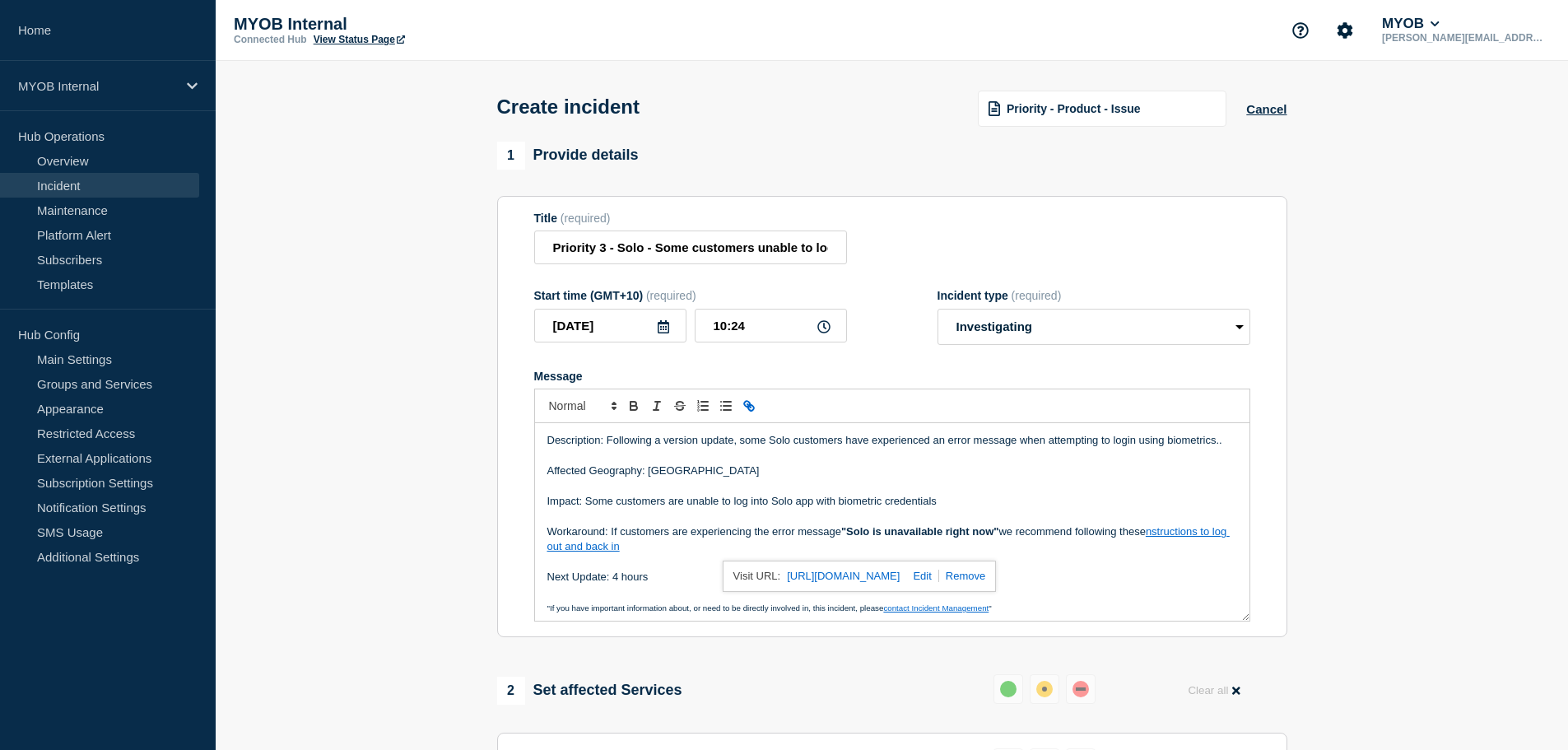
click at [938, 581] on link at bounding box center [919, 576] width 39 height 13
type input "https://community.myob.com/blog/early-access-program-announcements/seeing-solo-…"
drag, startPoint x: 1297, startPoint y: 565, endPoint x: 1204, endPoint y: 557, distance: 93.3
click at [1294, 564] on link at bounding box center [1293, 560] width 38 height 13
click at [1155, 535] on link "nstructions to log out and back in" at bounding box center [888, 539] width 682 height 27
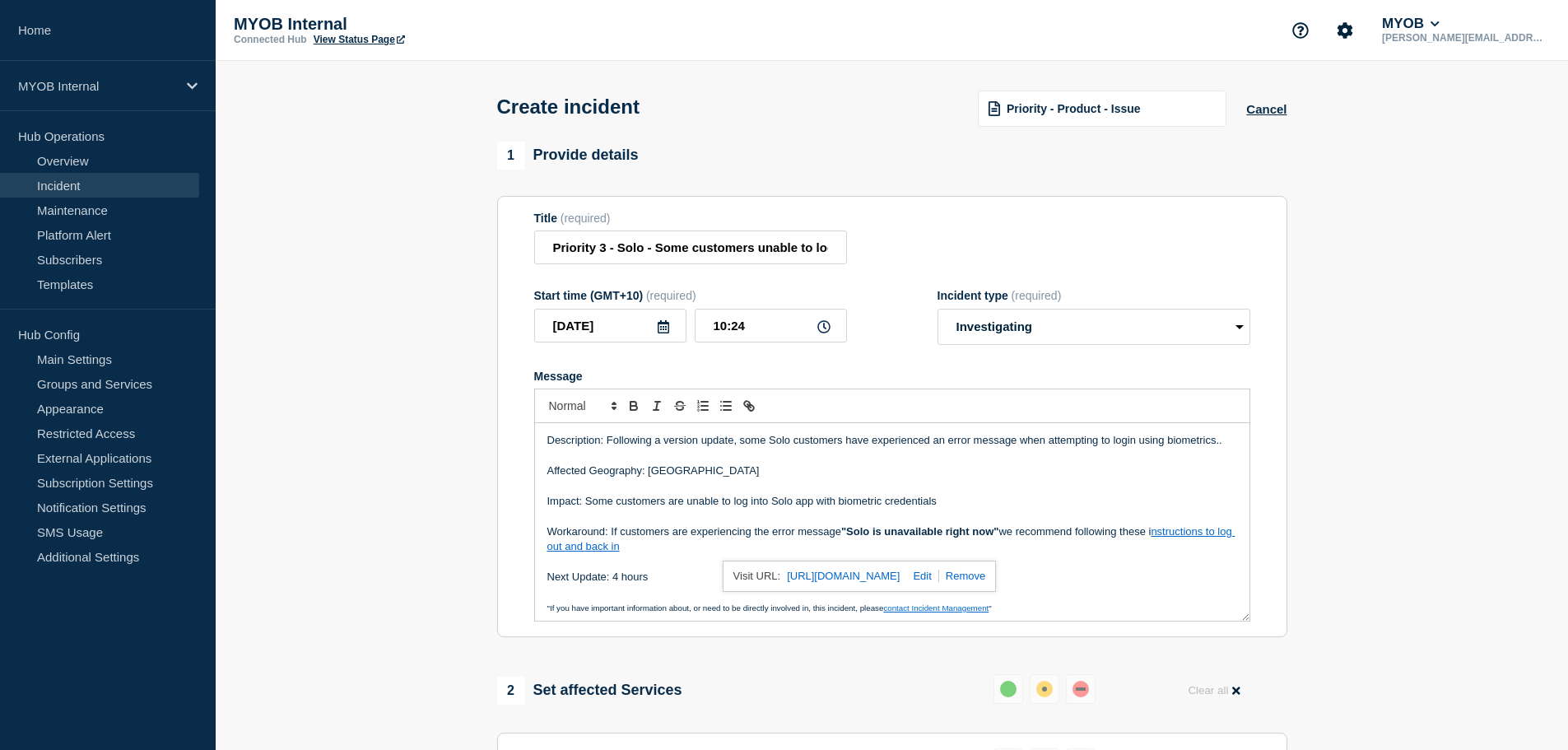
click at [1179, 536] on link "nstructions to log out and back in" at bounding box center [891, 539] width 688 height 27
click at [940, 580] on link at bounding box center [921, 576] width 39 height 13
click at [1294, 567] on link at bounding box center [1279, 560] width 38 height 13
click at [1192, 539] on link "nstructions to log out and back in" at bounding box center [891, 539] width 688 height 27
click at [891, 577] on link "https://community.myob.com/blog/early-access-program-announcements/seeing-solo-…" at bounding box center [845, 576] width 112 height 22
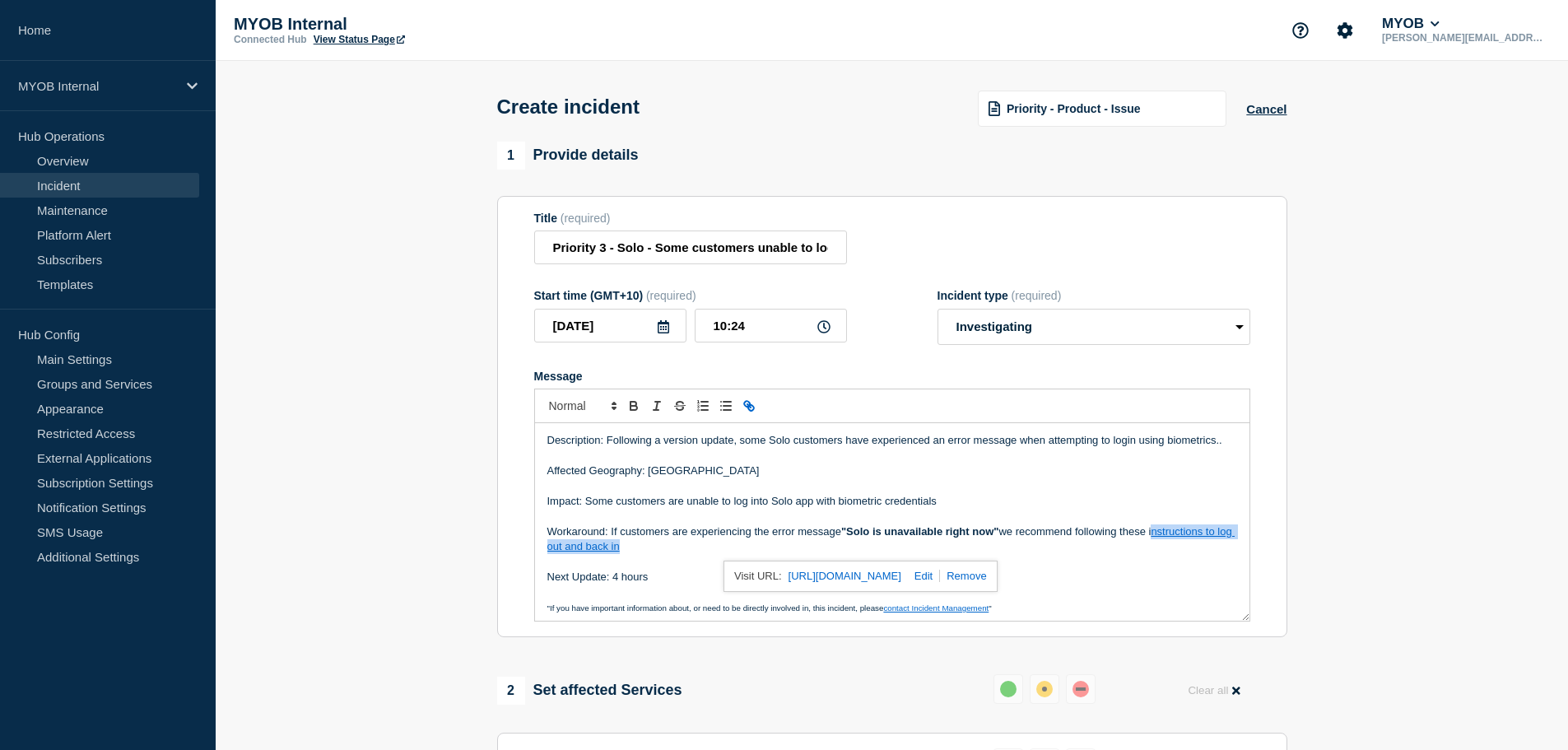
drag, startPoint x: 1155, startPoint y: 535, endPoint x: 775, endPoint y: 559, distance: 380.8
click at [634, 549] on p "Workaround: If customers are experiencing the error message "Solo is unavailabl…" at bounding box center [892, 539] width 690 height 30
click at [638, 561] on p "Message" at bounding box center [892, 562] width 690 height 15
drag, startPoint x: 660, startPoint y: 555, endPoint x: 1142, endPoint y: 535, distance: 482.4
click at [1152, 535] on p "Workaround: If customers are experiencing the error message "Solo is unavailabl…" at bounding box center [892, 539] width 690 height 30
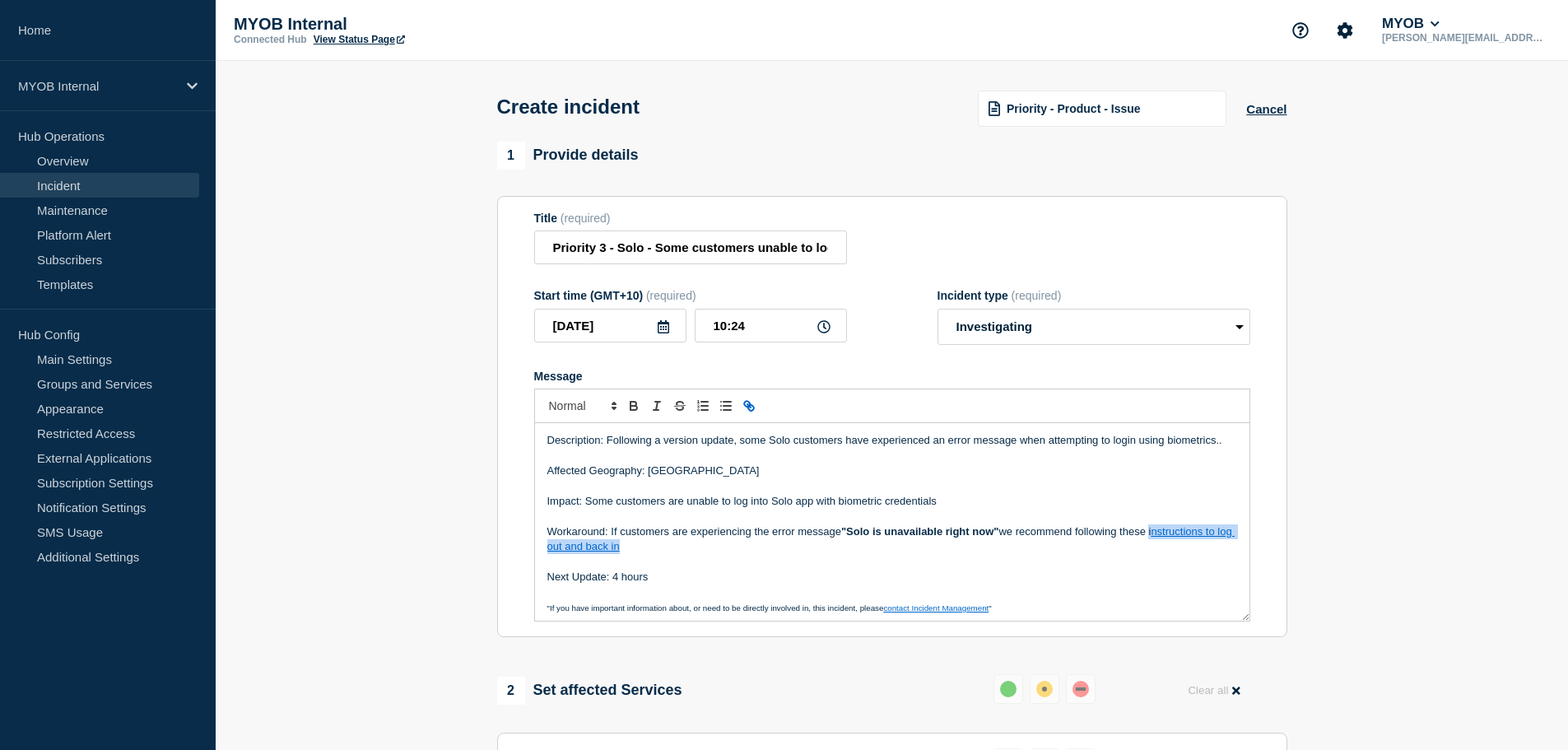
click at [744, 413] on icon "Toggle link" at bounding box center [750, 406] width 15 height 15
paste input "https://community.myob.com/blog/early-access-program-announcements/seeing-solo-…"
type input "https://community.myob.com/blog/early-access-program-announcements/seeing-solo-…"
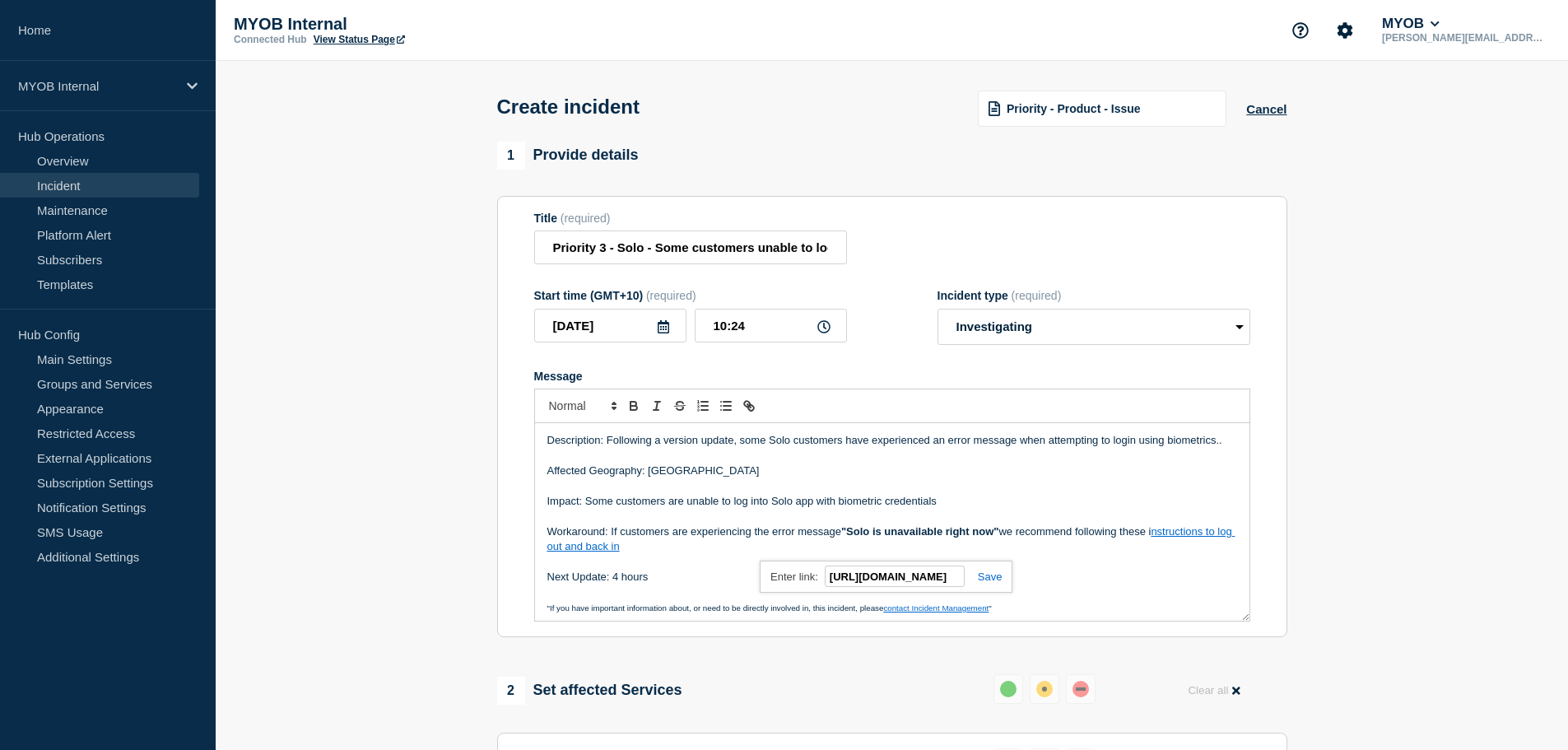
click at [995, 575] on link at bounding box center [983, 576] width 38 height 13
drag, startPoint x: 1093, startPoint y: 562, endPoint x: 1158, endPoint y: 542, distance: 68.0
click at [1093, 562] on p "Message" at bounding box center [892, 562] width 690 height 15
click at [704, 541] on p "Workaround: If customers are experiencing the error message "Solo is unavailabl…" at bounding box center [892, 539] width 690 height 30
click at [682, 542] on p "Workaround: If customers are experiencing the error message "Solo is unavailabl…" at bounding box center [892, 539] width 690 height 30
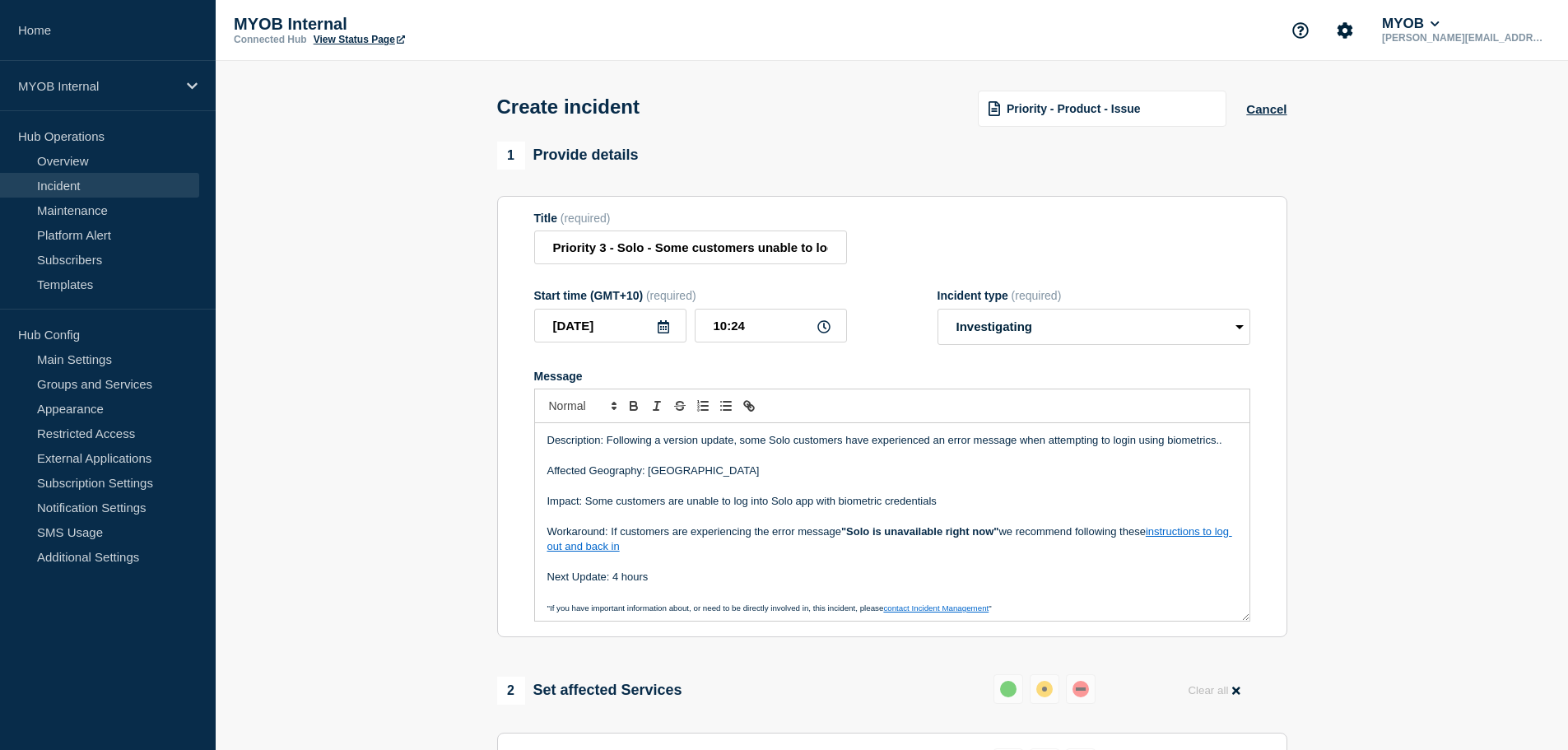
click at [684, 554] on p "Workaround: If customers are experiencing the error message "Solo is unavailabl…" at bounding box center [892, 539] width 690 height 30
click at [687, 570] on p "Message" at bounding box center [892, 562] width 690 height 15
click at [690, 581] on p "Next Update: 4 hours" at bounding box center [892, 577] width 690 height 15
click at [676, 508] on p "Impact: Some customers are unable to log into Solo app with biometric credentia…" at bounding box center [892, 501] width 690 height 15
click at [669, 517] on p "Message" at bounding box center [892, 516] width 690 height 15
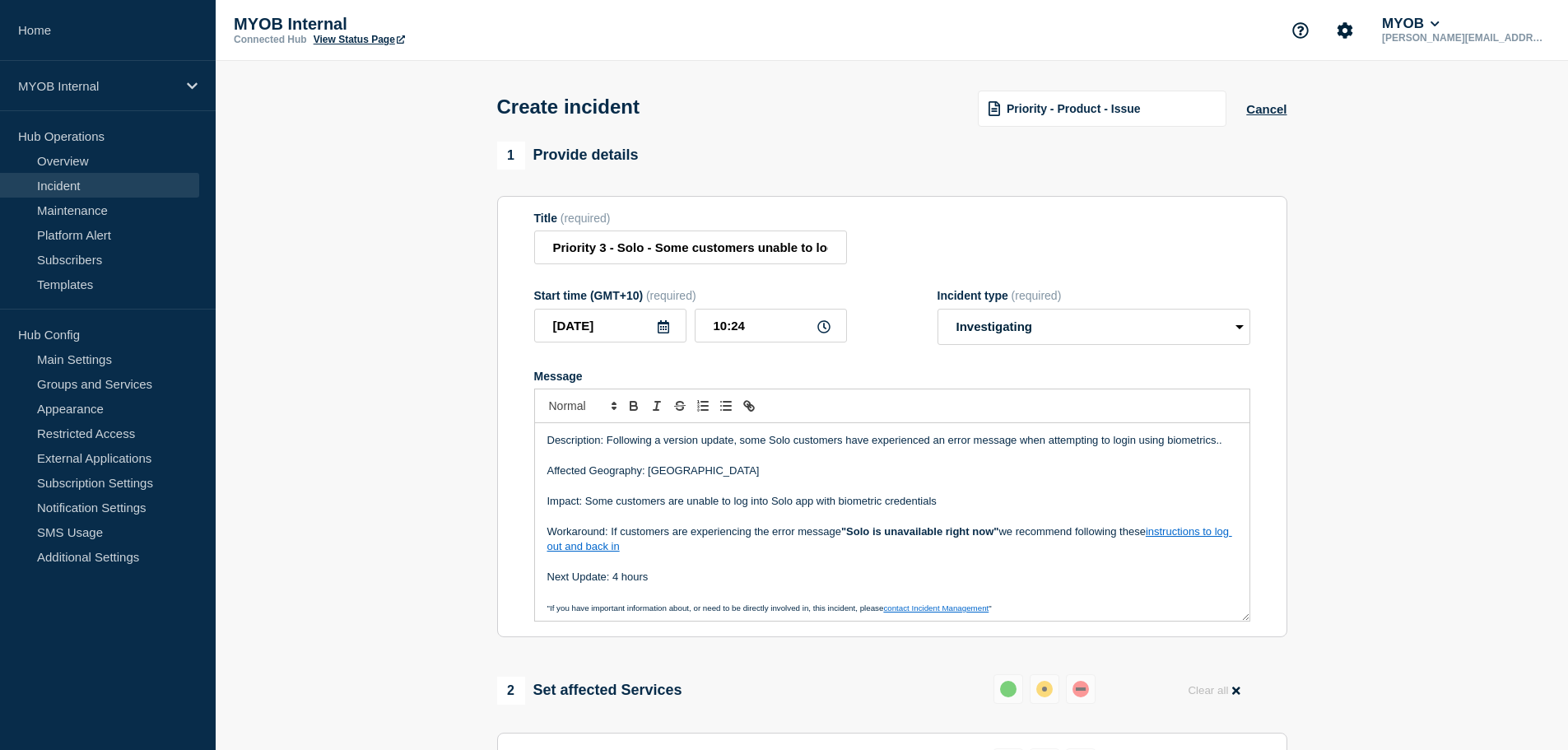
click at [687, 463] on p "Message" at bounding box center [892, 456] width 690 height 15
click at [831, 443] on p "Description: Following a version update, some Solo customers have experienced a…" at bounding box center [892, 440] width 690 height 15
click at [999, 448] on p "Description: Following a version update, some Solo customers have experienced a…" at bounding box center [892, 440] width 690 height 15
drag, startPoint x: 1226, startPoint y: 446, endPoint x: 1241, endPoint y: 446, distance: 15.0
click at [1229, 446] on div "Description: Following a version update, some Solo customers have experienced a…" at bounding box center [892, 521] width 714 height 197
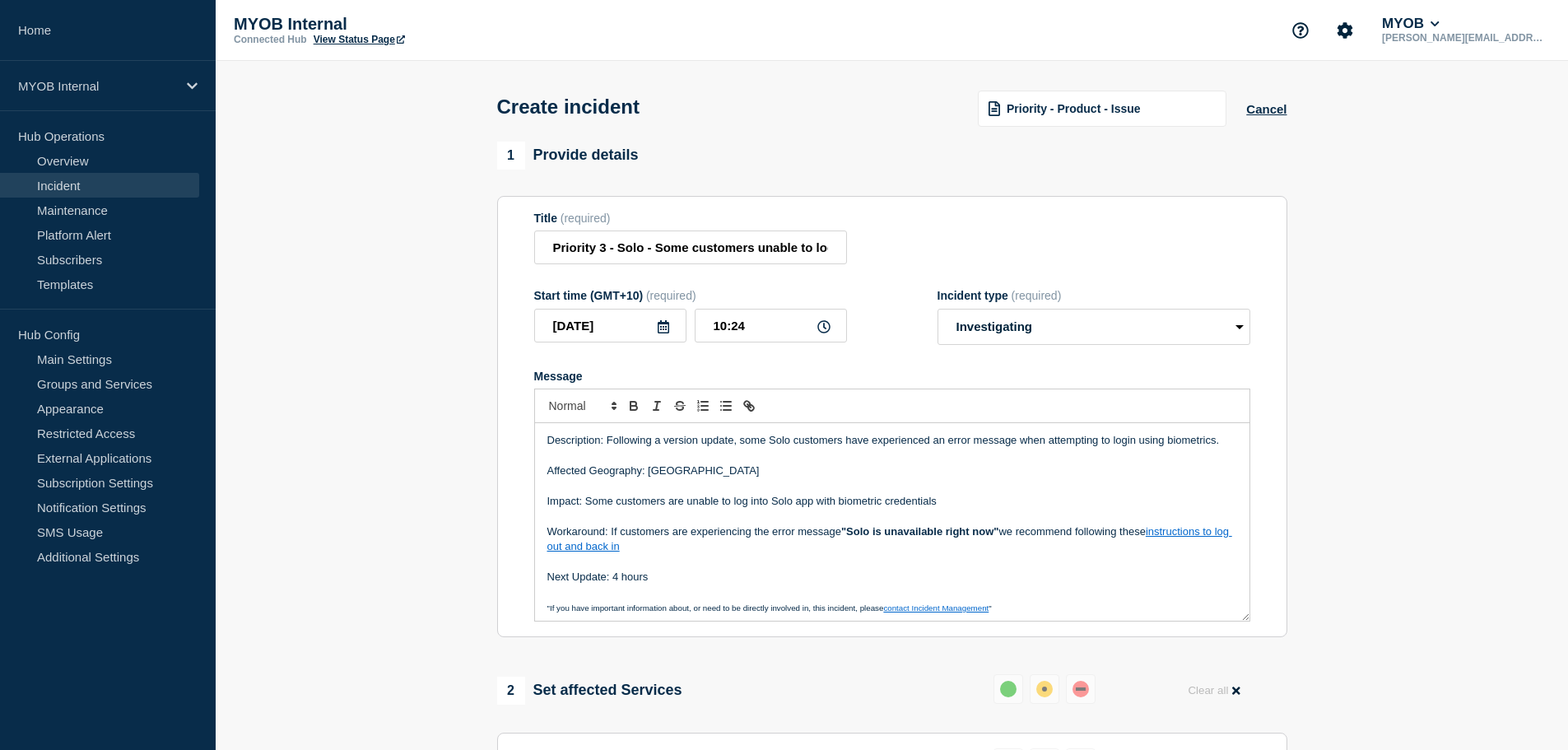
click at [1037, 462] on p "Message" at bounding box center [892, 456] width 690 height 15
click at [954, 448] on p "Description: Following a version update, some Solo customers have experienced a…" at bounding box center [892, 440] width 690 height 15
drag, startPoint x: 943, startPoint y: 441, endPoint x: 975, endPoint y: 438, distance: 32.1
click at [944, 441] on p "Description: Following a version update, some Solo customers have experienced a…" at bounding box center [892, 440] width 690 height 15
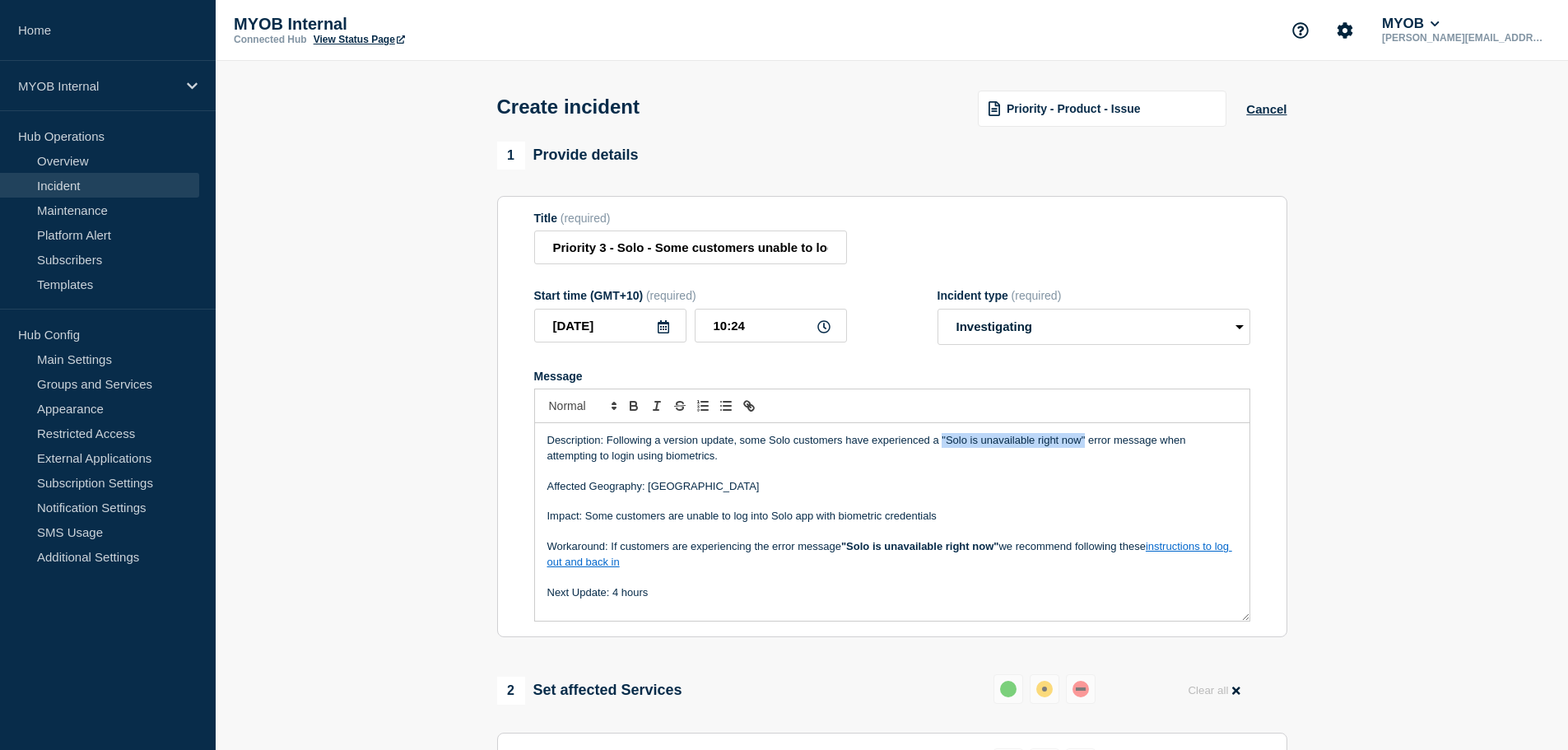
drag, startPoint x: 1085, startPoint y: 443, endPoint x: 943, endPoint y: 450, distance: 142.2
click at [943, 450] on p "Description: Following a version update, some Solo customers have experienced a…" at bounding box center [892, 448] width 690 height 30
click at [846, 496] on div "Description: Following a version update, some Solo customers have experienced a…" at bounding box center [892, 521] width 714 height 197
drag, startPoint x: 836, startPoint y: 470, endPoint x: 715, endPoint y: 470, distance: 121.0
click at [827, 470] on p "Message" at bounding box center [892, 471] width 690 height 15
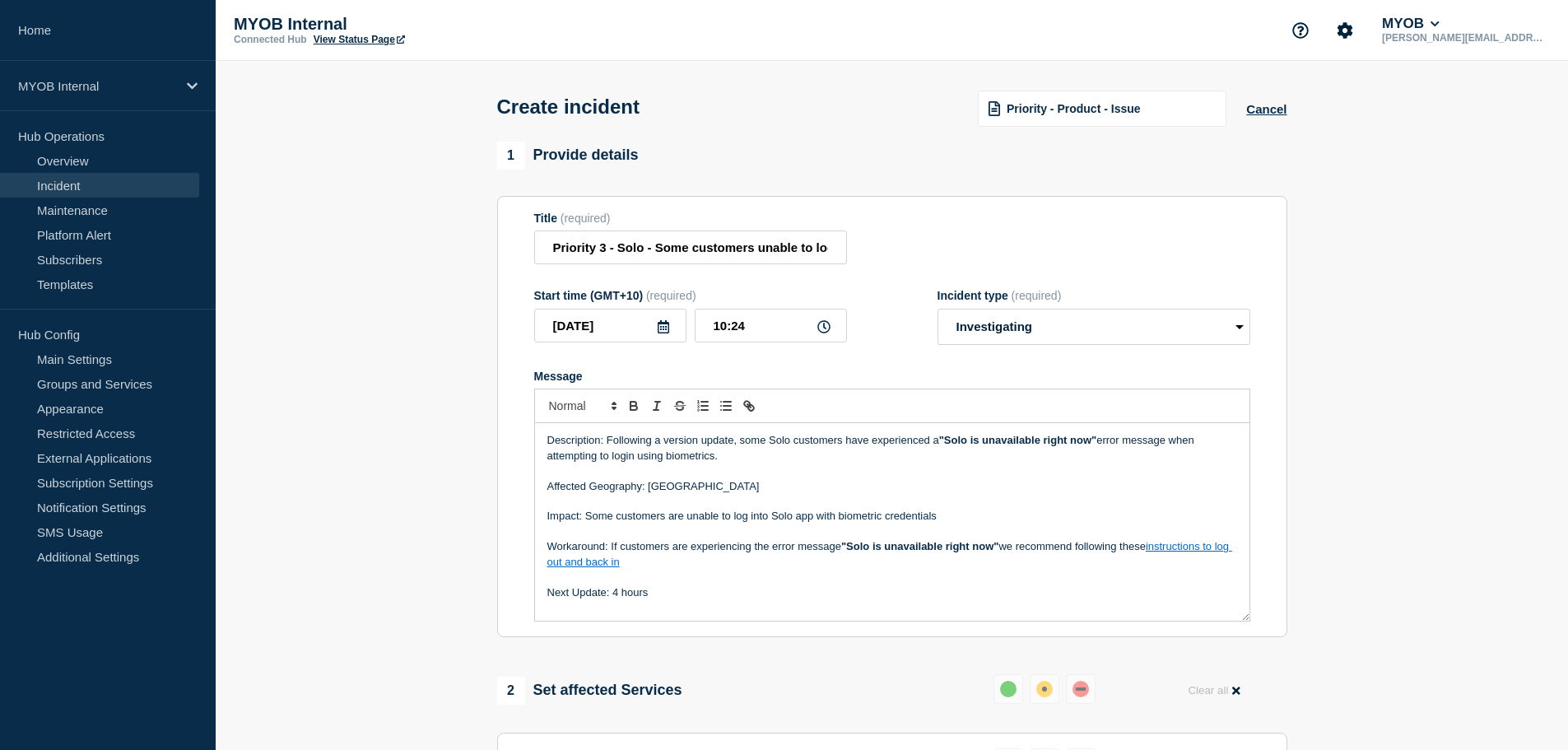
click at [708, 489] on p "Affected Geography: Australia" at bounding box center [892, 487] width 690 height 15
click at [714, 499] on p "Message" at bounding box center [892, 501] width 690 height 15
click at [716, 523] on p "Impact: Some customers are unable to log into Solo app with biometric credentia…" at bounding box center [892, 516] width 690 height 15
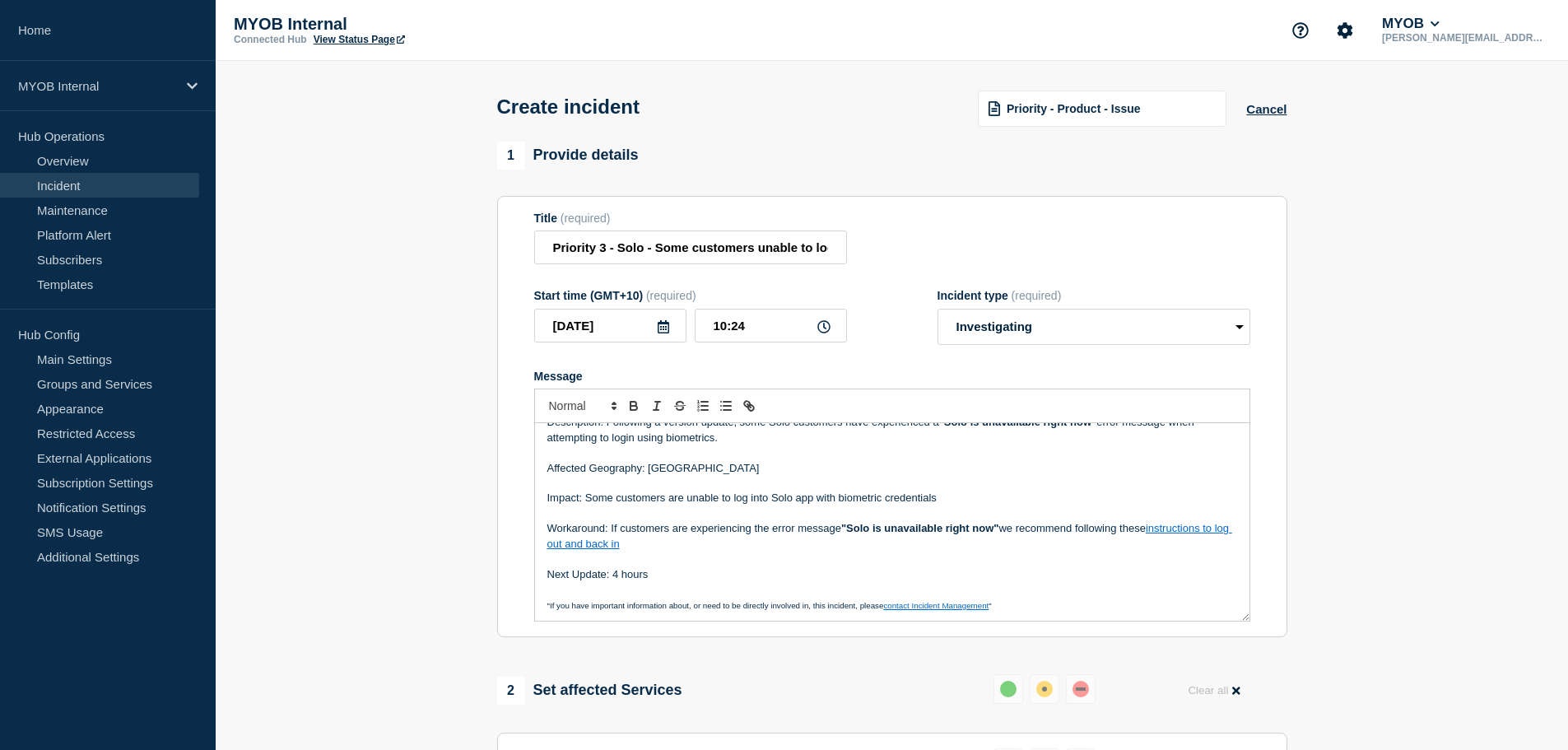
scroll to position [20, 0]
click at [701, 570] on p "Next Update: 4 hours" at bounding box center [892, 573] width 690 height 15
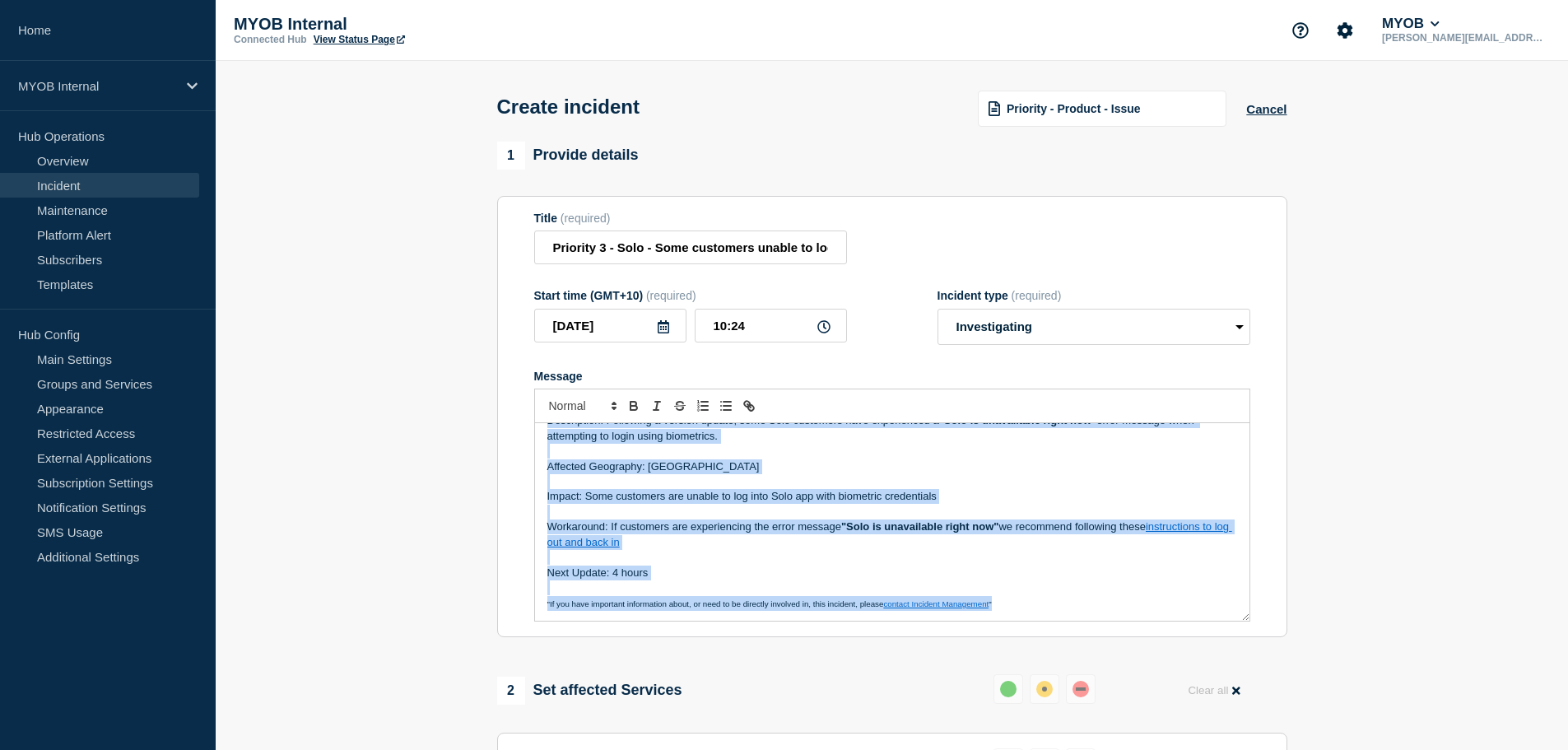
copy div "Description: Following a version update, some Solo customers have experienced a…"
click at [722, 563] on p "Message" at bounding box center [892, 557] width 690 height 15
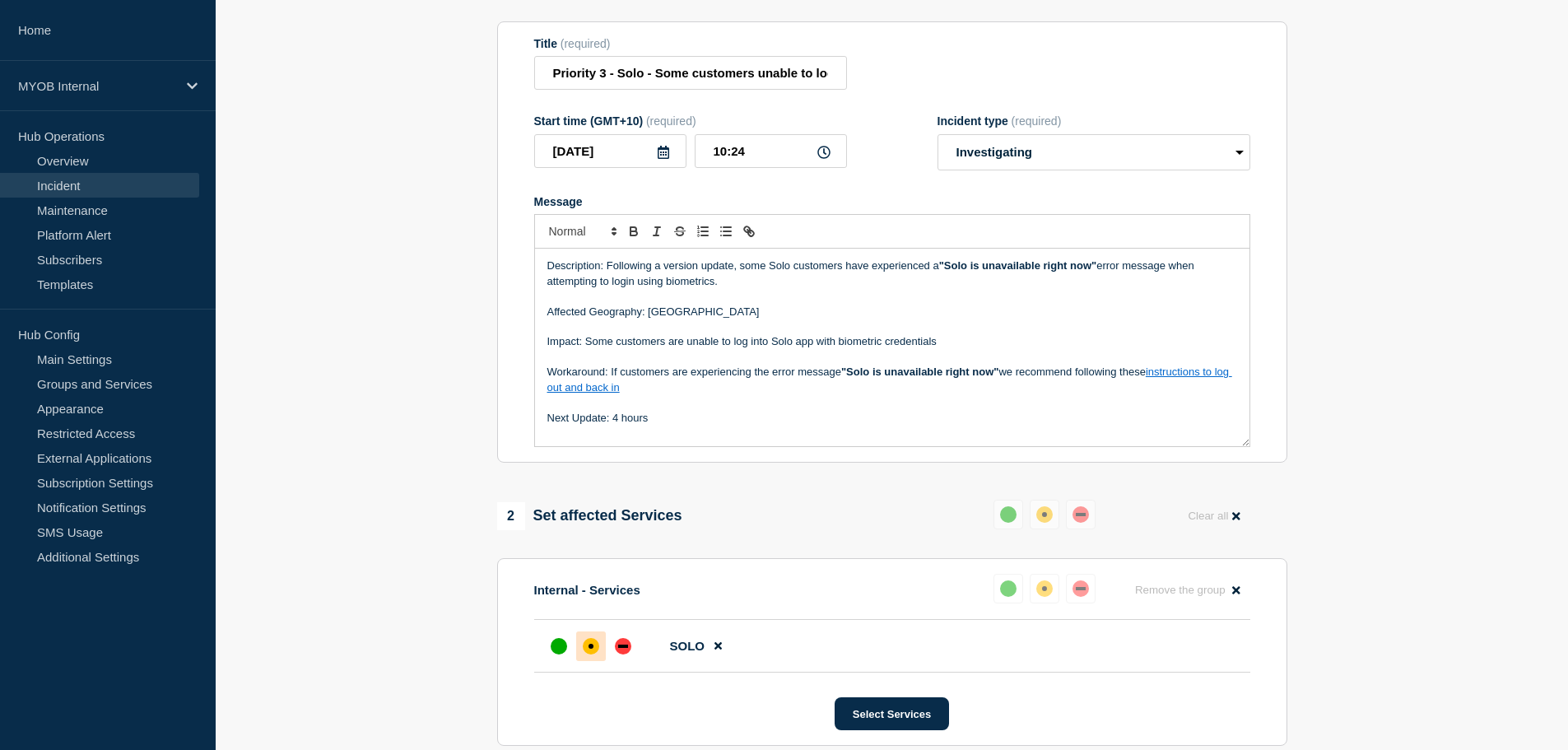
scroll to position [490, 0]
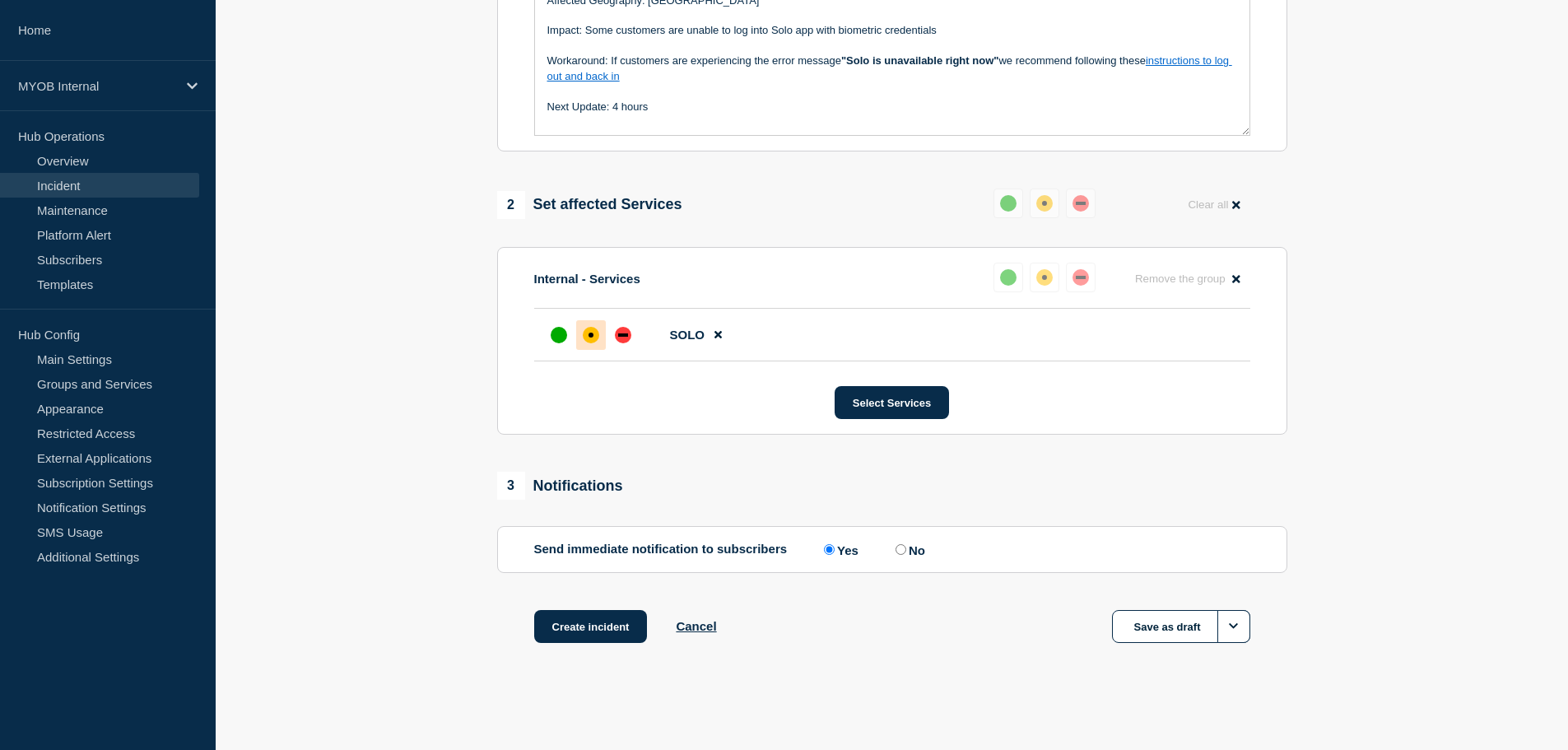
drag, startPoint x: 596, startPoint y: 621, endPoint x: 229, endPoint y: 712, distance: 378.1
click at [594, 621] on button "Create incident" at bounding box center [591, 626] width 113 height 33
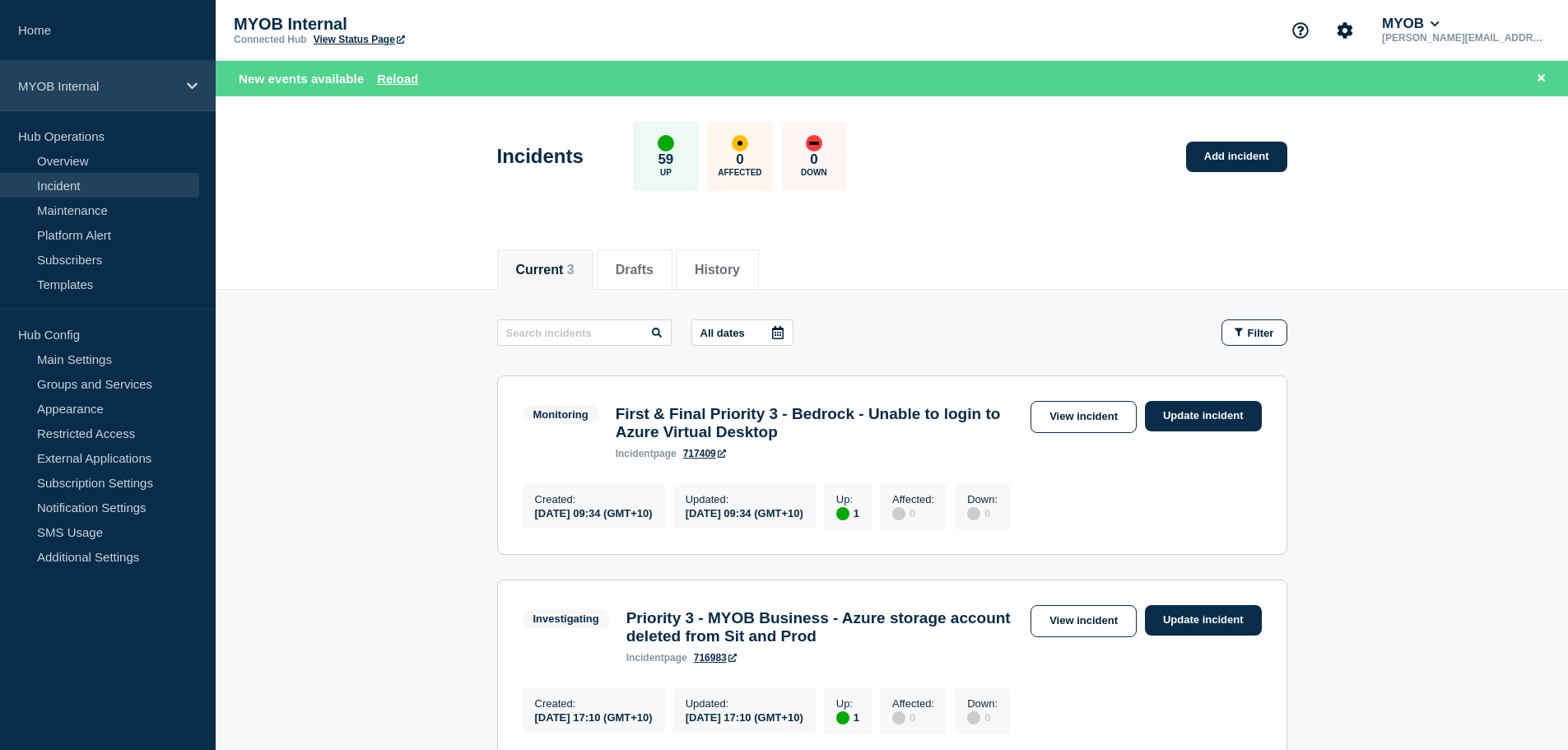
click at [144, 85] on p "MYOB Internal" at bounding box center [97, 86] width 158 height 14
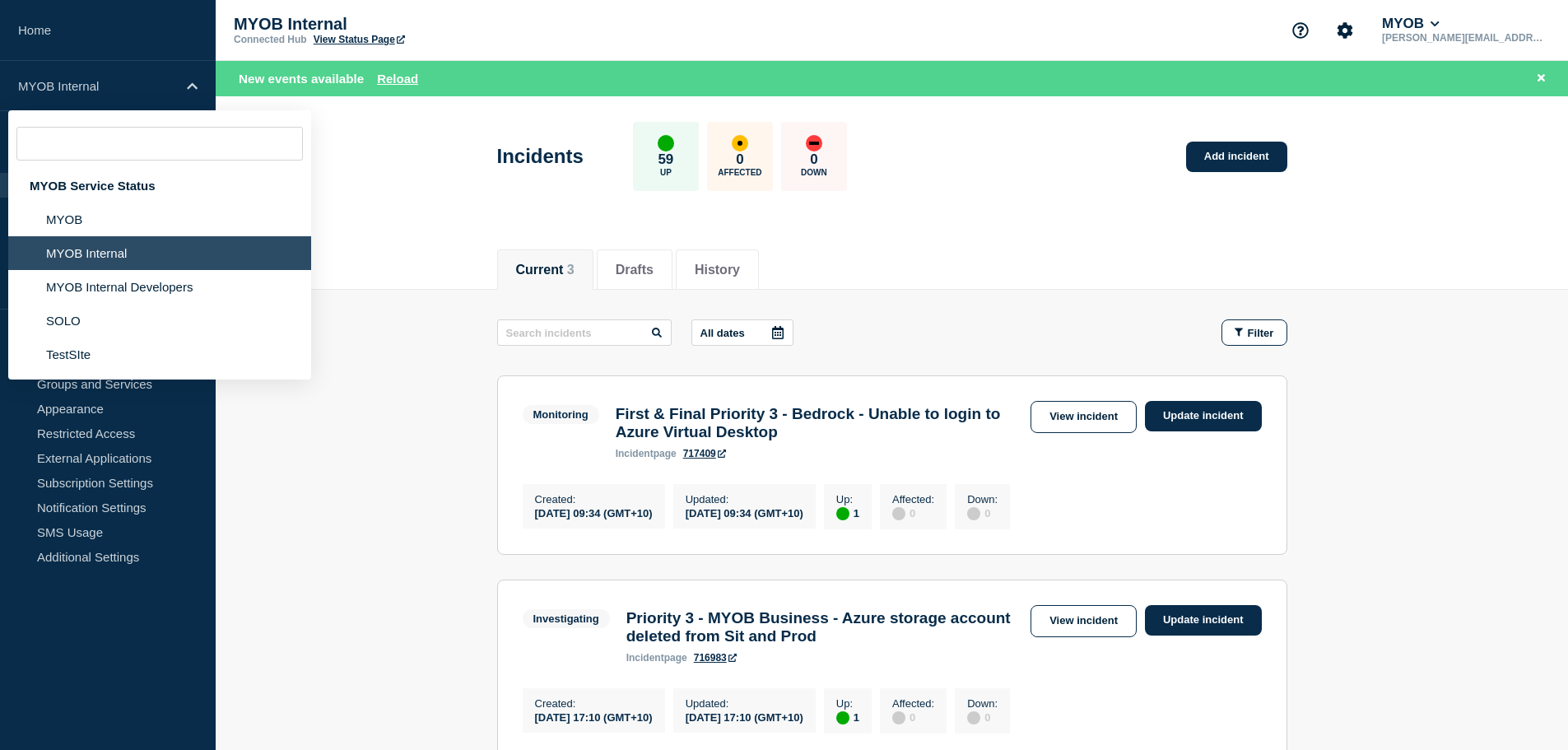
click at [559, 263] on button "Current 3" at bounding box center [546, 270] width 59 height 15
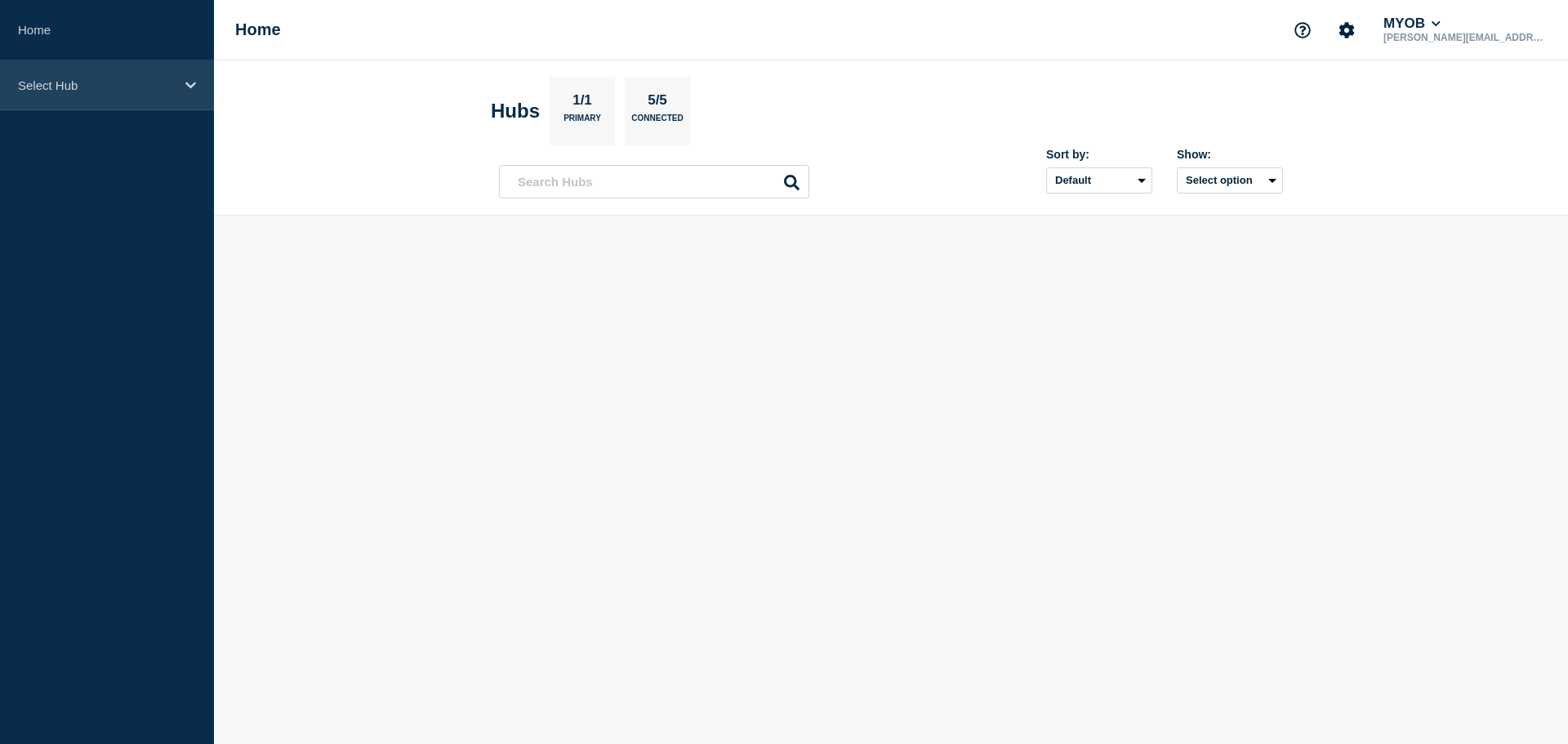
click at [141, 79] on p "Select Hub" at bounding box center [97, 85] width 157 height 14
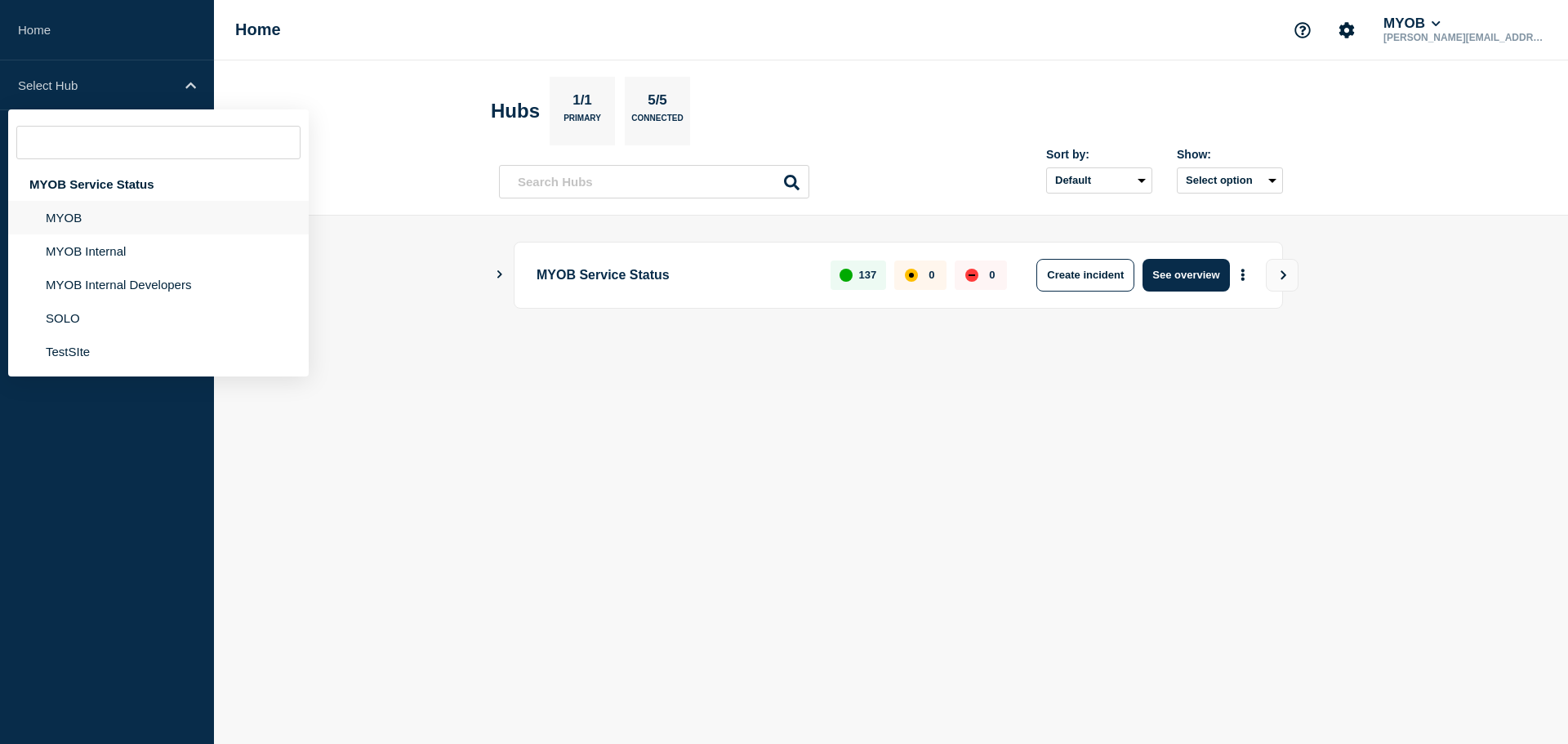
click at [122, 224] on li "MYOB" at bounding box center [158, 217] width 301 height 33
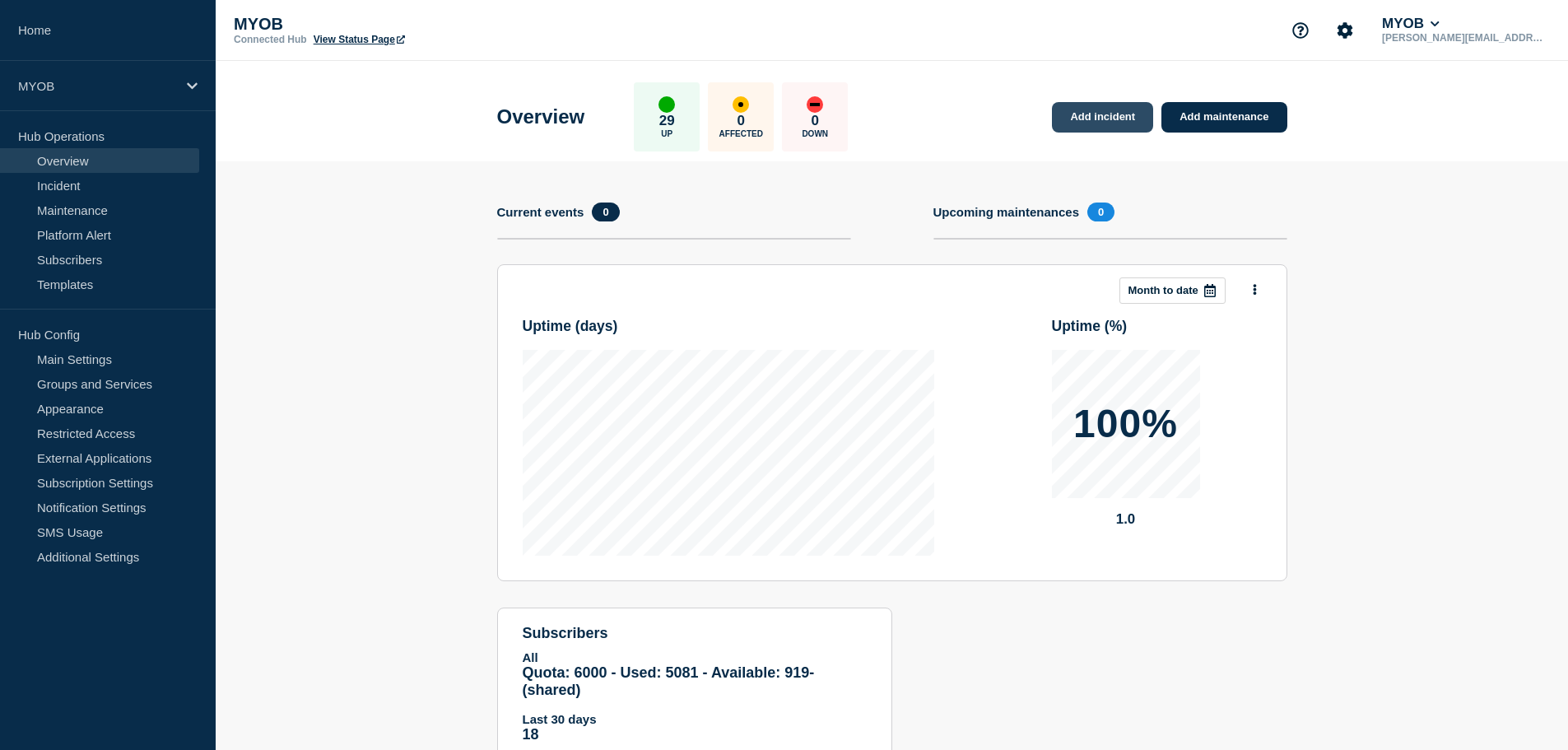
click at [1085, 115] on link "Add incident" at bounding box center [1102, 117] width 102 height 30
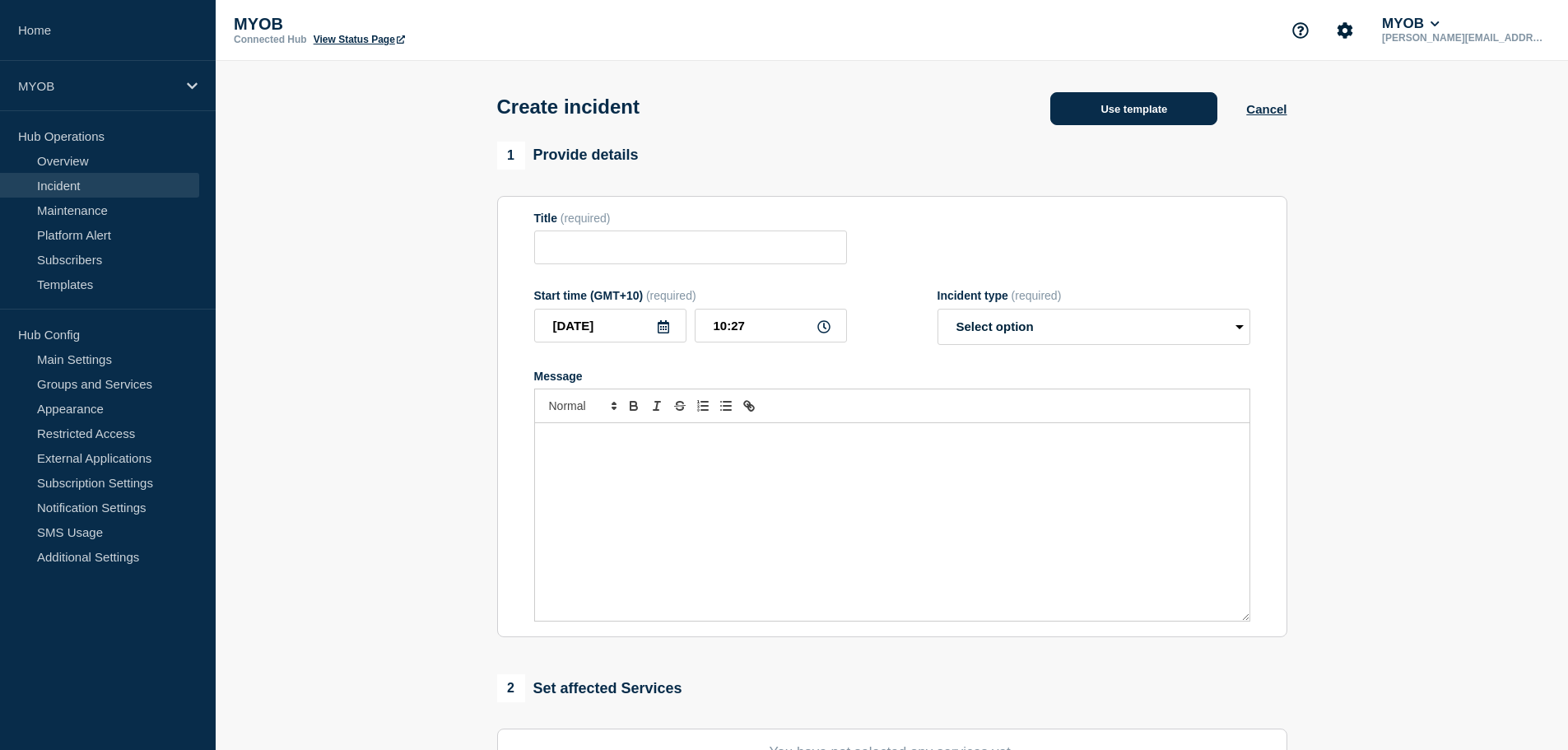
click at [1163, 104] on button "Use template" at bounding box center [1133, 108] width 167 height 33
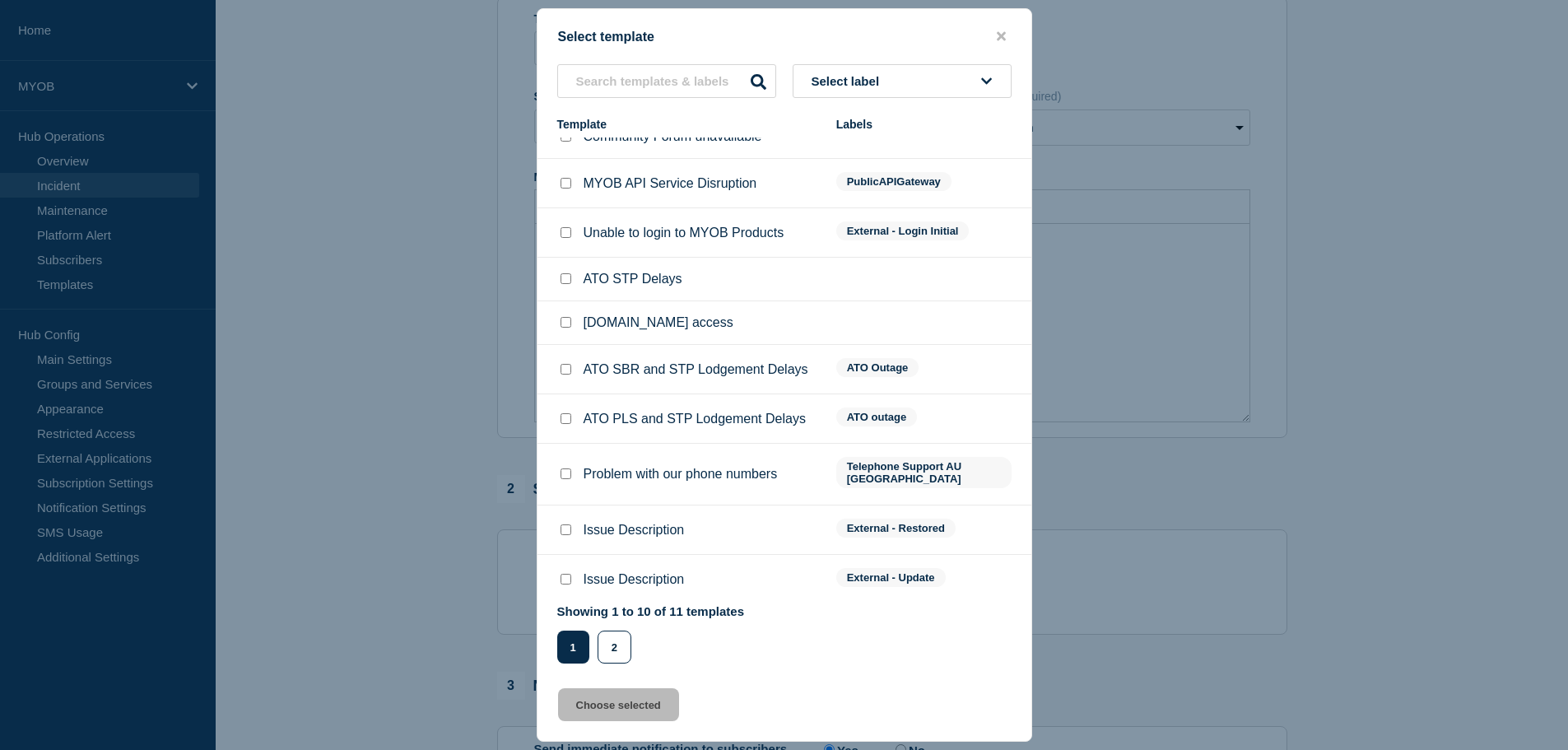
scroll to position [247, 0]
click at [616, 646] on button "2" at bounding box center [614, 646] width 34 height 33
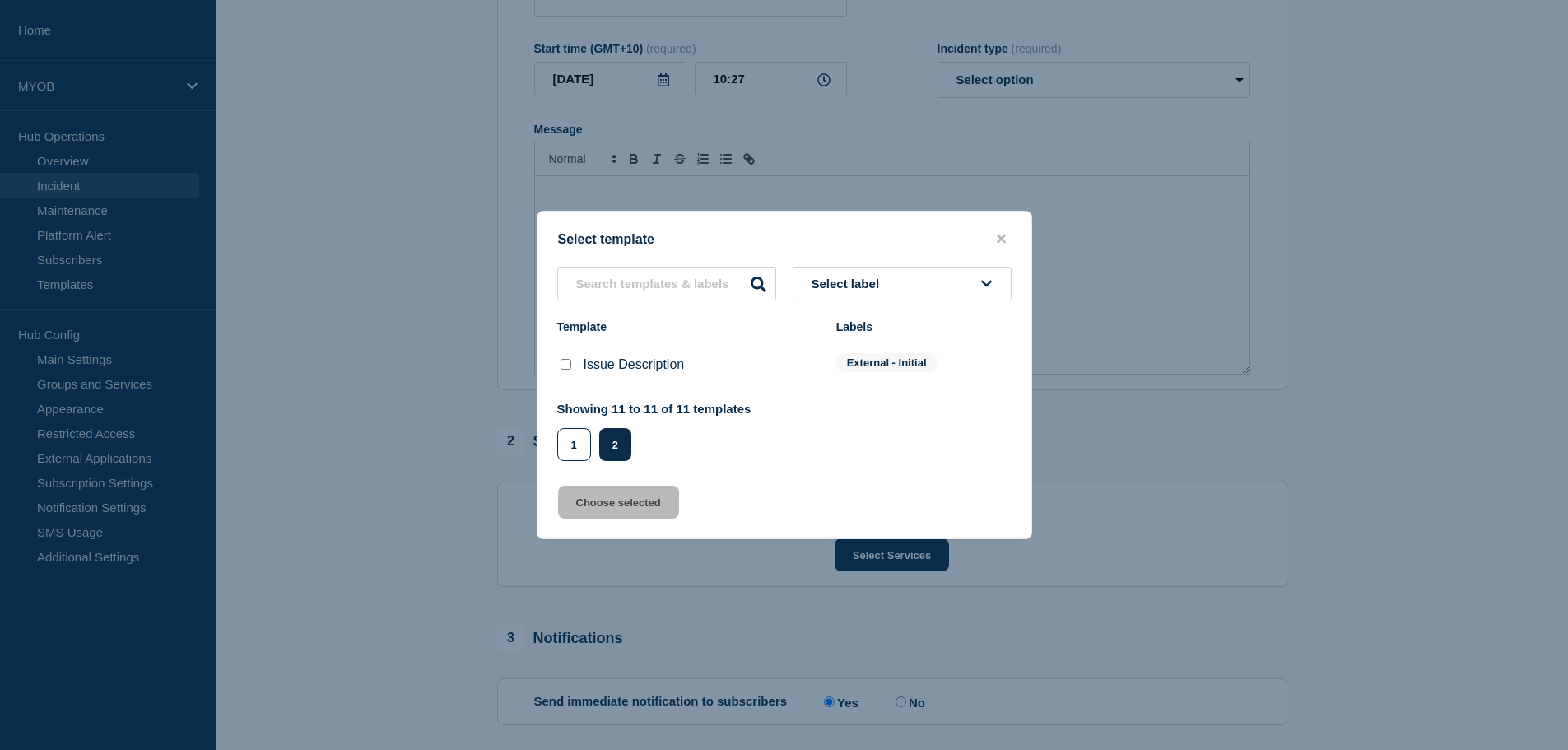
click at [568, 362] on input "Issue Description checkbox" at bounding box center [566, 364] width 11 height 11
checkbox input "true"
click at [649, 500] on button "Choose selected" at bounding box center [619, 502] width 121 height 33
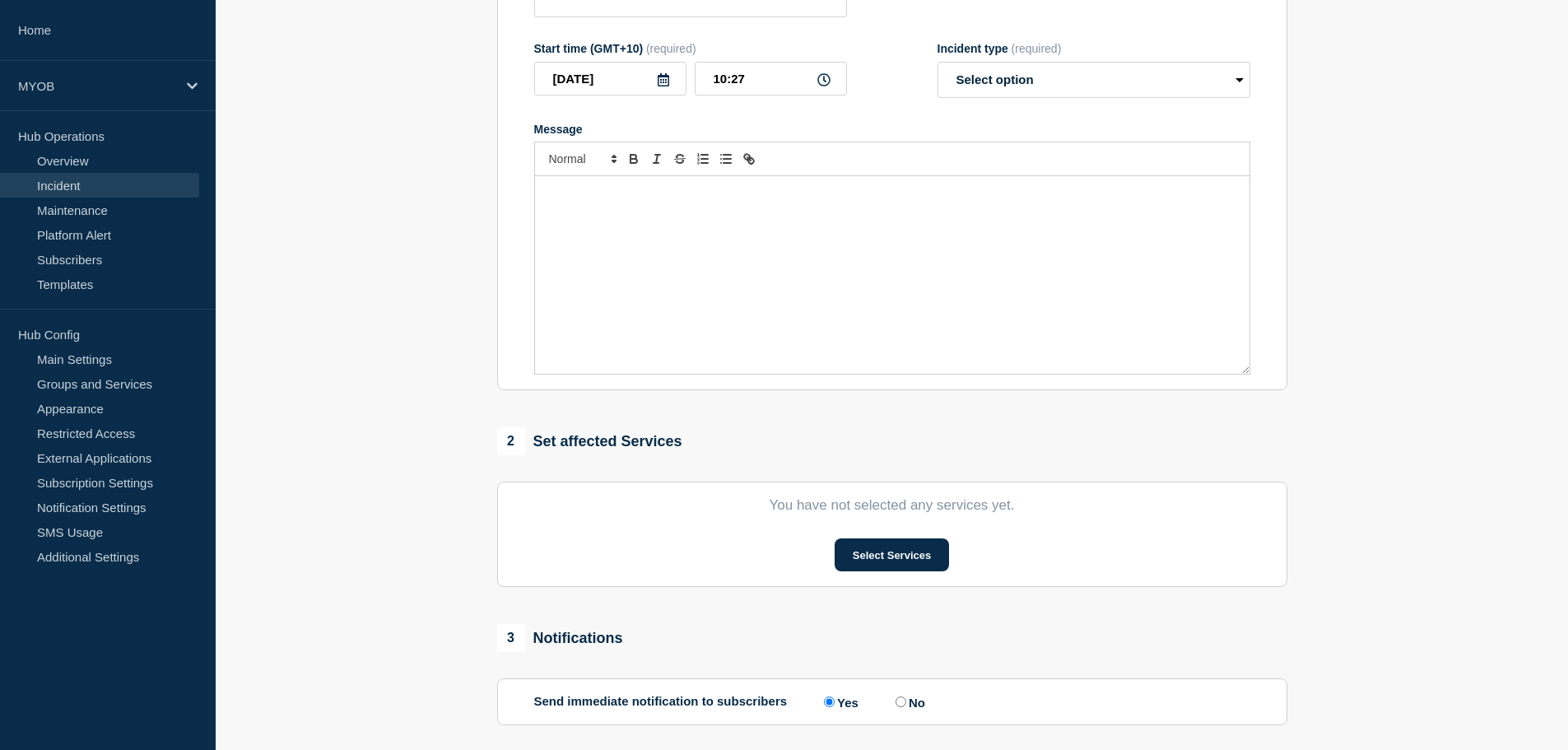
type input "Issue Description"
select select "investigating"
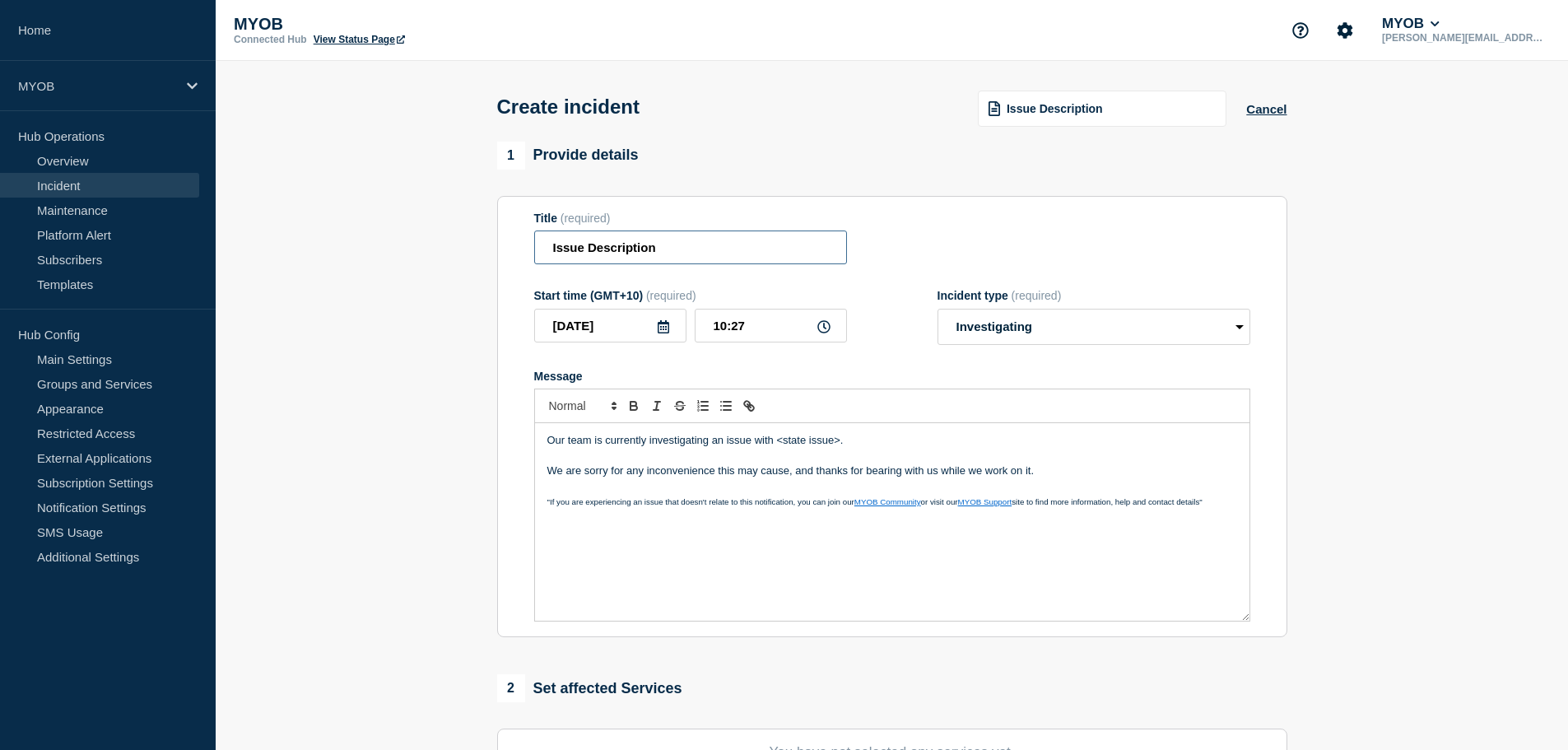
drag, startPoint x: 708, startPoint y: 253, endPoint x: 554, endPoint y: 253, distance: 154.0
click at [554, 253] on input "Issue Description" at bounding box center [691, 247] width 313 height 34
type input "E"
drag, startPoint x: 713, startPoint y: 265, endPoint x: 431, endPoint y: 249, distance: 282.5
click at [433, 252] on section "1 Provide details Title (required) Some customers Start time (GMT+10) (required…" at bounding box center [891, 612] width 1352 height 942
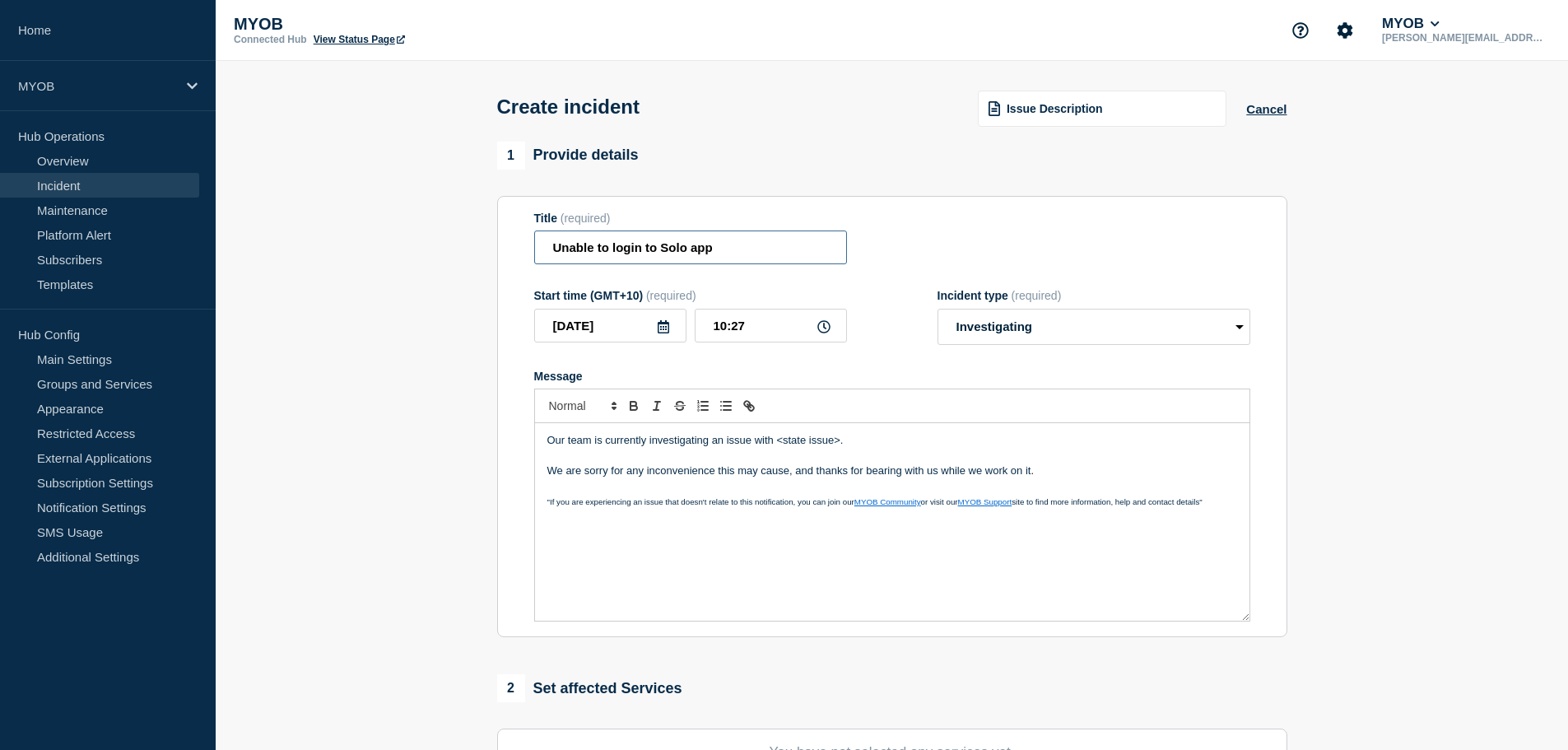
type input "Unable to login to Solo app"
click at [741, 452] on p "Message" at bounding box center [892, 456] width 690 height 15
drag, startPoint x: 845, startPoint y: 446, endPoint x: 776, endPoint y: 445, distance: 69.0
click at [776, 445] on p "Our team is currently investigating an issue with <state issue>." at bounding box center [892, 440] width 690 height 15
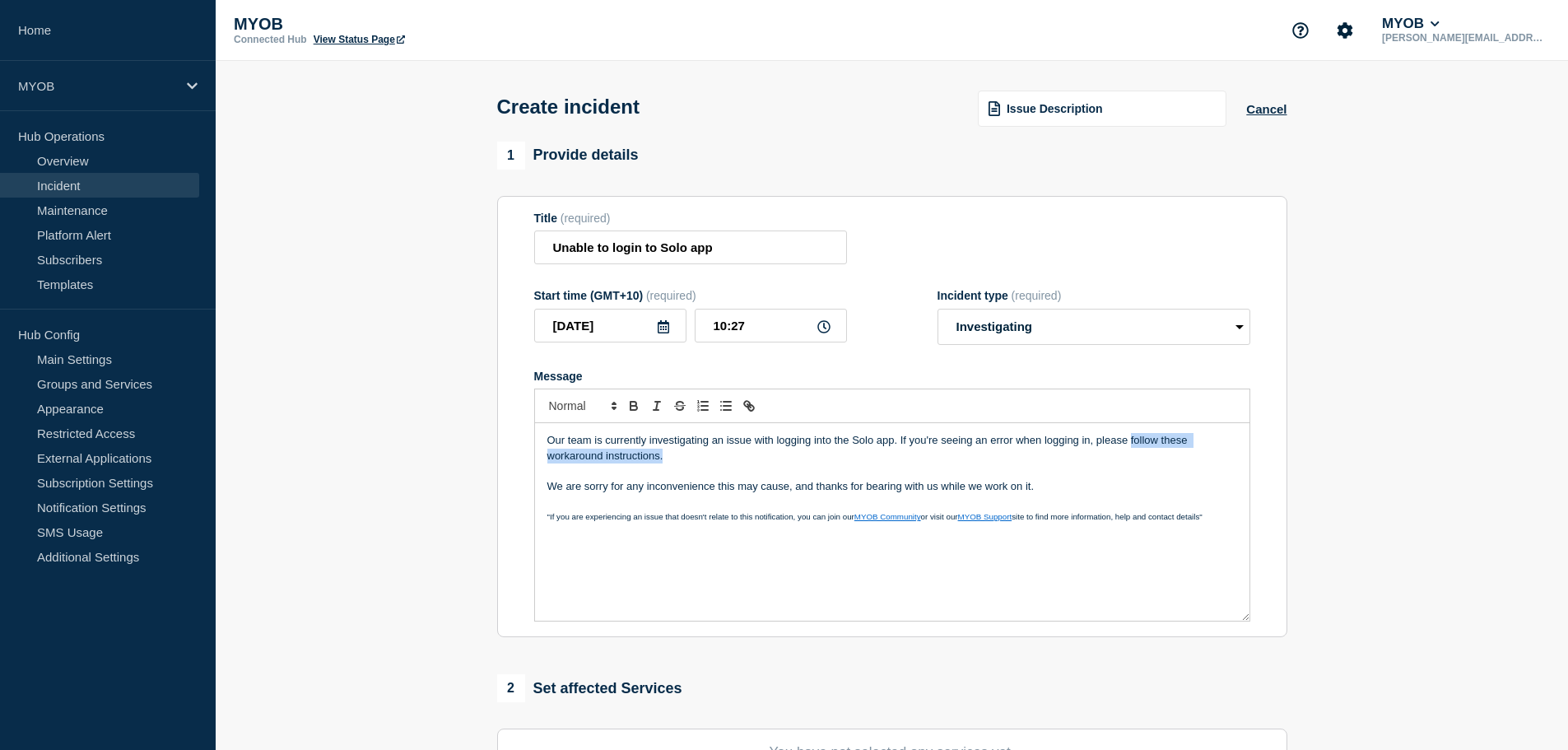
drag, startPoint x: 1200, startPoint y: 461, endPoint x: 1058, endPoint y: 409, distance: 151.2
click at [1131, 443] on p "Our team is currently investigating an issue with logging into the Solo app. If…" at bounding box center [892, 448] width 690 height 30
click at [752, 407] on icon "Toggle link" at bounding box center [750, 406] width 15 height 15
paste input "https://community.myob.com/blog/early-access-program-announcements/seeing-solo-…"
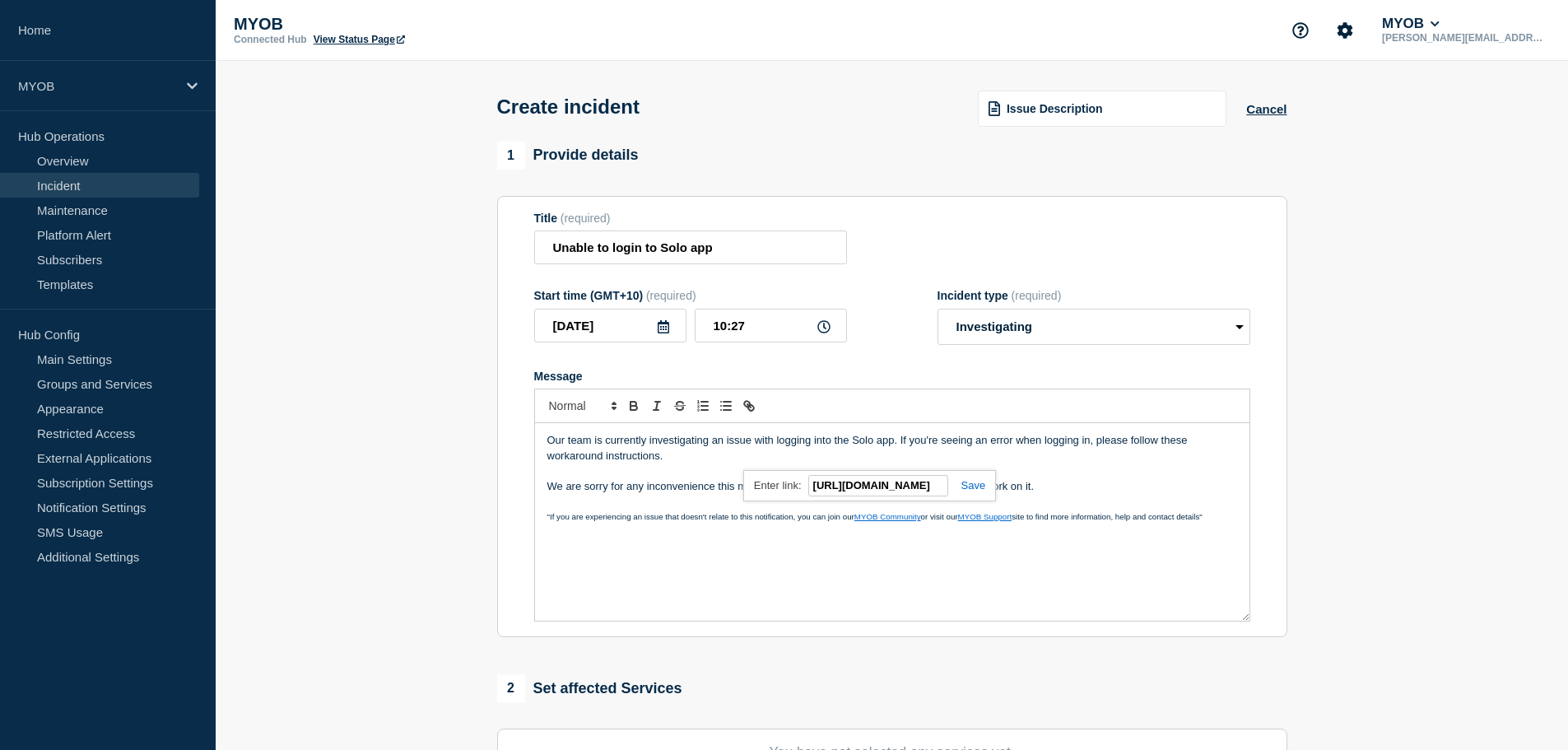
type input "https://community.myob.com/blog/early-access-program-announcements/seeing-solo-…"
click at [975, 488] on link at bounding box center [967, 485] width 38 height 13
click at [891, 461] on p "Our team is currently investigating an issue with logging into the Solo app. If…" at bounding box center [892, 448] width 690 height 30
click at [786, 488] on p "We are sorry for any inconvenience this may cause, and thanks for bearing with …" at bounding box center [892, 487] width 690 height 15
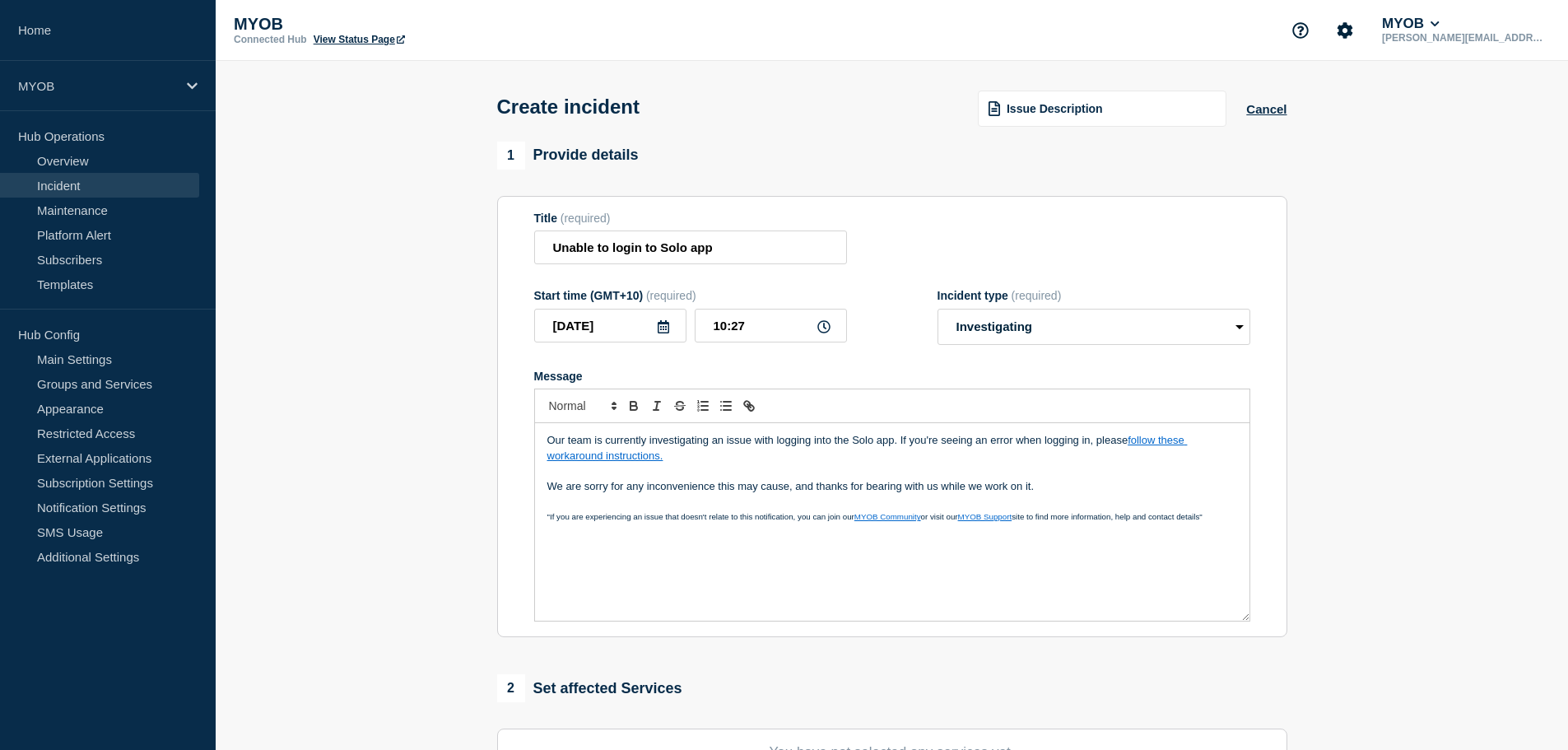
click at [621, 501] on p "Message" at bounding box center [892, 501] width 690 height 15
click at [382, 515] on section "1 Provide details Title (required) Unable to login to Solo app Start time (GMT+…" at bounding box center [891, 612] width 1352 height 942
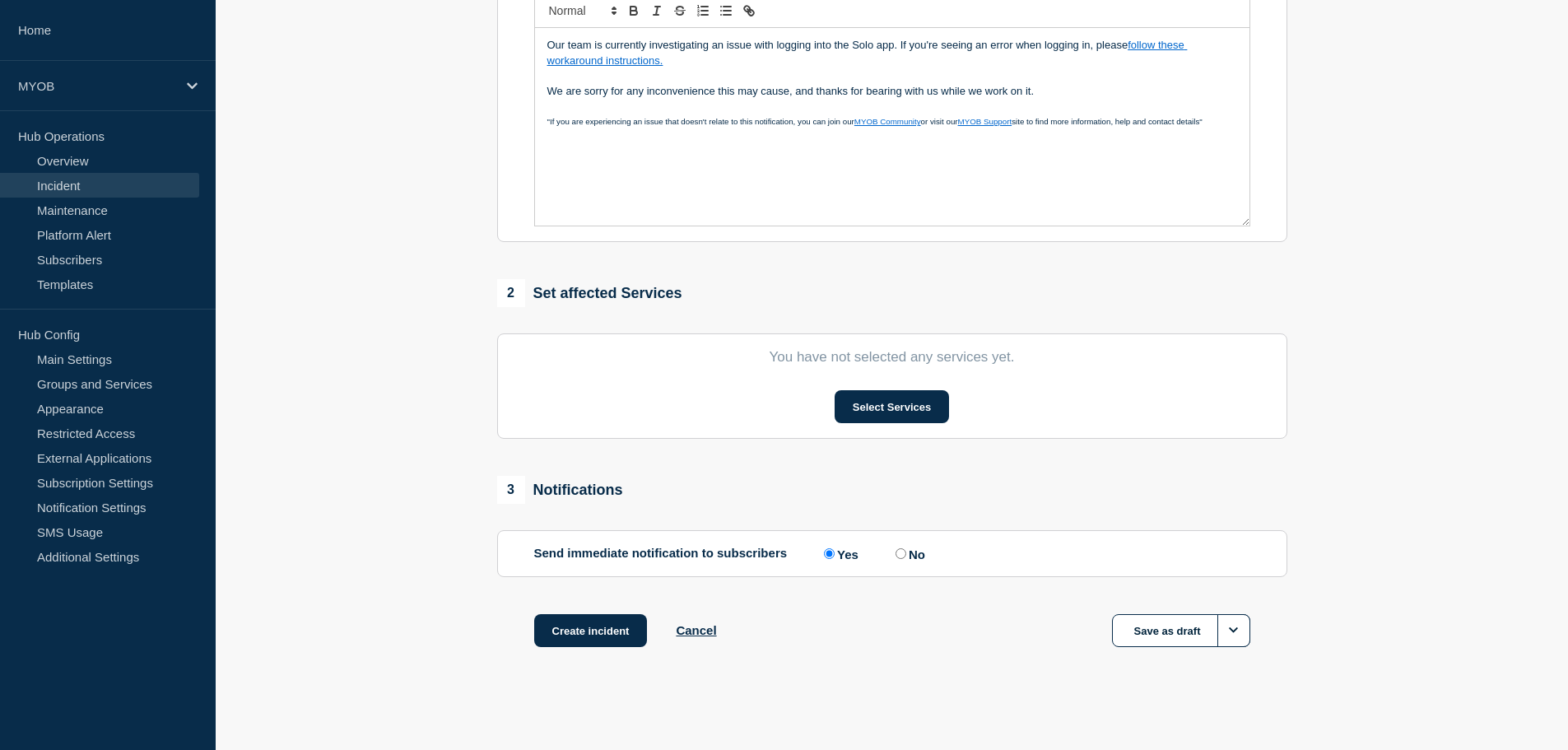
scroll to position [404, 0]
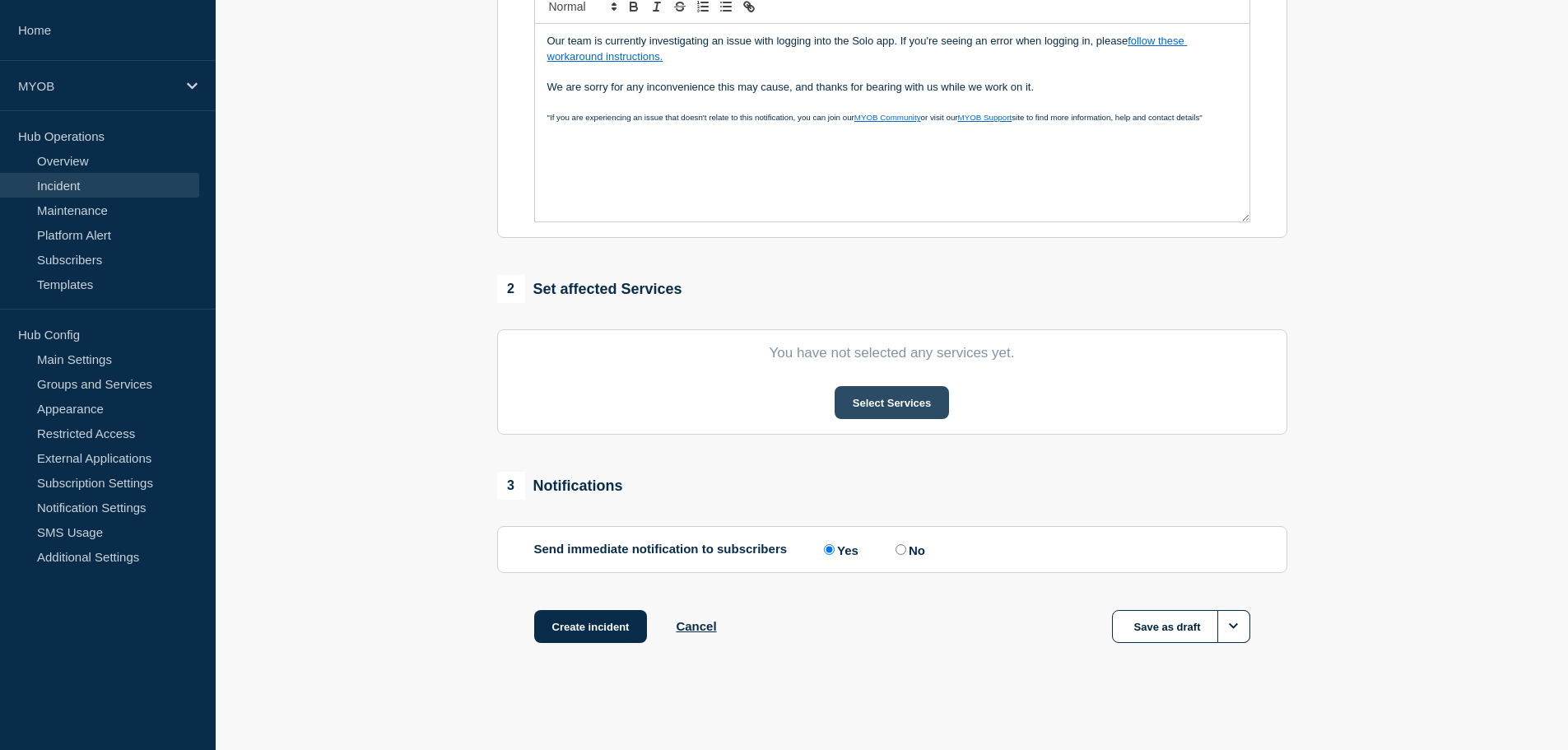
click at [902, 412] on button "Select Services" at bounding box center [892, 402] width 114 height 33
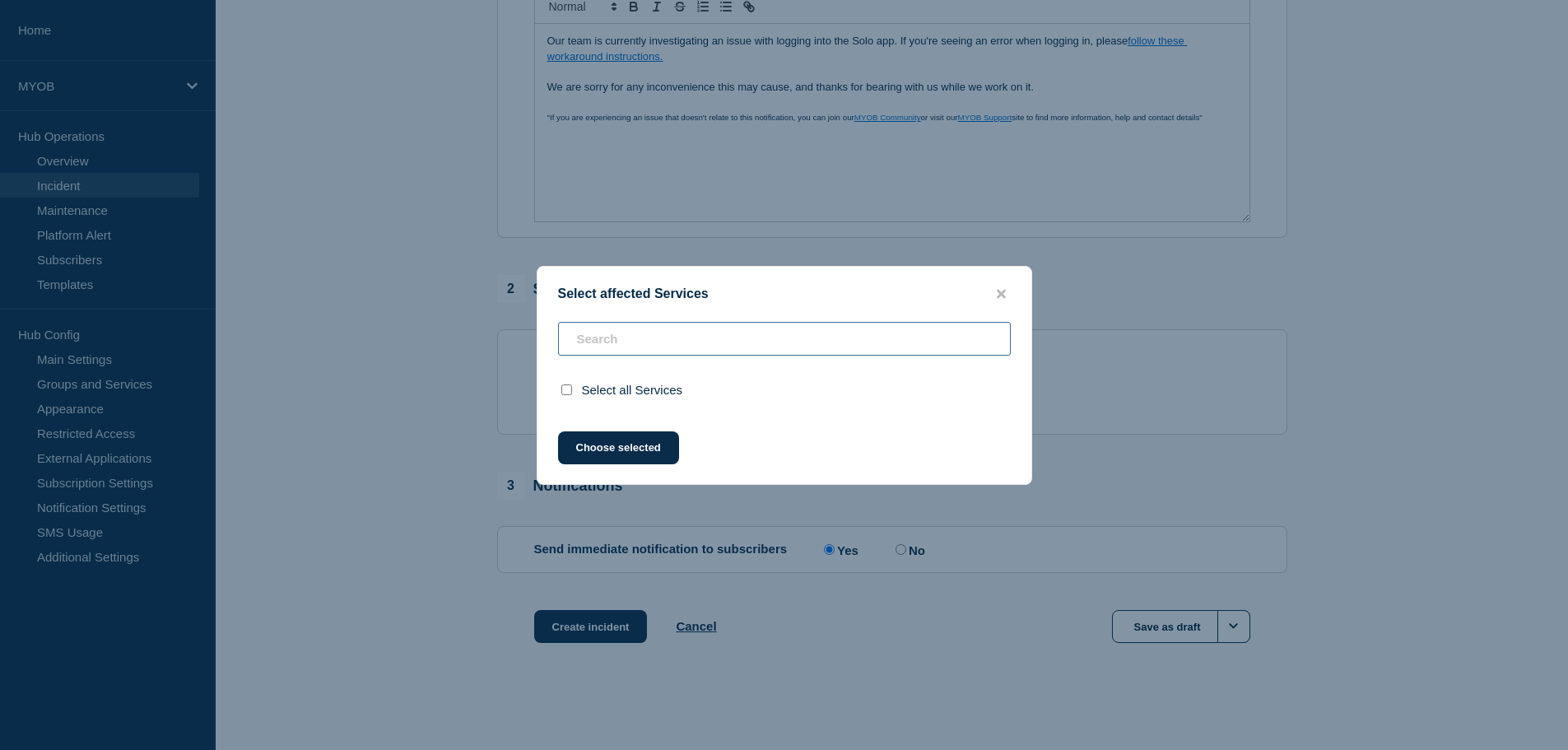
click at [704, 342] on input "text" at bounding box center [784, 338] width 452 height 34
type input "s"
checkbox input "true"
type input "so"
checkbox input "false"
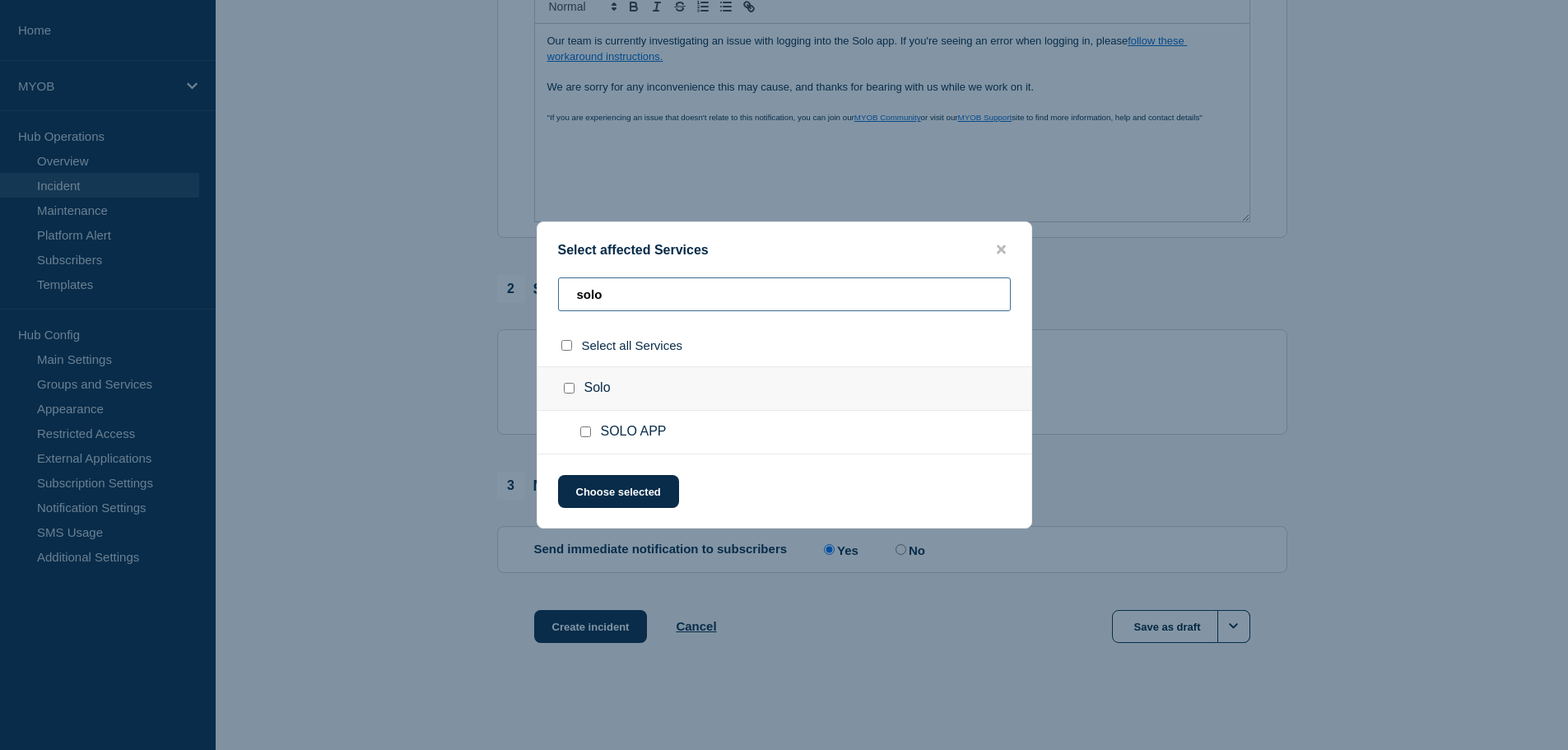
type input "solo"
click at [583, 431] on input "SOLO APP checkbox" at bounding box center [585, 431] width 11 height 11
checkbox input "true"
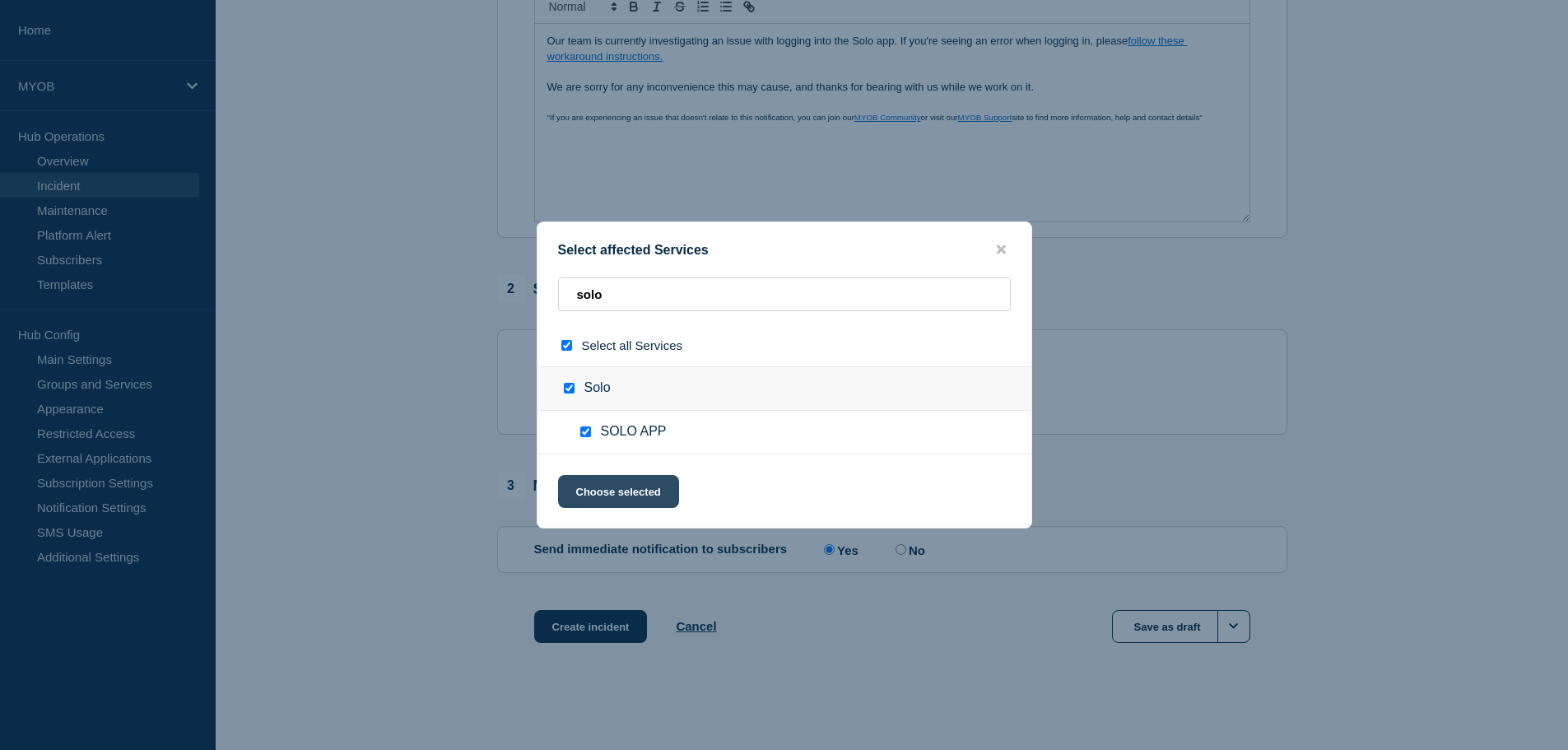
click at [610, 494] on button "Choose selected" at bounding box center [619, 491] width 121 height 33
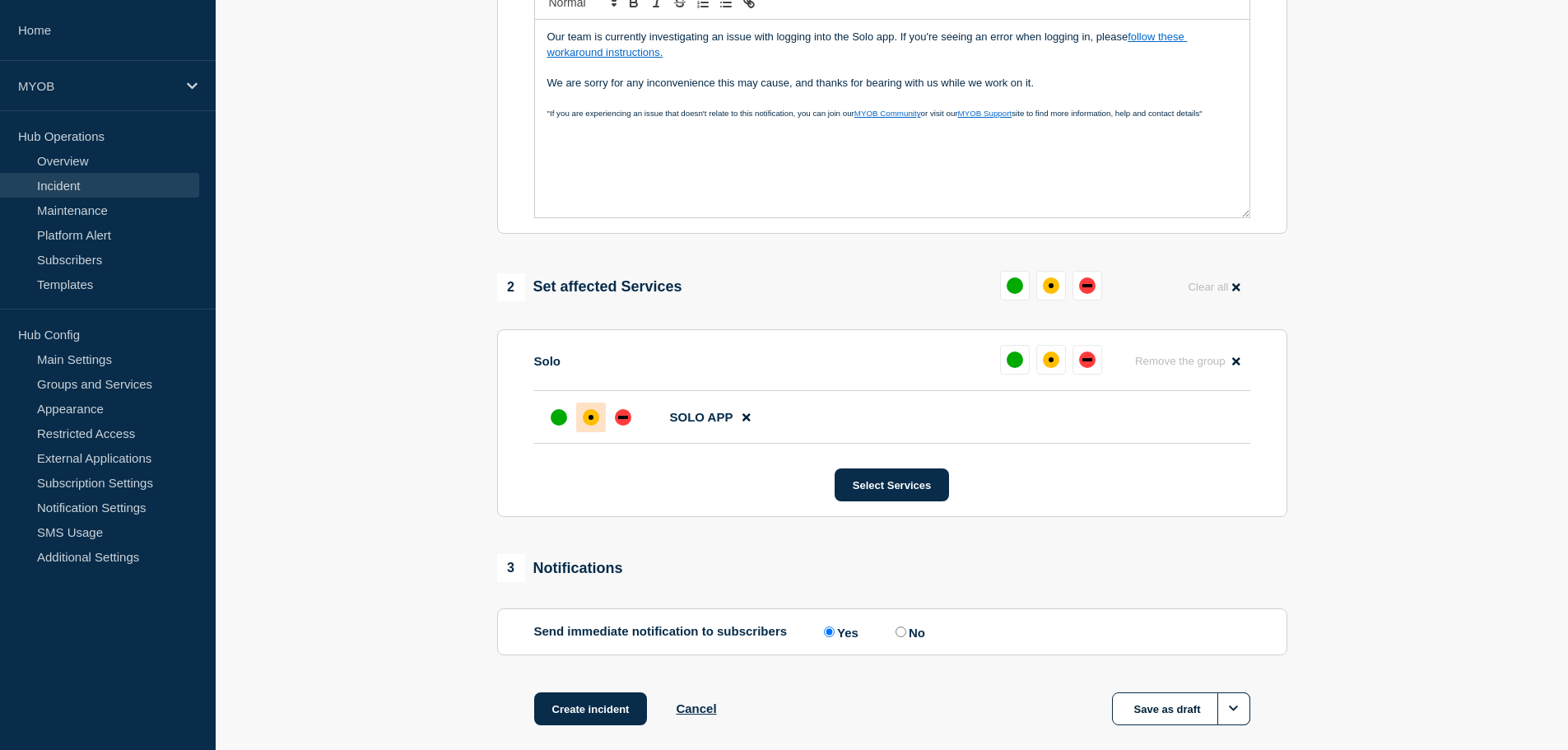
click at [593, 425] on div "affected" at bounding box center [591, 417] width 17 height 17
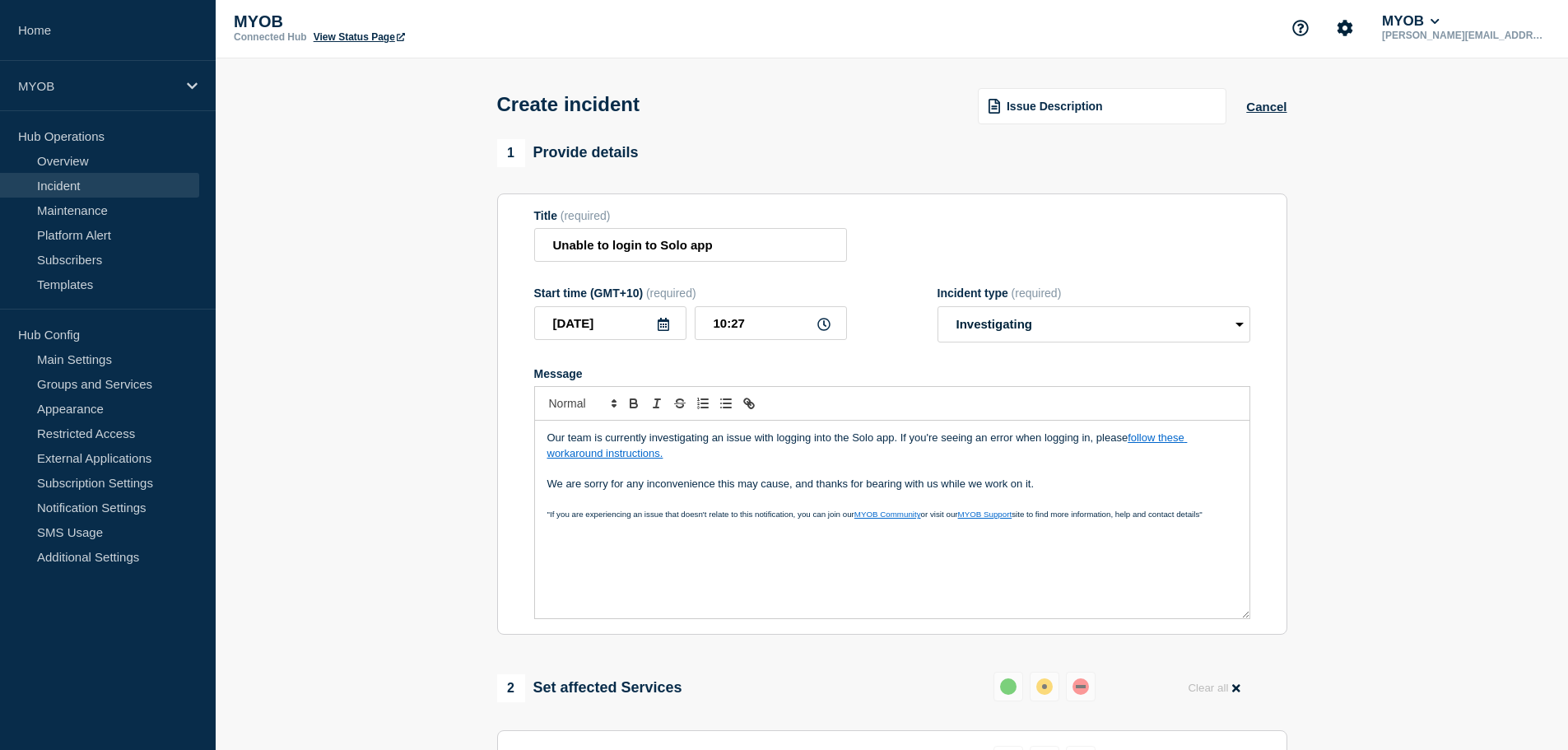
scroll to position [0, 0]
click at [752, 498] on p "Message" at bounding box center [892, 501] width 690 height 15
click at [813, 454] on p "Our team is currently investigating an issue with logging into the Solo app. If…" at bounding box center [892, 448] width 690 height 30
click at [924, 439] on p "Our team is currently investigating an issue with logging into the Solo app. If…" at bounding box center [892, 448] width 690 height 30
click at [959, 471] on p "Message" at bounding box center [892, 471] width 690 height 15
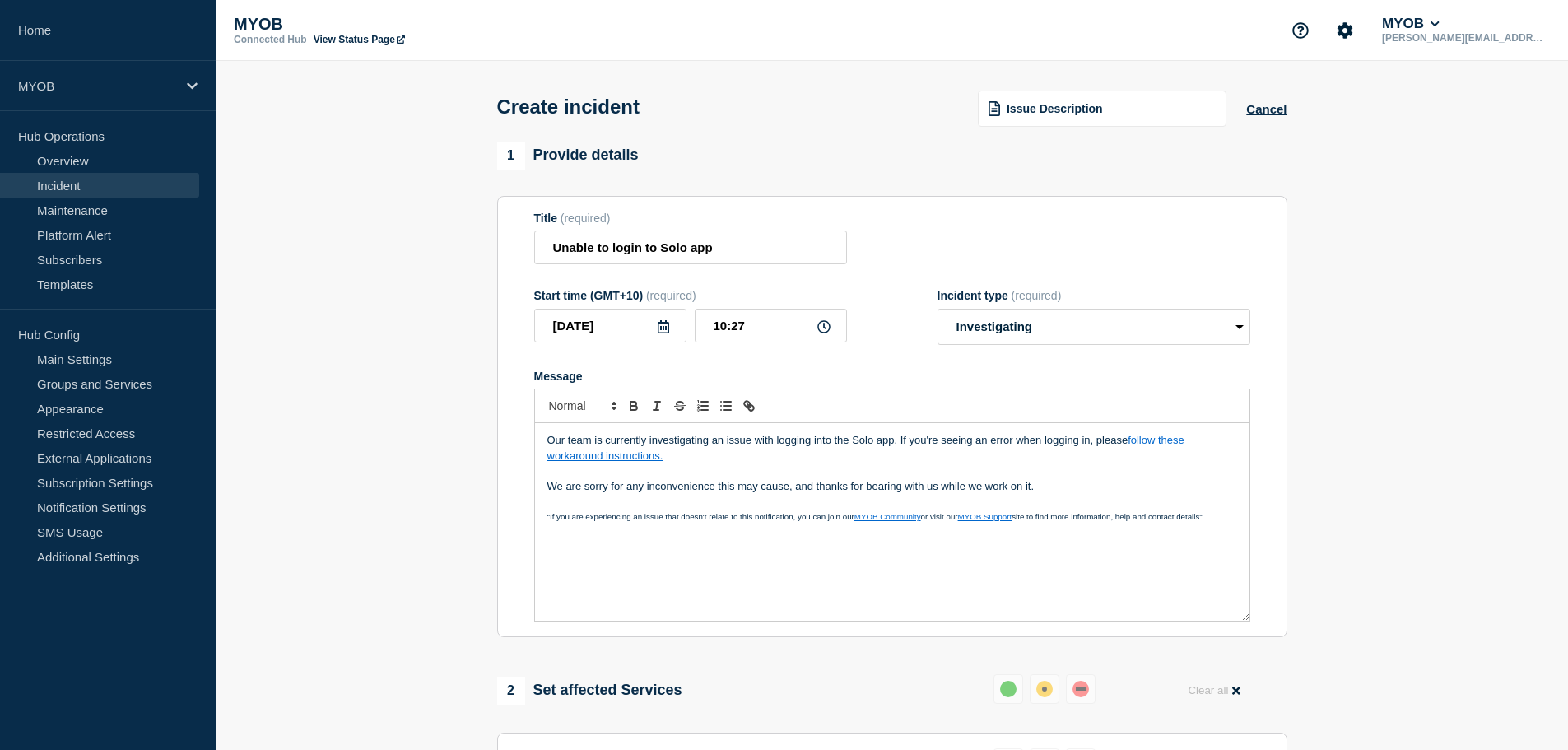
click at [979, 446] on p "Our team is currently investigating an issue with logging into the Solo app. If…" at bounding box center [892, 448] width 690 height 30
drag, startPoint x: 1016, startPoint y: 447, endPoint x: 1080, endPoint y: 433, distance: 65.5
click at [1027, 445] on p "Our team is currently investigating an issue with logging into the Solo app. If…" at bounding box center [892, 448] width 690 height 30
drag, startPoint x: 1158, startPoint y: 442, endPoint x: 1019, endPoint y: 449, distance: 139.2
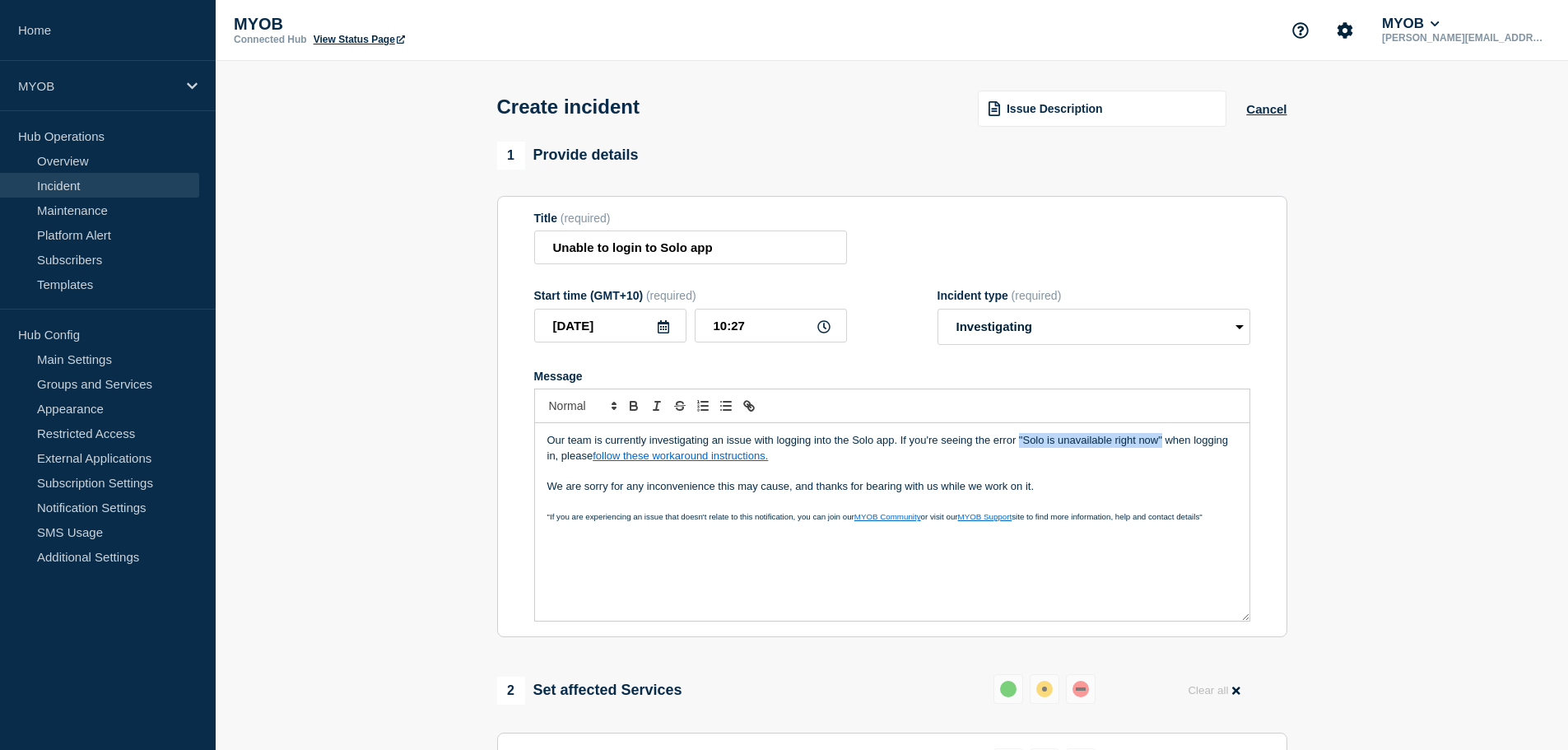
click at [1019, 449] on p "Our team is currently investigating an issue with logging into the Solo app. If…" at bounding box center [892, 448] width 690 height 30
click at [704, 493] on p "We are sorry for any inconvenience this may cause, and thanks for bearing with …" at bounding box center [892, 487] width 690 height 15
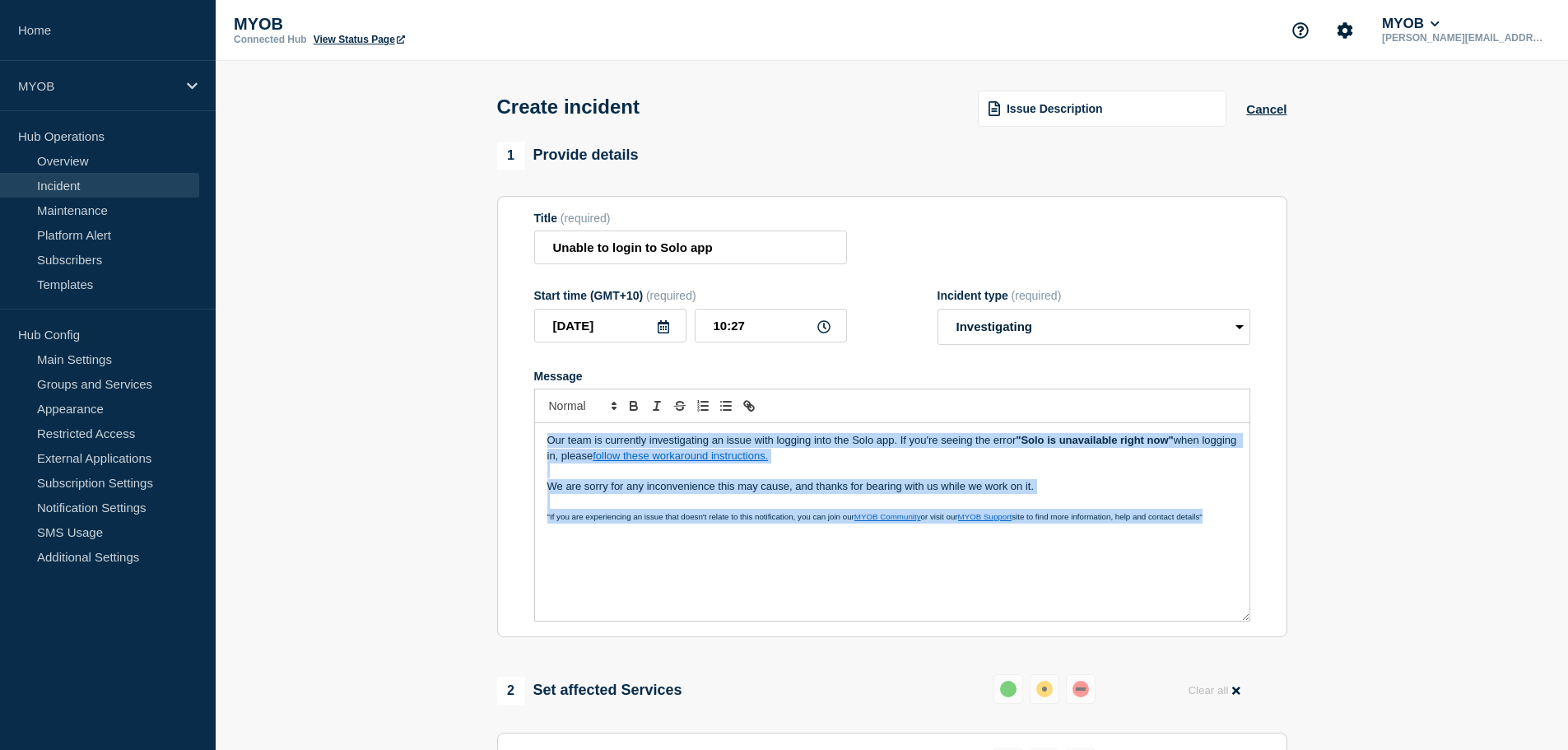
copy div "Our team is currently investigating an issue with logging into the Solo app. If…"
click at [867, 471] on p "Message" at bounding box center [892, 471] width 690 height 15
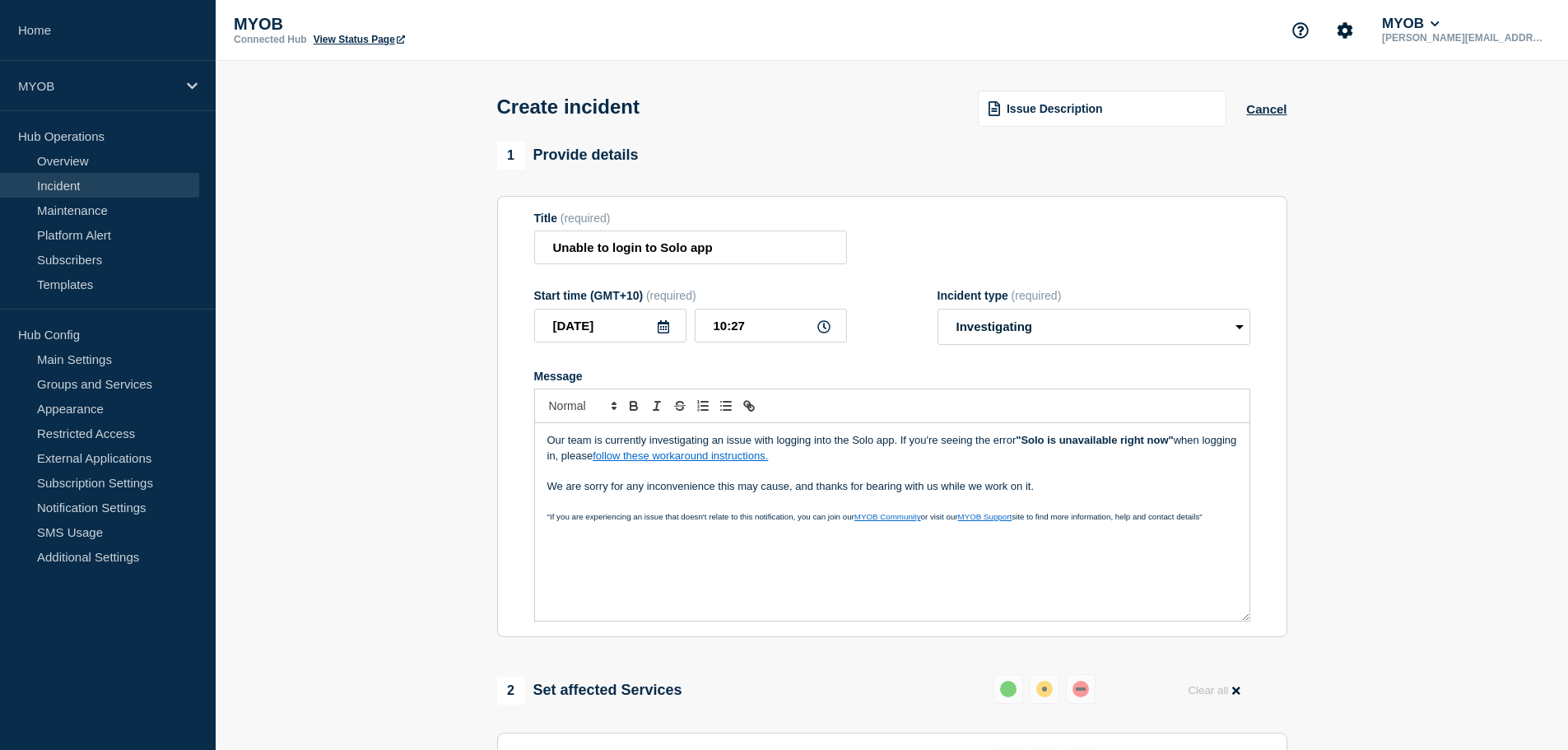
drag, startPoint x: 933, startPoint y: 471, endPoint x: 918, endPoint y: 472, distance: 15.0
click at [929, 468] on p "Message" at bounding box center [892, 471] width 690 height 15
click at [904, 452] on p "Our team is currently investigating an issue with logging into the Solo app. If…" at bounding box center [892, 448] width 690 height 30
click at [895, 471] on p "Message" at bounding box center [892, 471] width 690 height 15
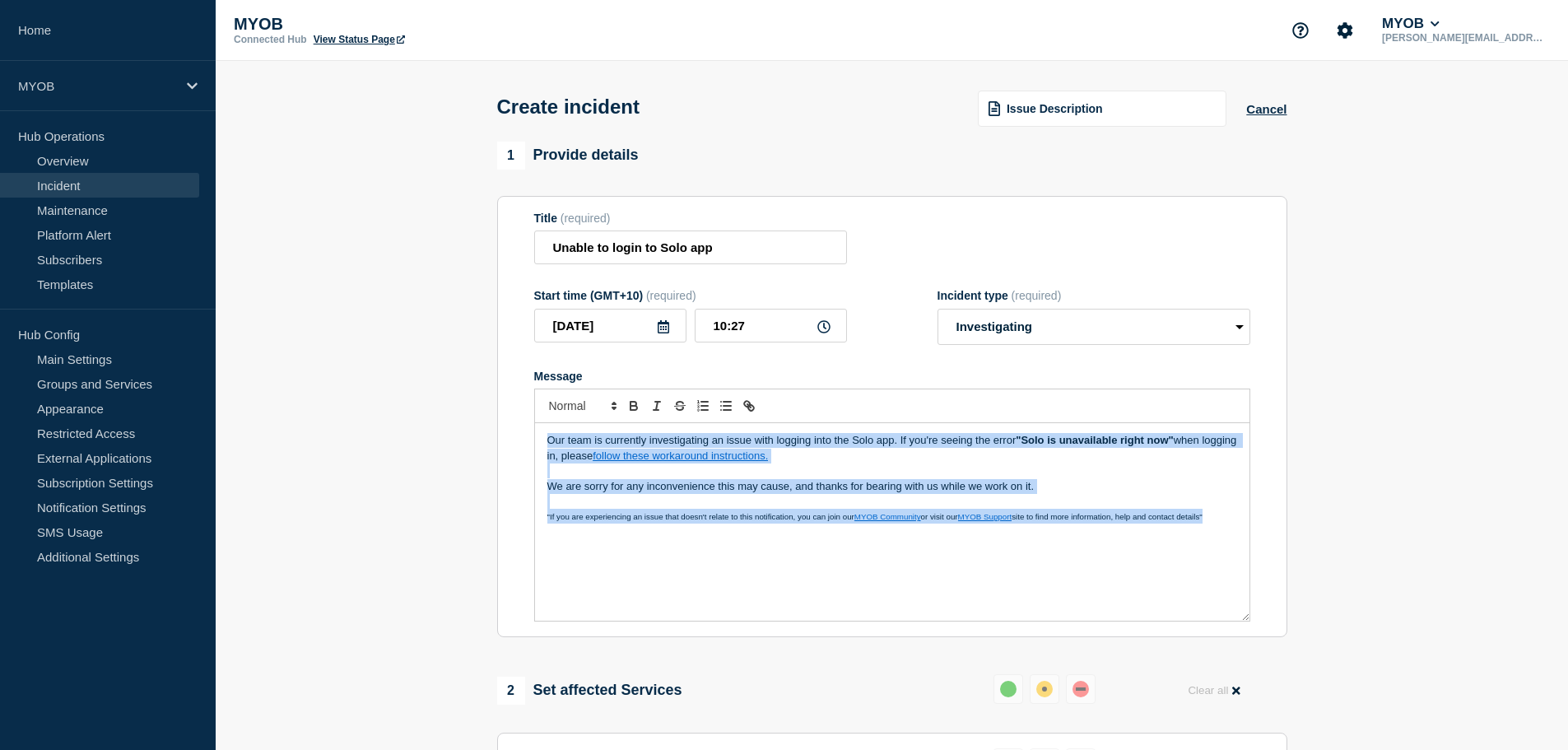
copy div "Our team is currently investigating an issue with logging into the Solo app. If…"
click at [640, 492] on p "We are sorry for any inconvenience this may cause, and thanks for bearing with …" at bounding box center [892, 487] width 690 height 15
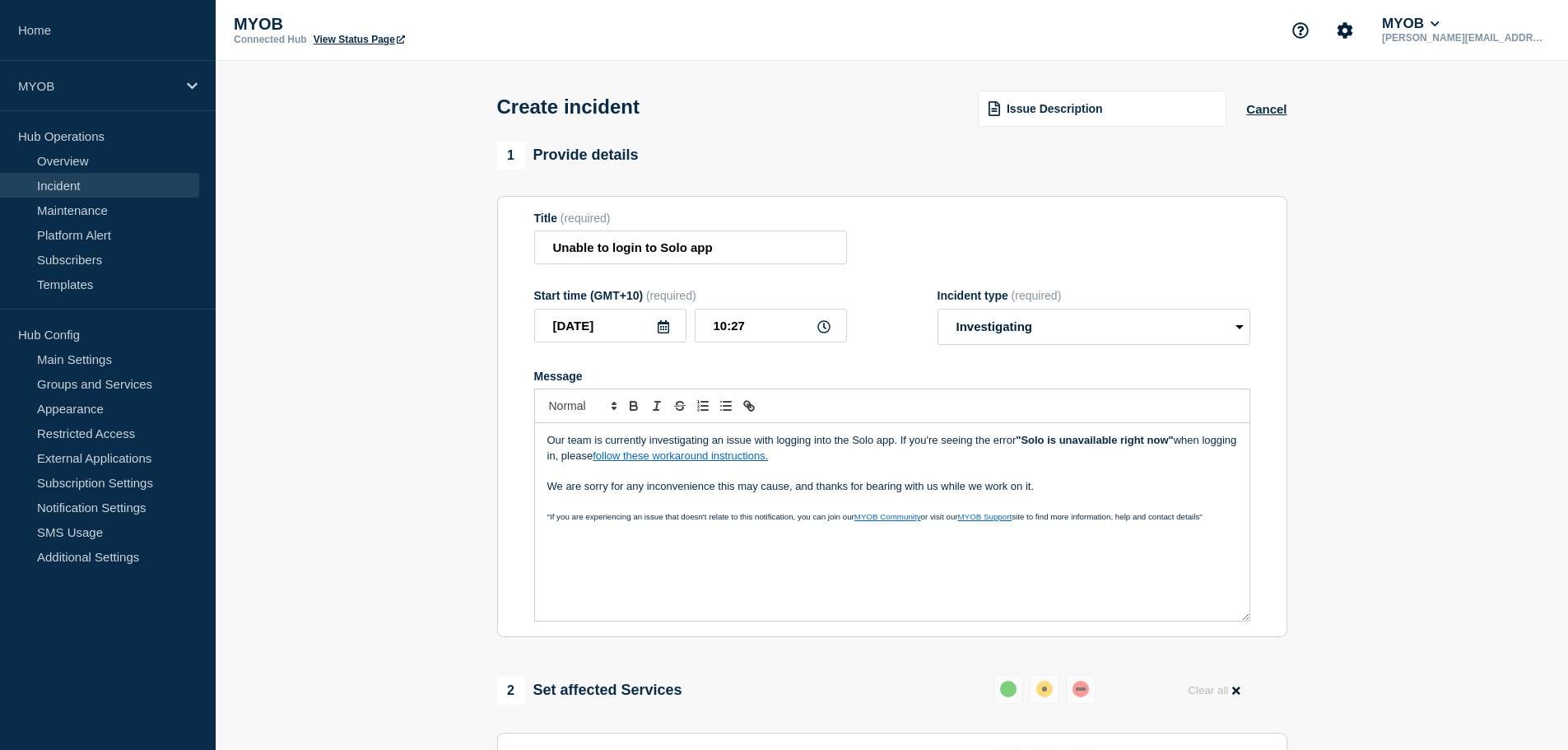
click at [673, 508] on p "Message" at bounding box center [892, 501] width 690 height 15
click at [847, 475] on p "Message" at bounding box center [892, 471] width 690 height 15
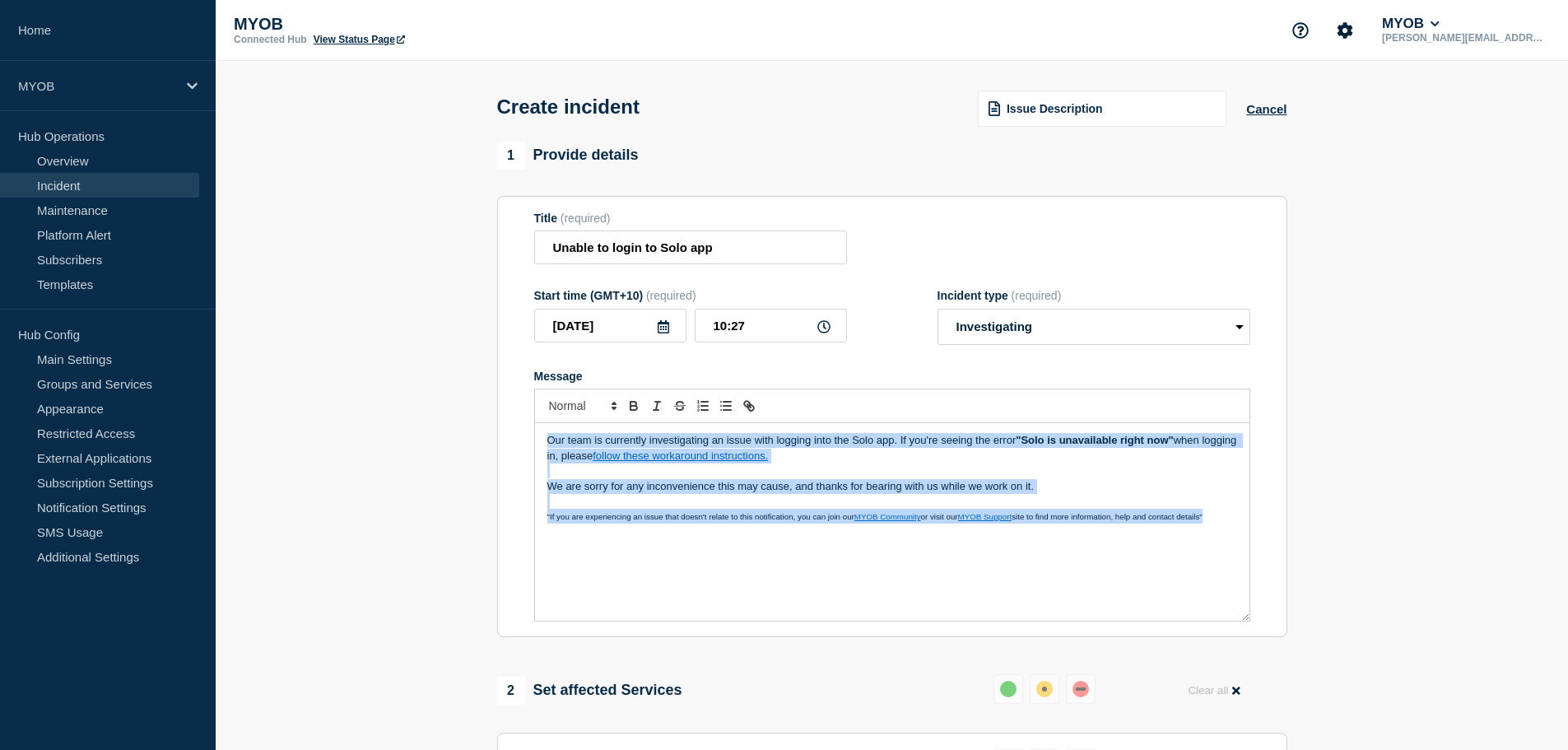
copy div "Our team is currently investigating an issue with logging into the Solo app. If…"
click at [850, 492] on p "We are sorry for any inconvenience this may cause, and thanks for bearing with …" at bounding box center [892, 487] width 690 height 15
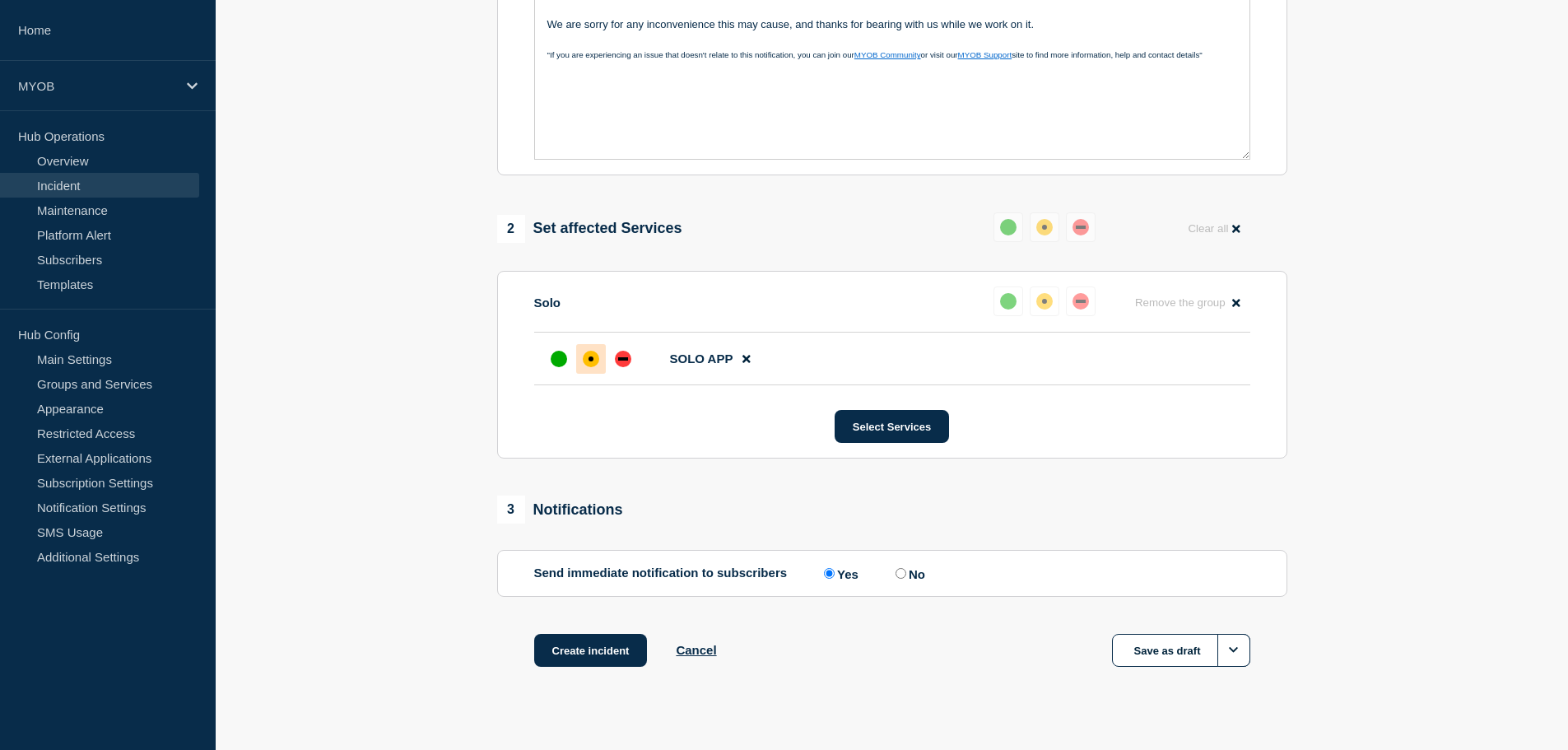
scroll to position [490, 0]
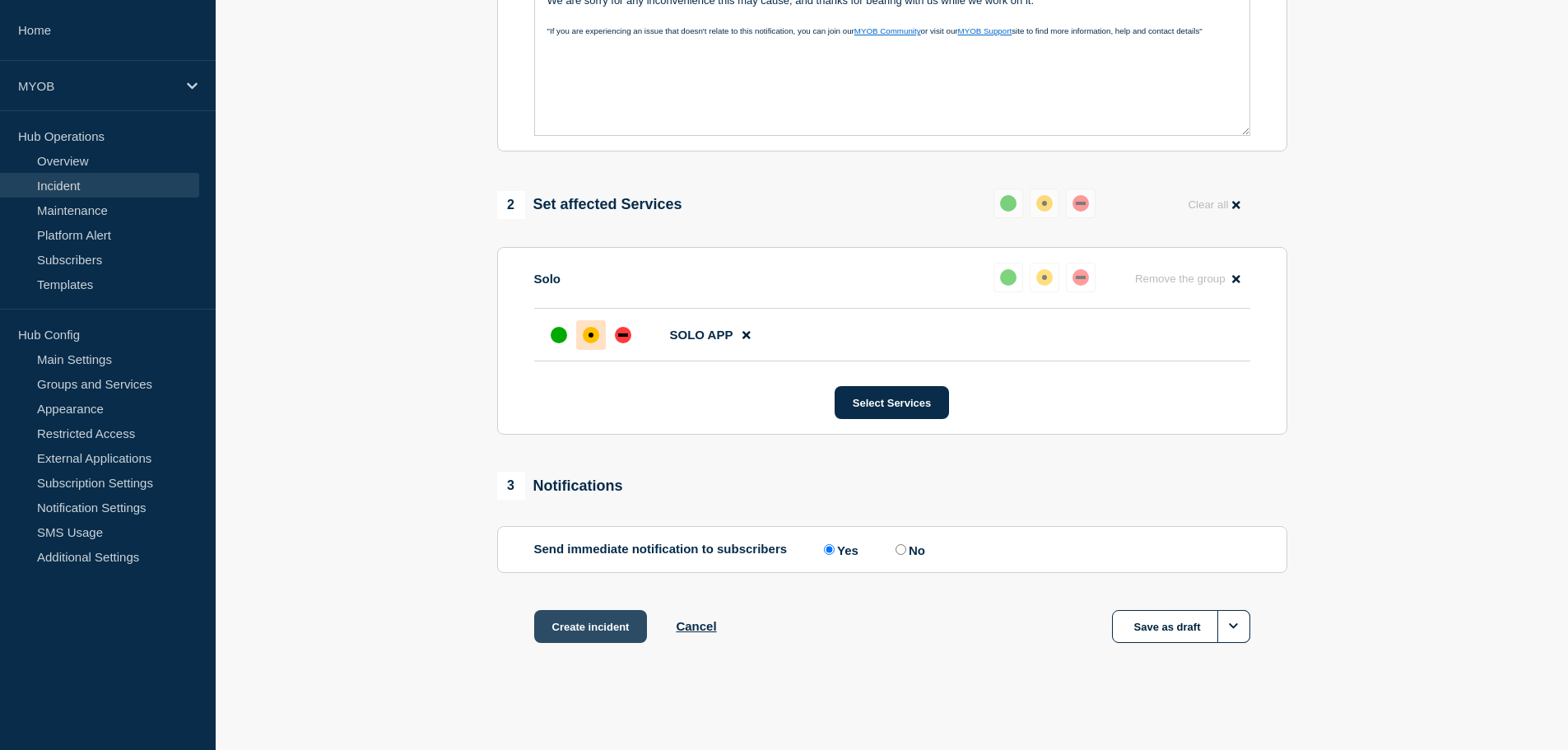
click at [584, 627] on button "Create incident" at bounding box center [591, 626] width 113 height 33
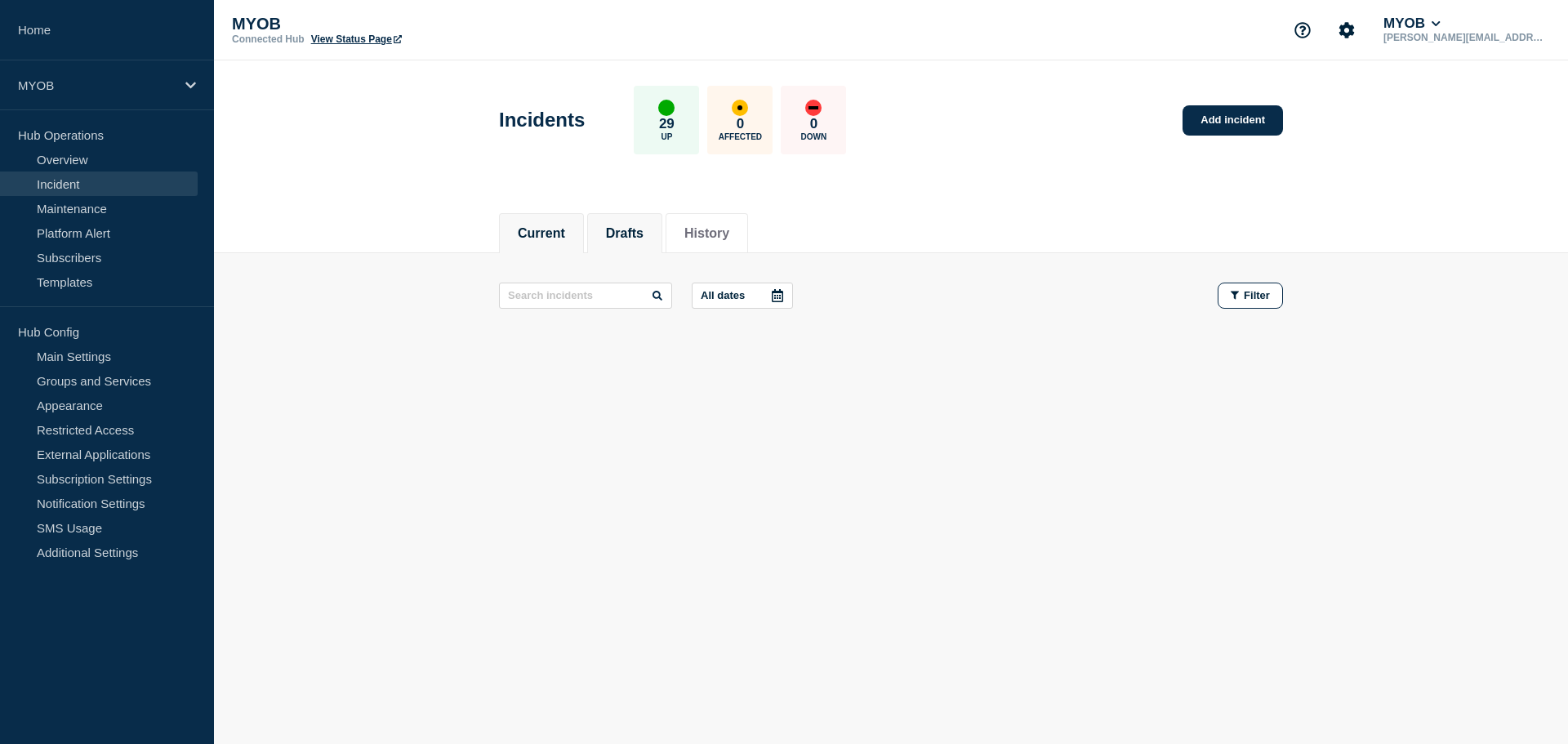
click at [644, 227] on button "Drafts" at bounding box center [625, 234] width 37 height 15
click at [523, 230] on button "Current" at bounding box center [541, 234] width 47 height 15
click at [711, 234] on button "History" at bounding box center [707, 234] width 45 height 15
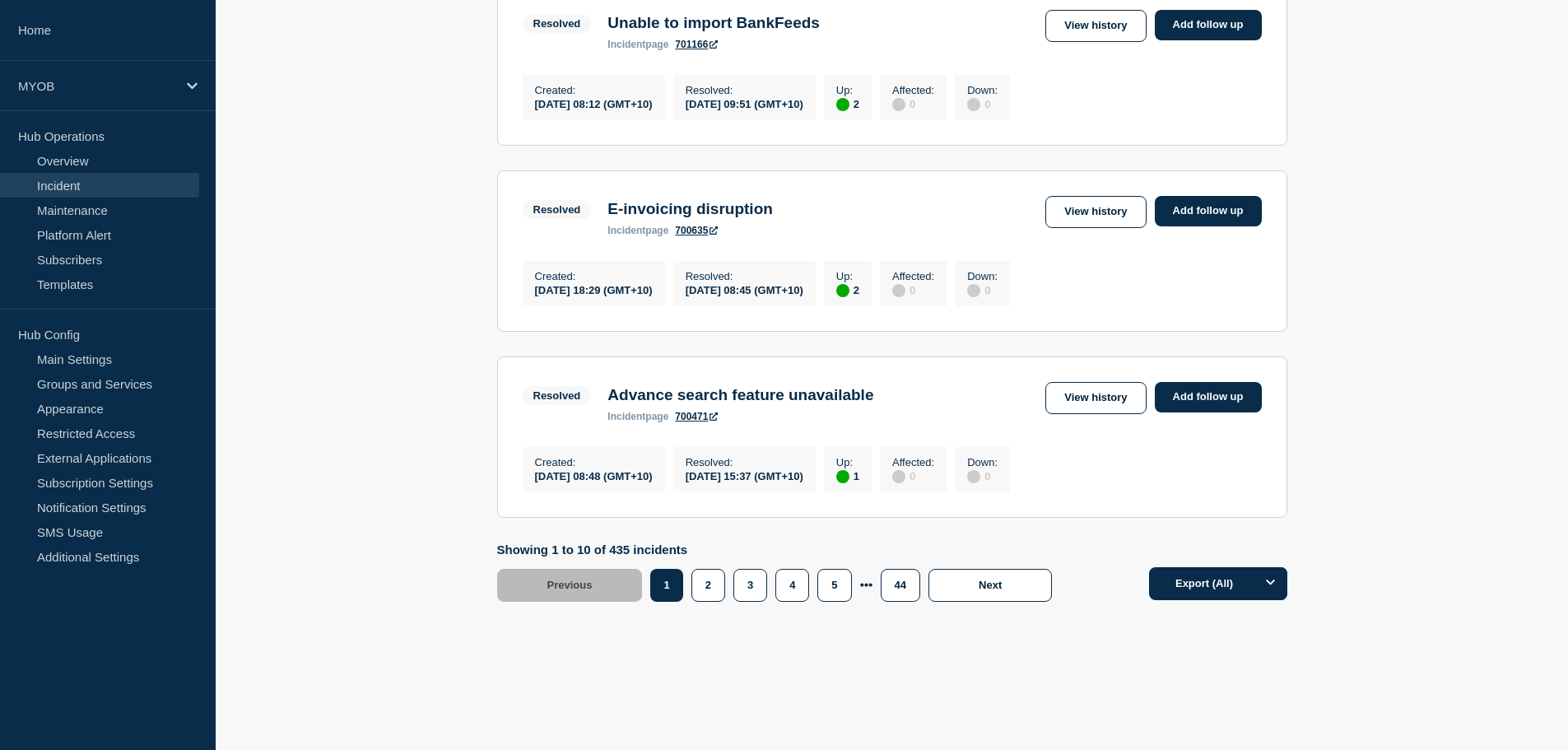
scroll to position [1737, 0]
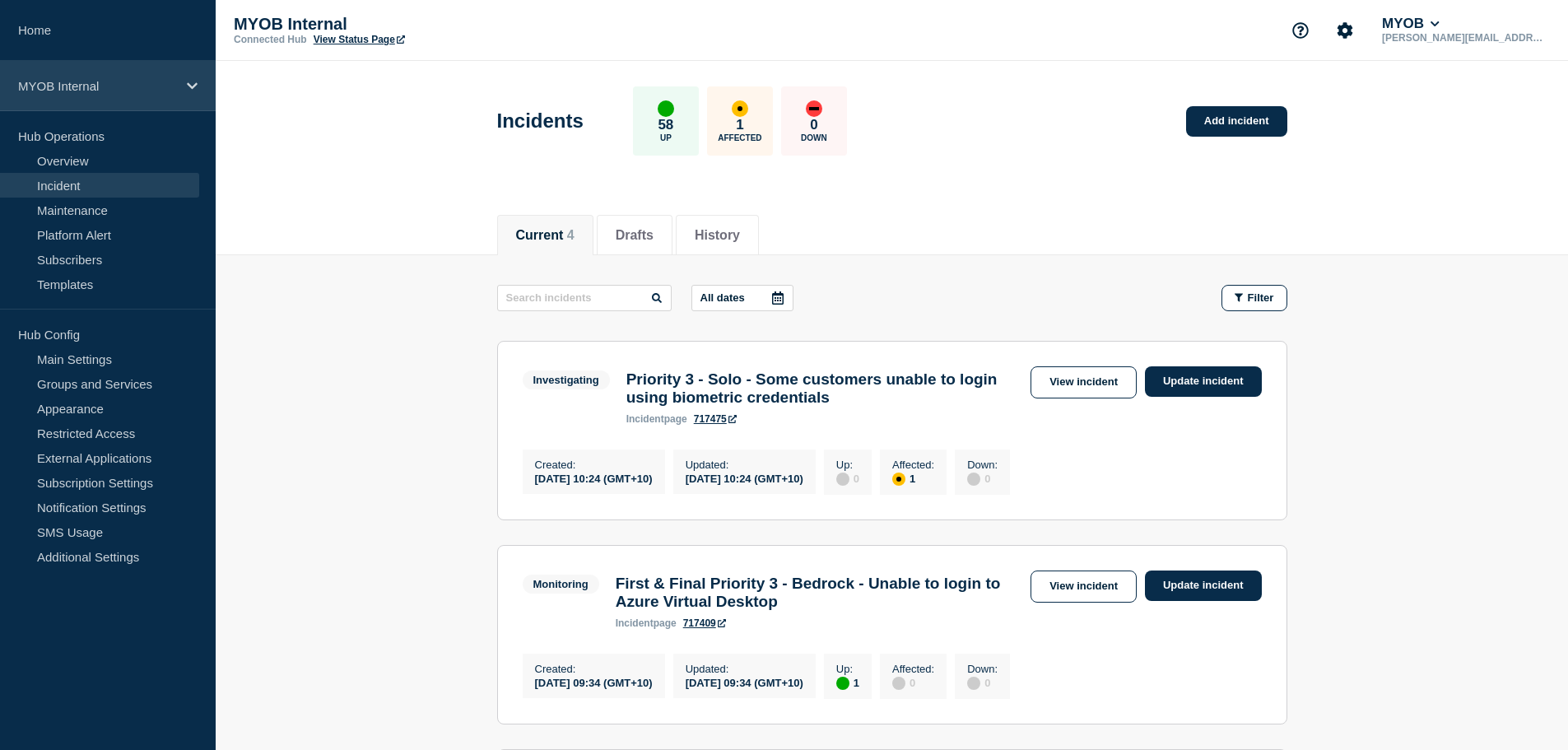
click at [100, 101] on div "MYOB Internal" at bounding box center [107, 86] width 216 height 50
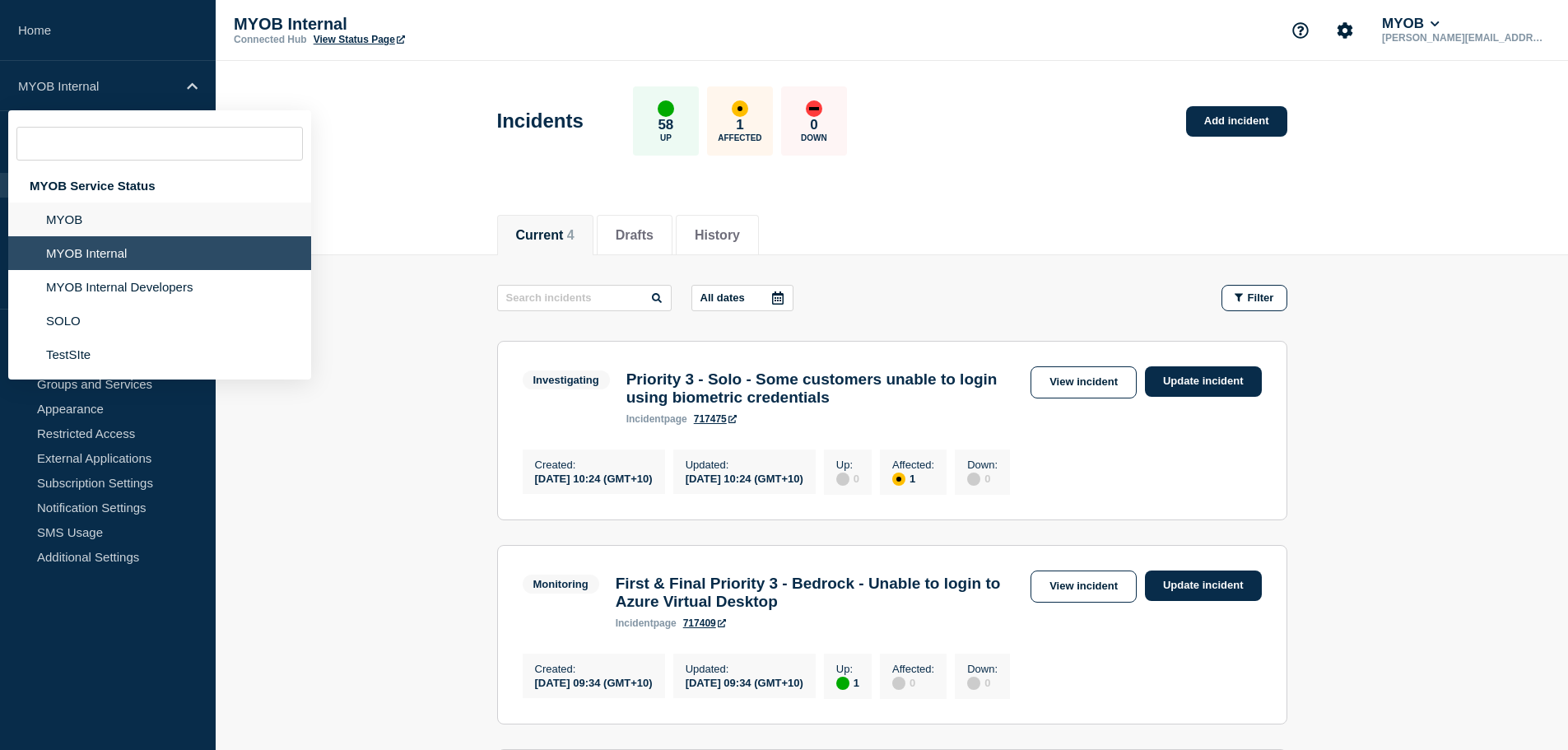
click at [126, 225] on li "MYOB" at bounding box center [159, 219] width 303 height 34
